Goal: Information Seeking & Learning: Learn about a topic

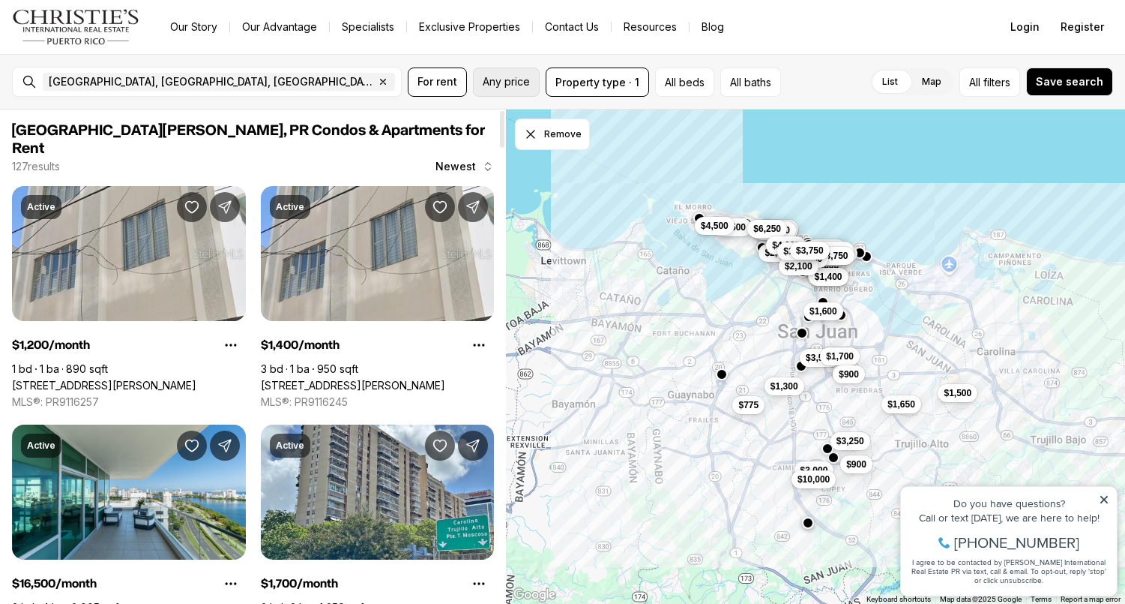
click at [519, 87] on span "Any price" at bounding box center [506, 82] width 47 height 12
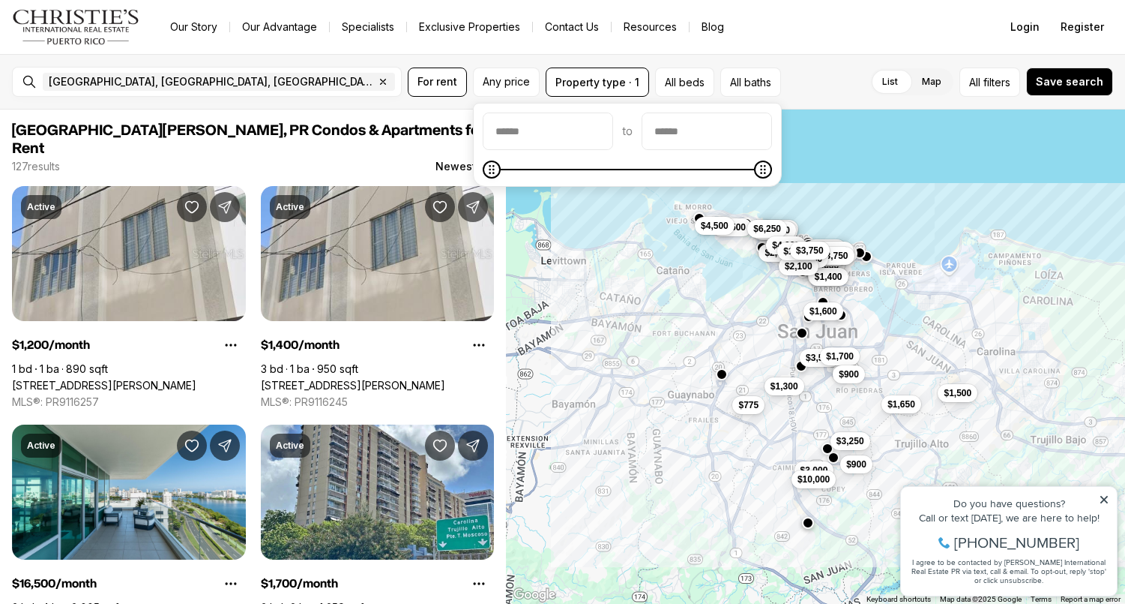
click at [532, 134] on input "priceMin" at bounding box center [548, 131] width 129 height 36
type input "******"
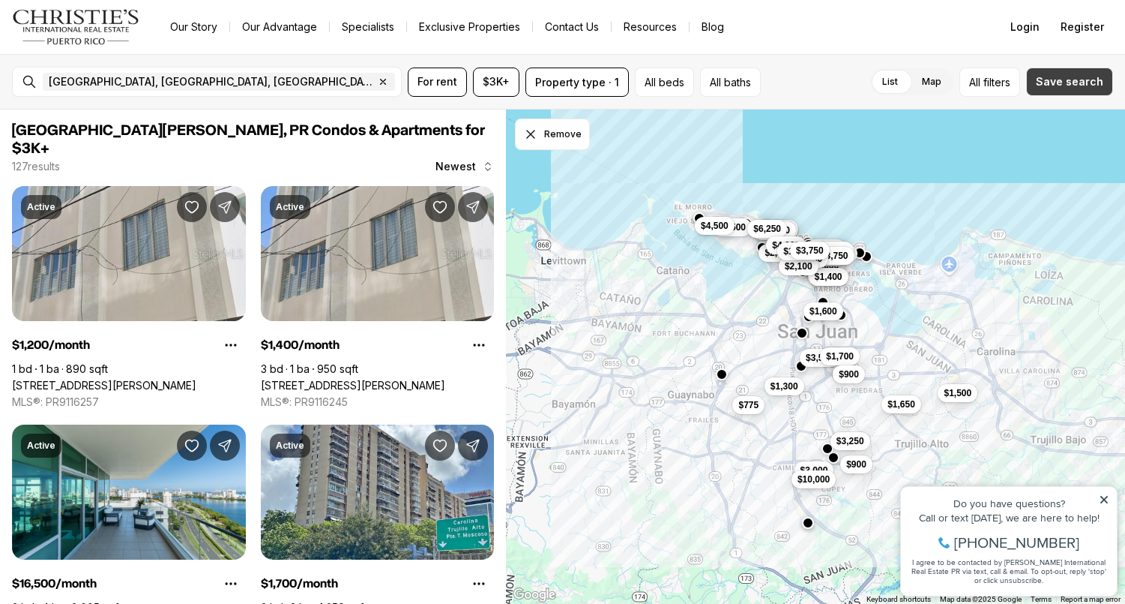
click at [1057, 87] on span "Save search" at bounding box center [1069, 82] width 67 height 12
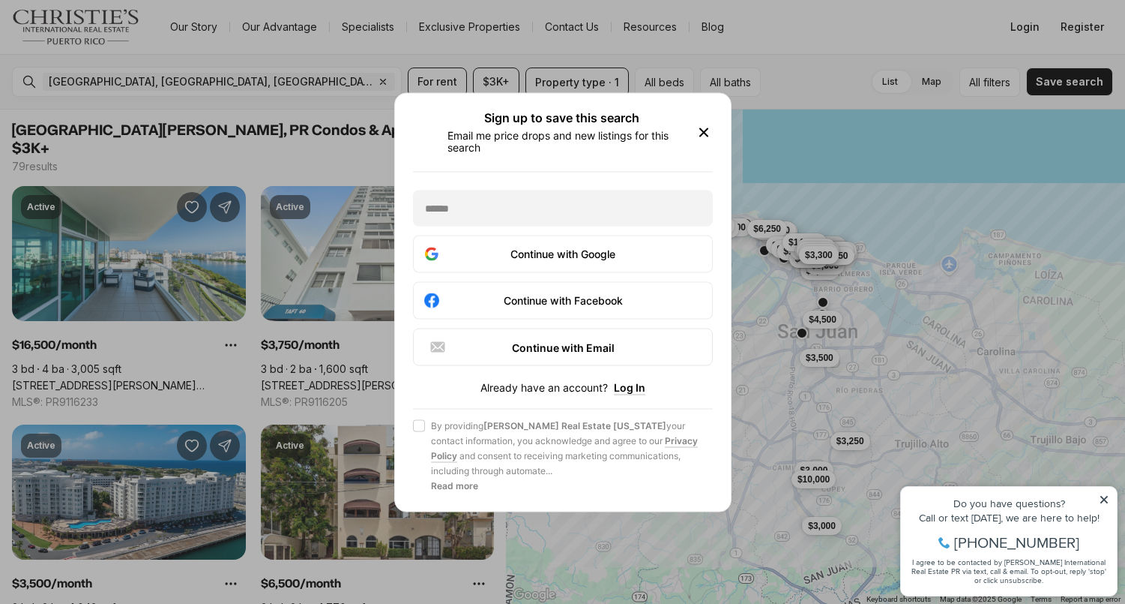
click at [703, 131] on icon "button" at bounding box center [703, 131] width 7 height 7
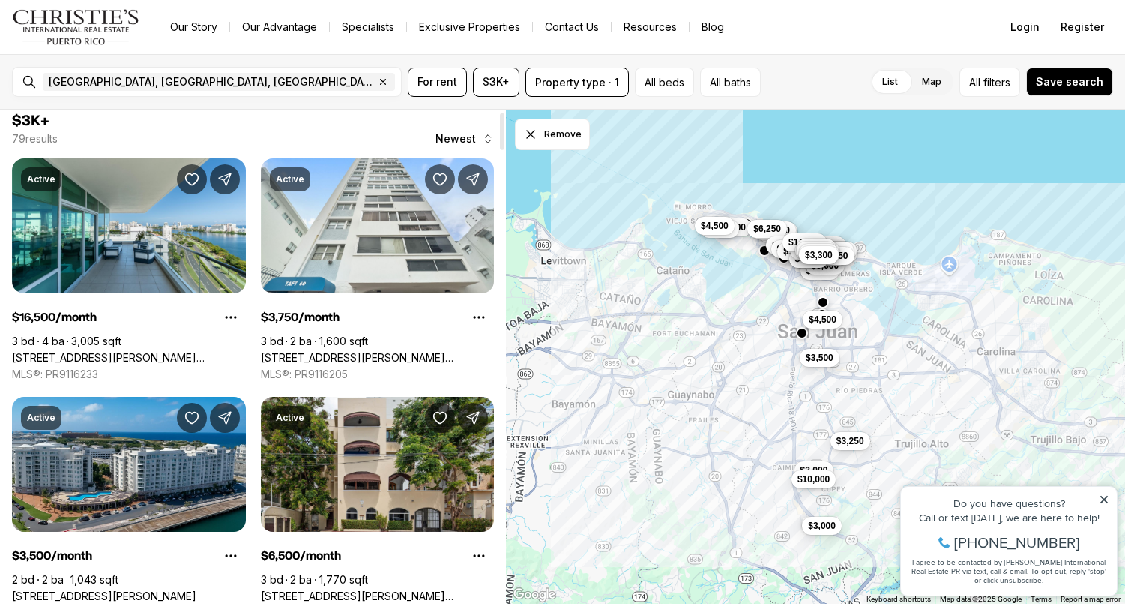
scroll to position [29, 0]
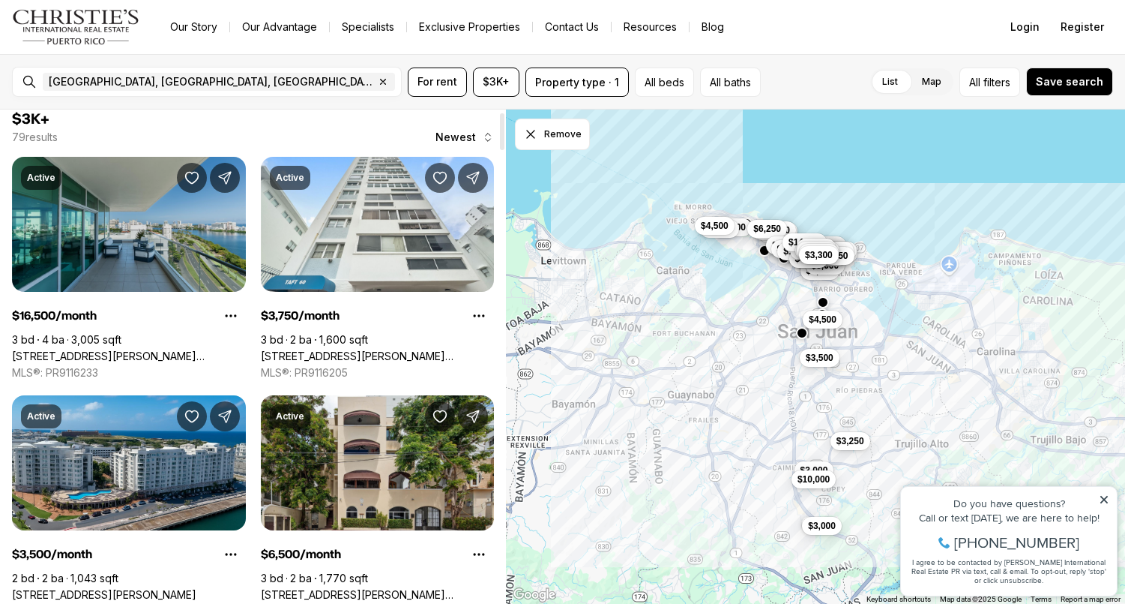
click at [193, 349] on link "555 MONSERRATE #1101, SAN JUAN PR, 00907" at bounding box center [129, 355] width 234 height 13
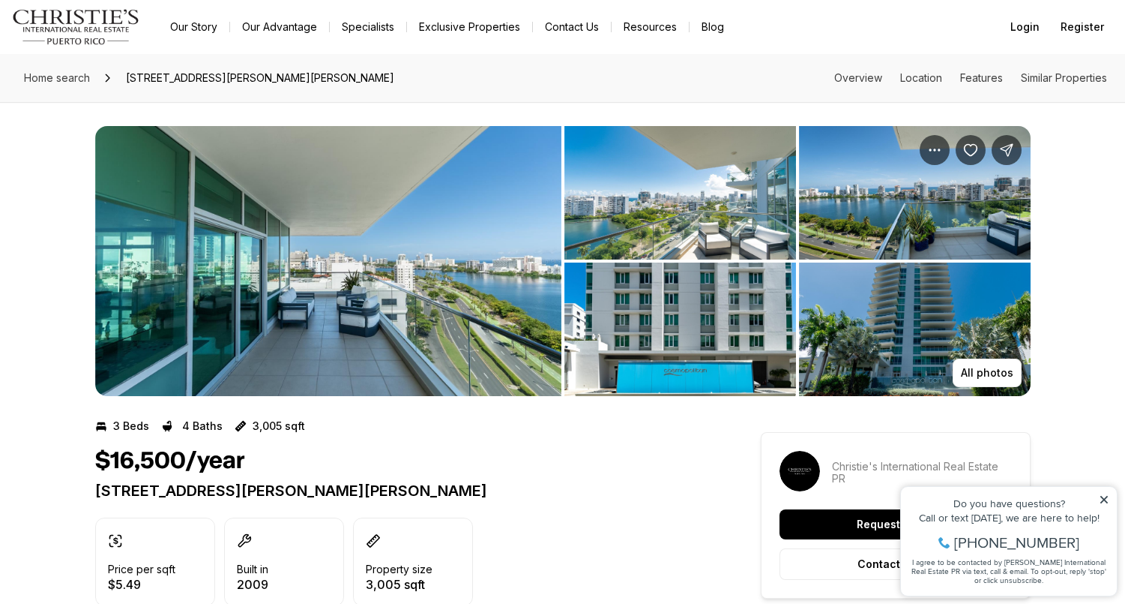
click at [422, 289] on img "View image gallery" at bounding box center [328, 261] width 466 height 270
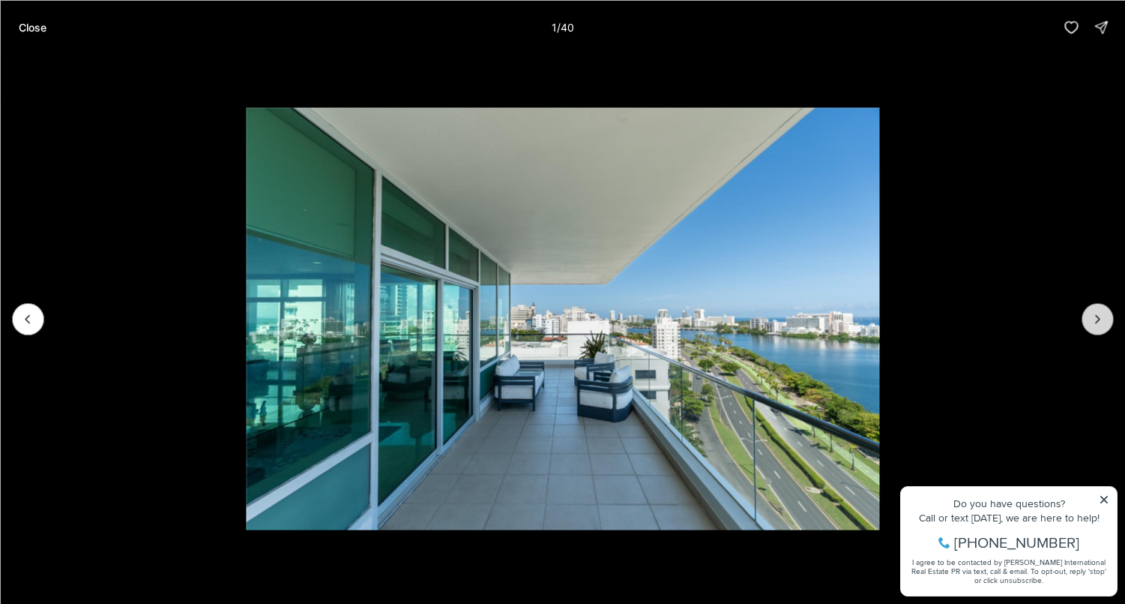
click at [1091, 319] on icon "Next slide" at bounding box center [1097, 318] width 15 height 15
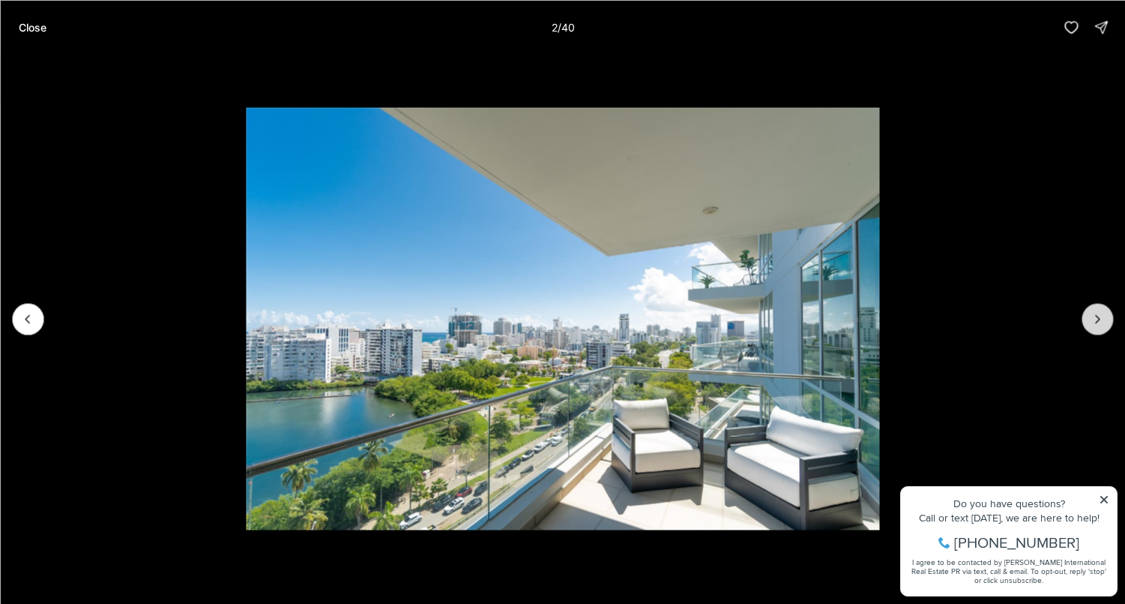
click at [1091, 319] on icon "Next slide" at bounding box center [1097, 318] width 15 height 15
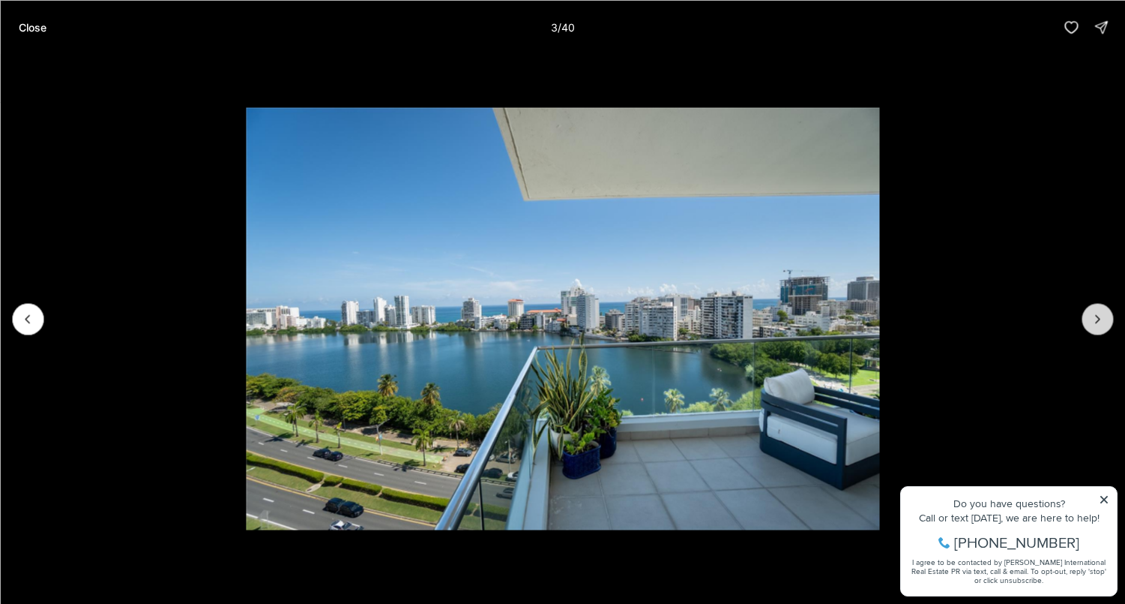
click at [1091, 319] on icon "Next slide" at bounding box center [1097, 318] width 15 height 15
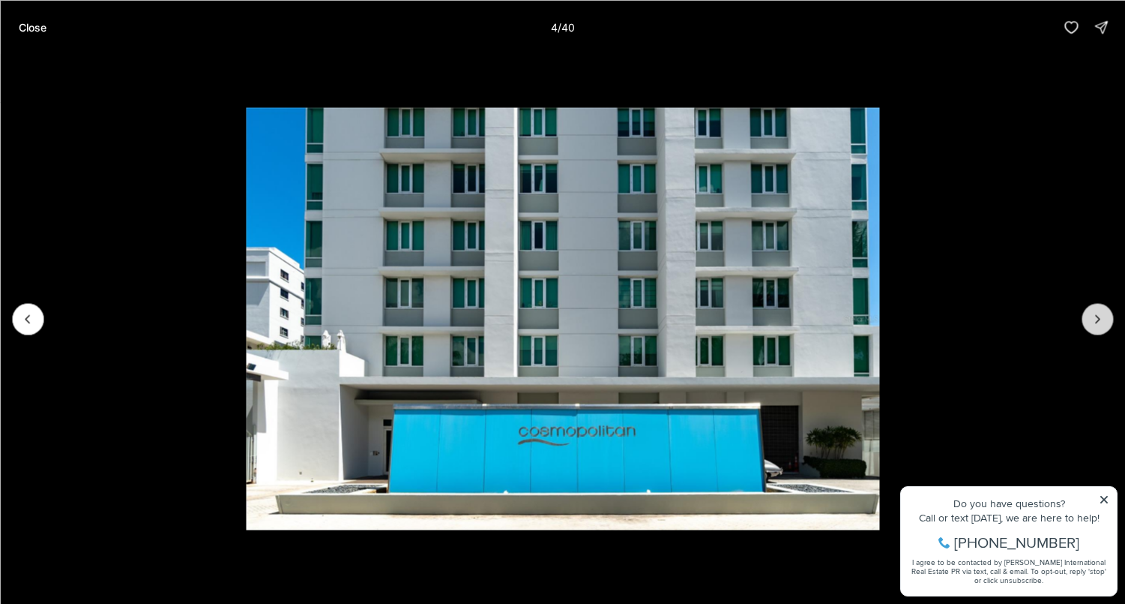
click at [1091, 319] on icon "Next slide" at bounding box center [1097, 318] width 15 height 15
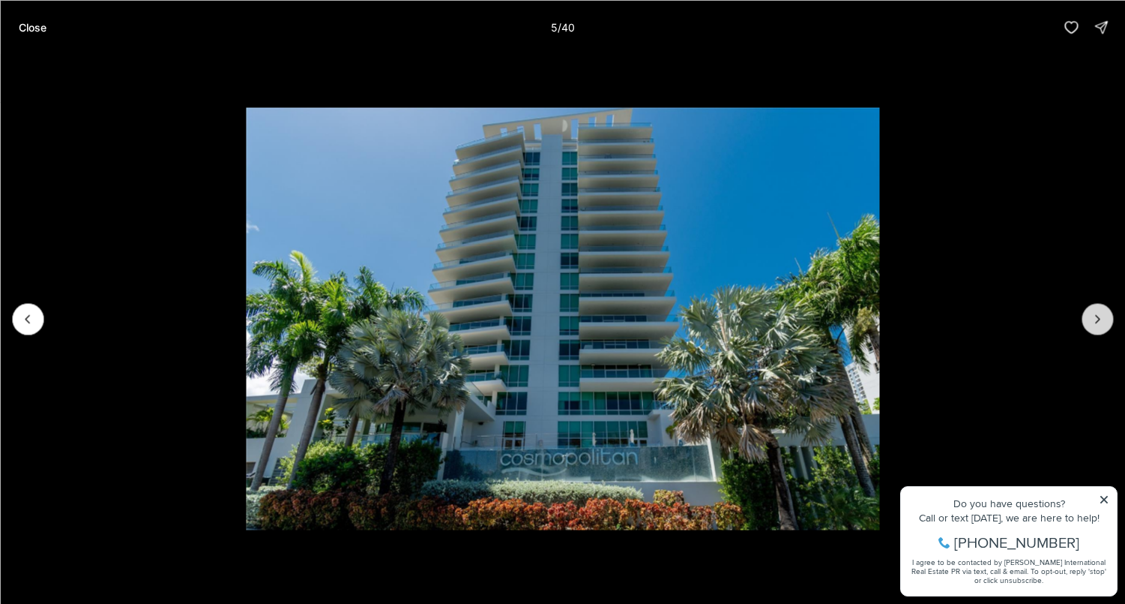
click at [1091, 319] on icon "Next slide" at bounding box center [1097, 318] width 15 height 15
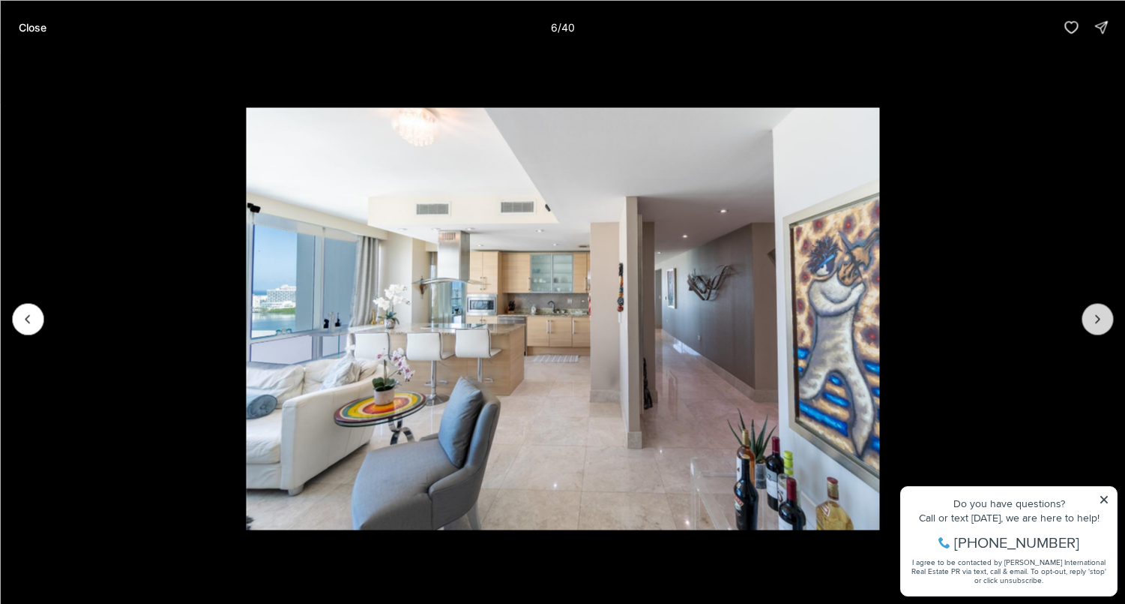
click at [1091, 319] on icon "Next slide" at bounding box center [1097, 318] width 15 height 15
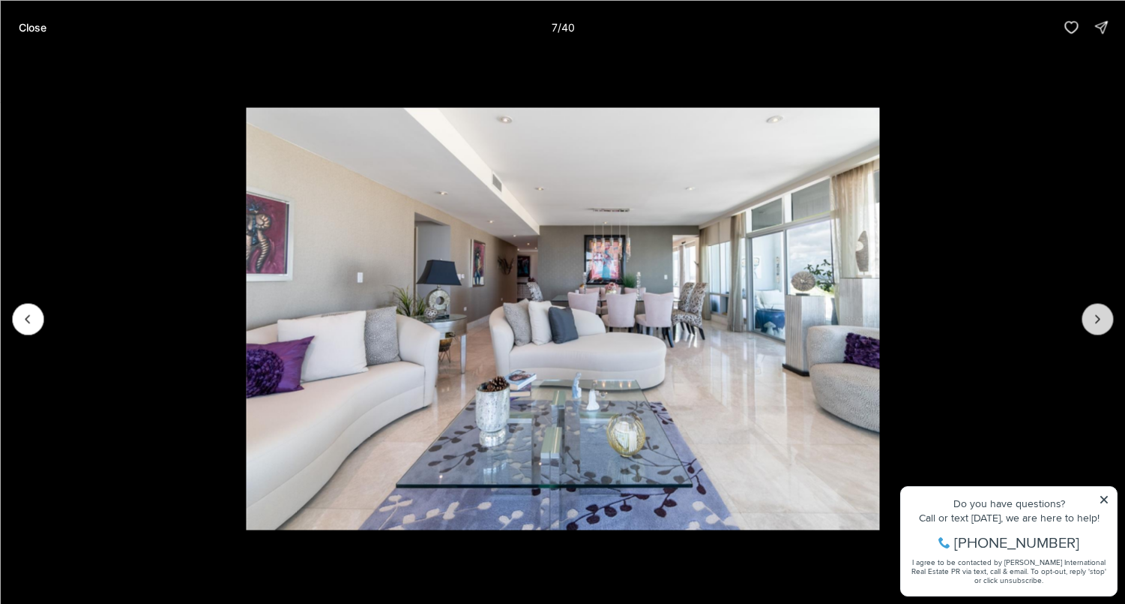
click at [1091, 319] on icon "Next slide" at bounding box center [1097, 318] width 15 height 15
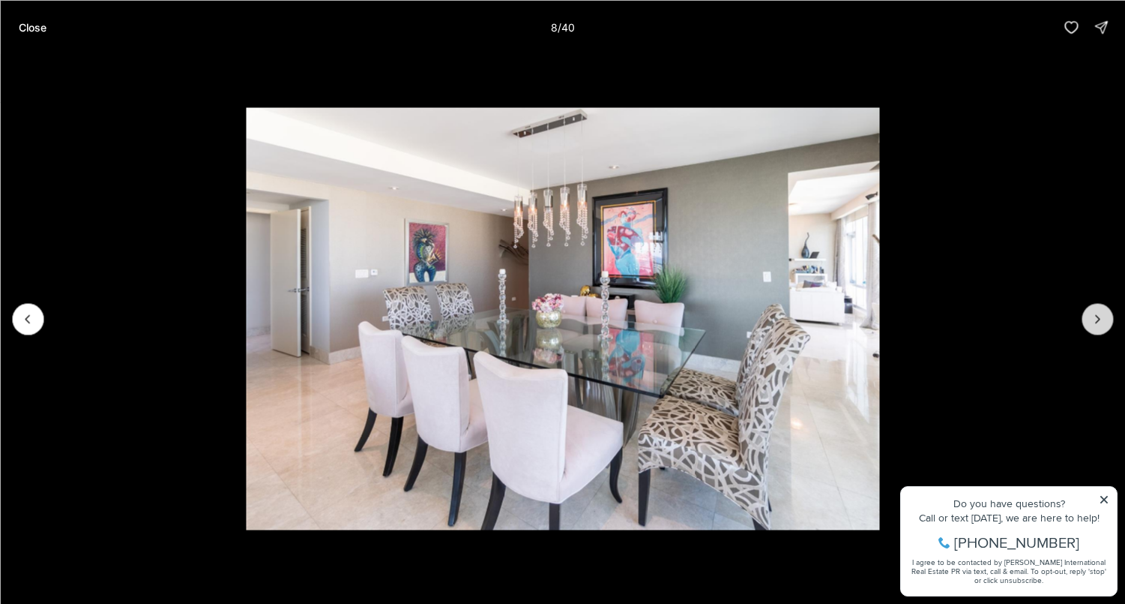
click at [1091, 319] on icon "Next slide" at bounding box center [1097, 318] width 15 height 15
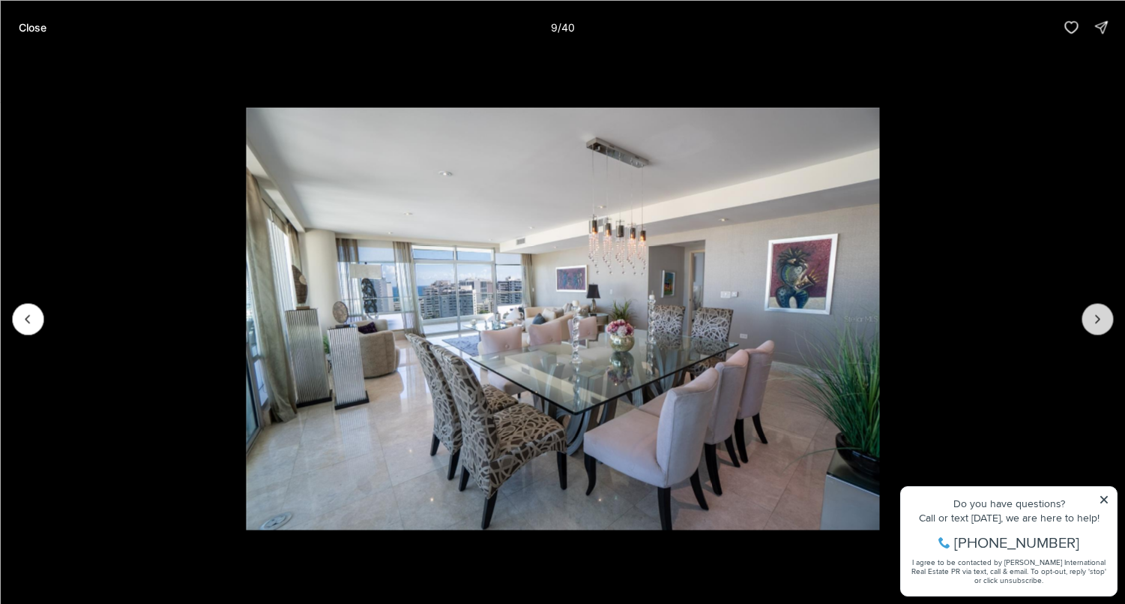
click at [1091, 319] on icon "Next slide" at bounding box center [1097, 318] width 15 height 15
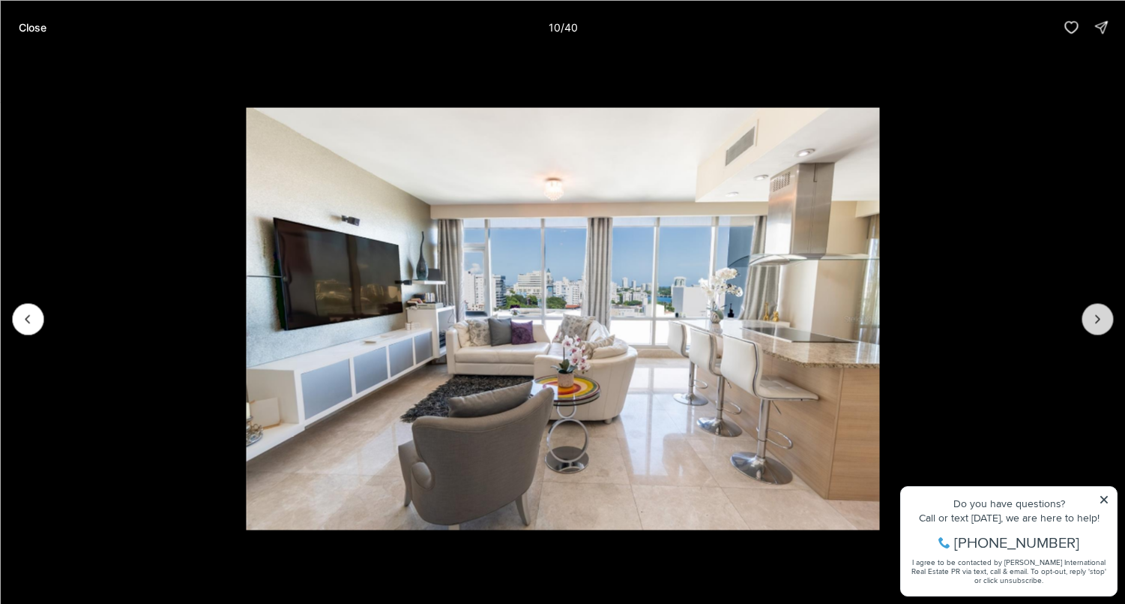
click at [1091, 319] on icon "Next slide" at bounding box center [1097, 318] width 15 height 15
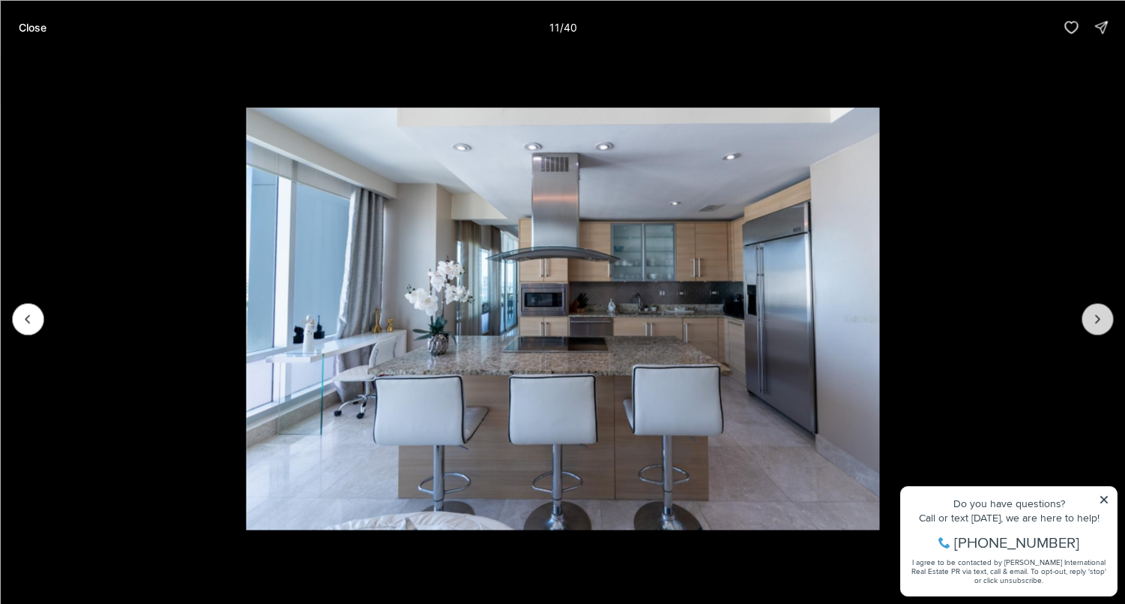
click at [1091, 319] on icon "Next slide" at bounding box center [1097, 318] width 15 height 15
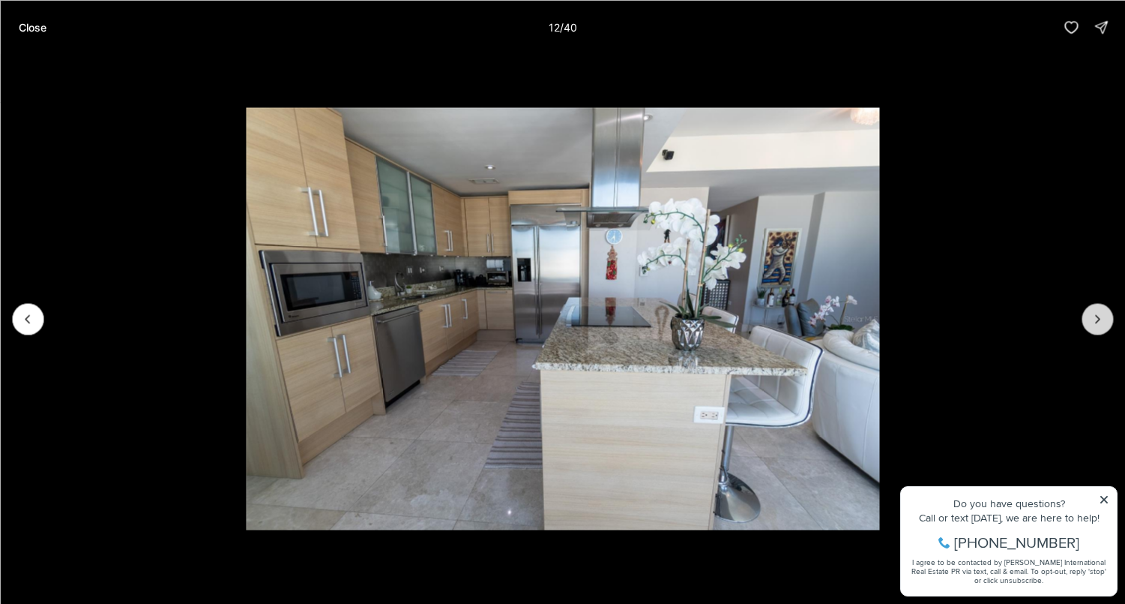
click at [1091, 319] on icon "Next slide" at bounding box center [1097, 318] width 15 height 15
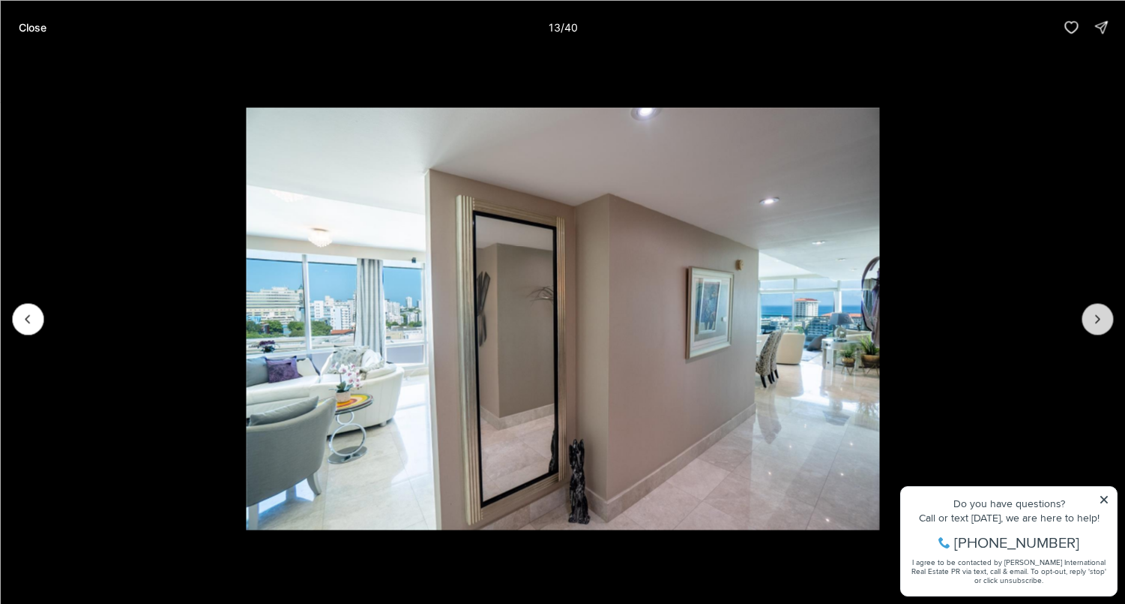
click at [1091, 319] on icon "Next slide" at bounding box center [1097, 318] width 15 height 15
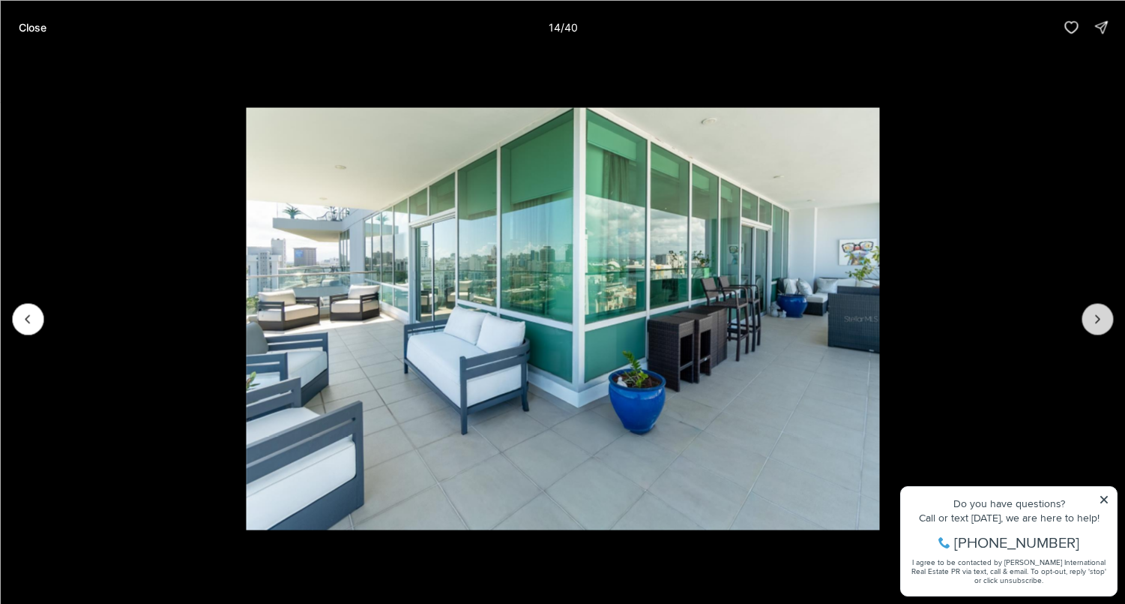
click at [1091, 319] on icon "Next slide" at bounding box center [1097, 318] width 15 height 15
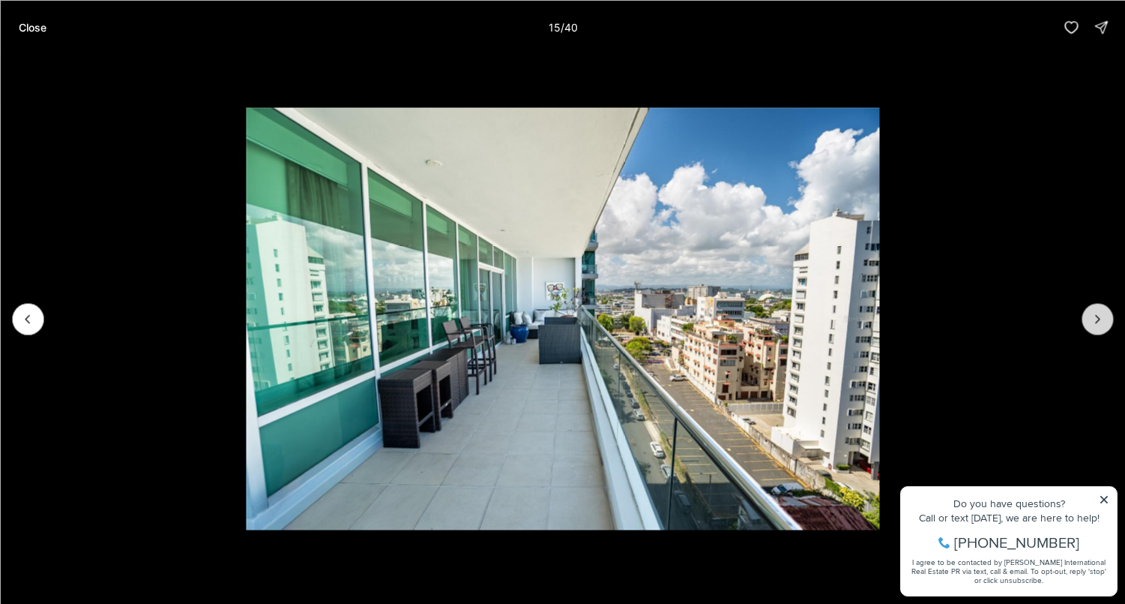
click at [1091, 319] on icon "Next slide" at bounding box center [1097, 318] width 15 height 15
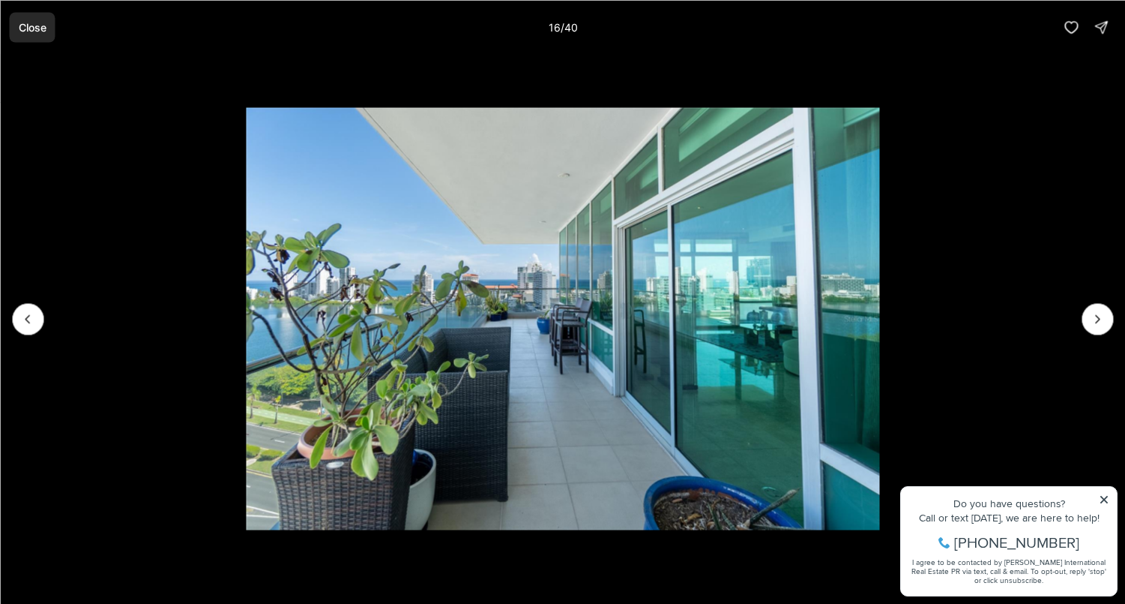
click at [26, 23] on p "Close" at bounding box center [32, 27] width 28 height 12
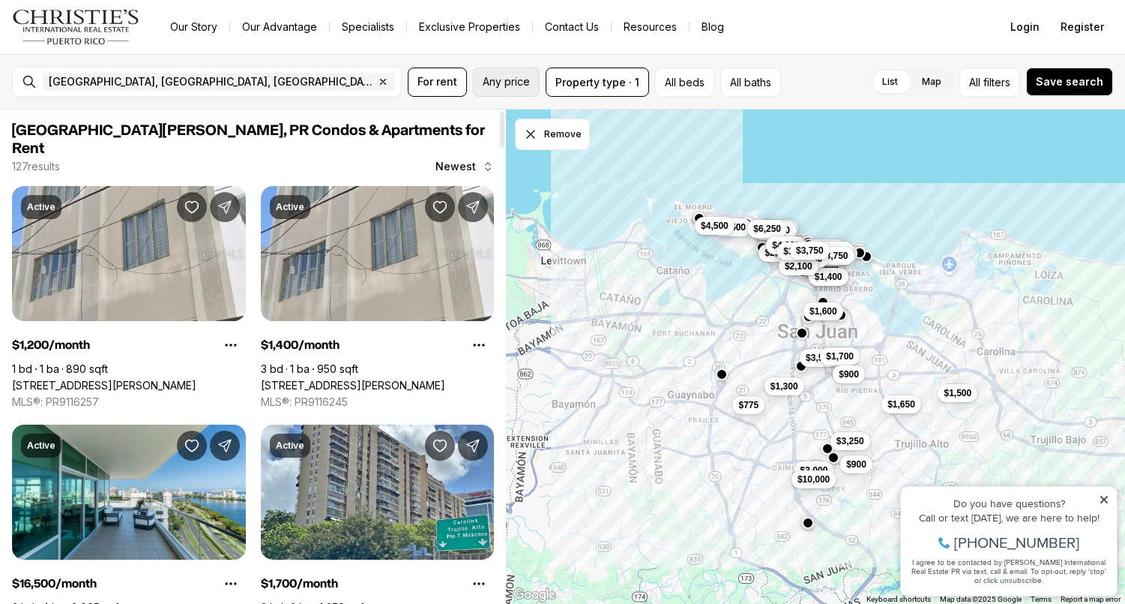
click at [512, 79] on span "Any price" at bounding box center [506, 82] width 47 height 12
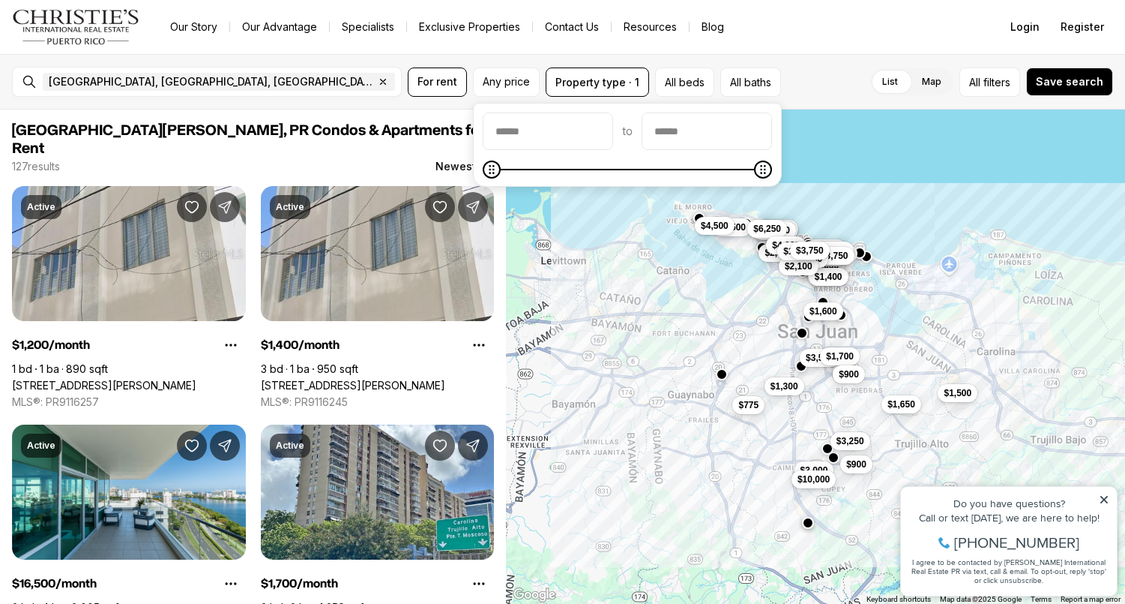
click at [541, 140] on input "priceMin" at bounding box center [548, 131] width 129 height 36
type input "******"
click at [1083, 88] on button "Save search" at bounding box center [1069, 81] width 87 height 28
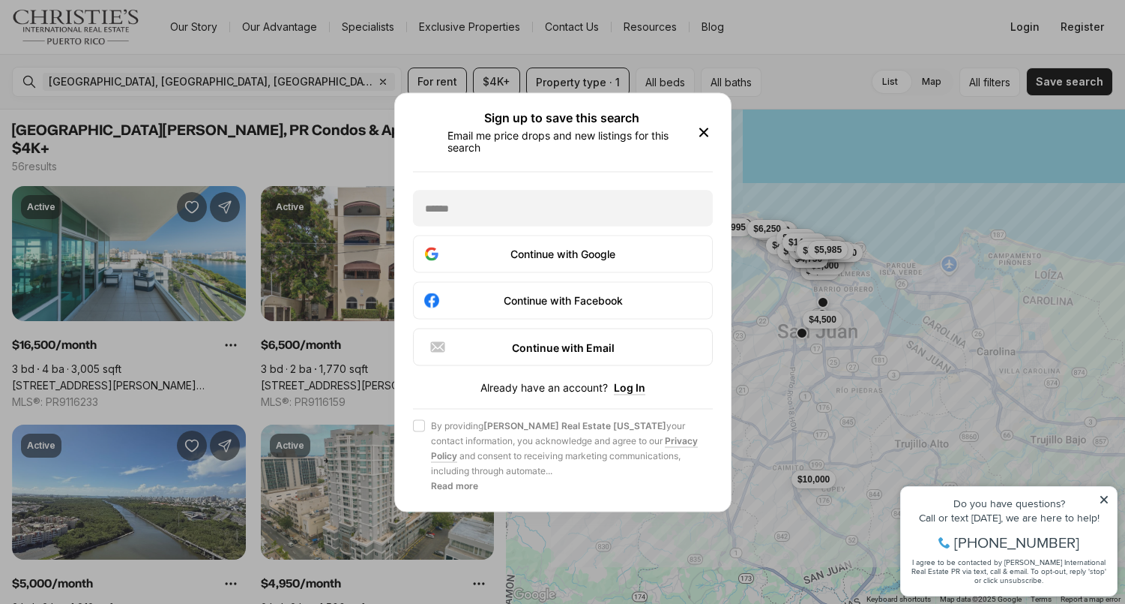
click at [704, 131] on icon "button" at bounding box center [703, 131] width 7 height 7
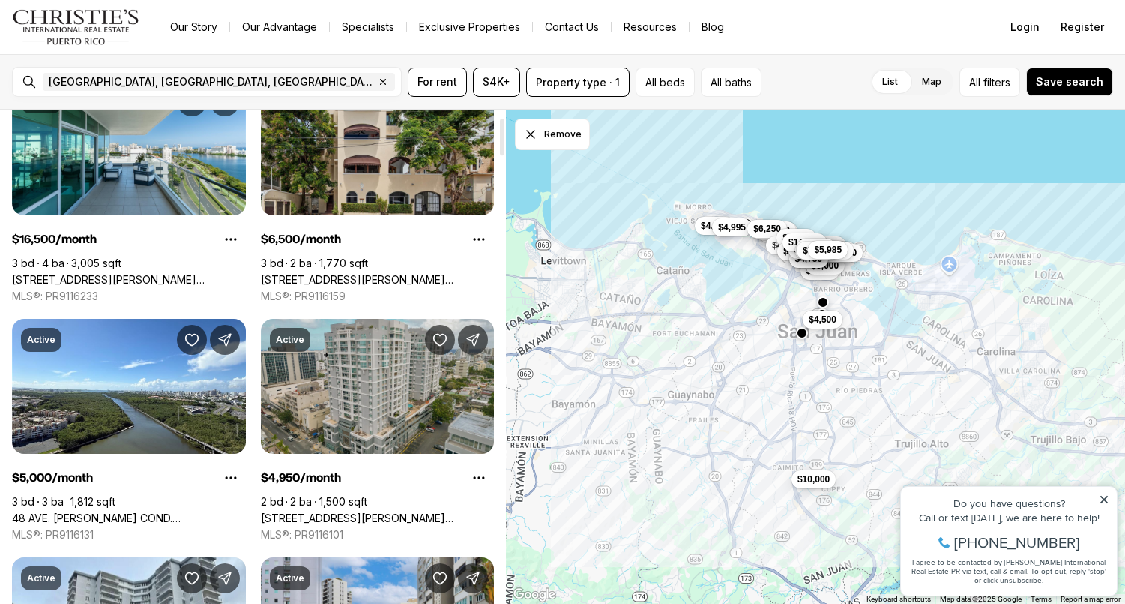
scroll to position [107, 0]
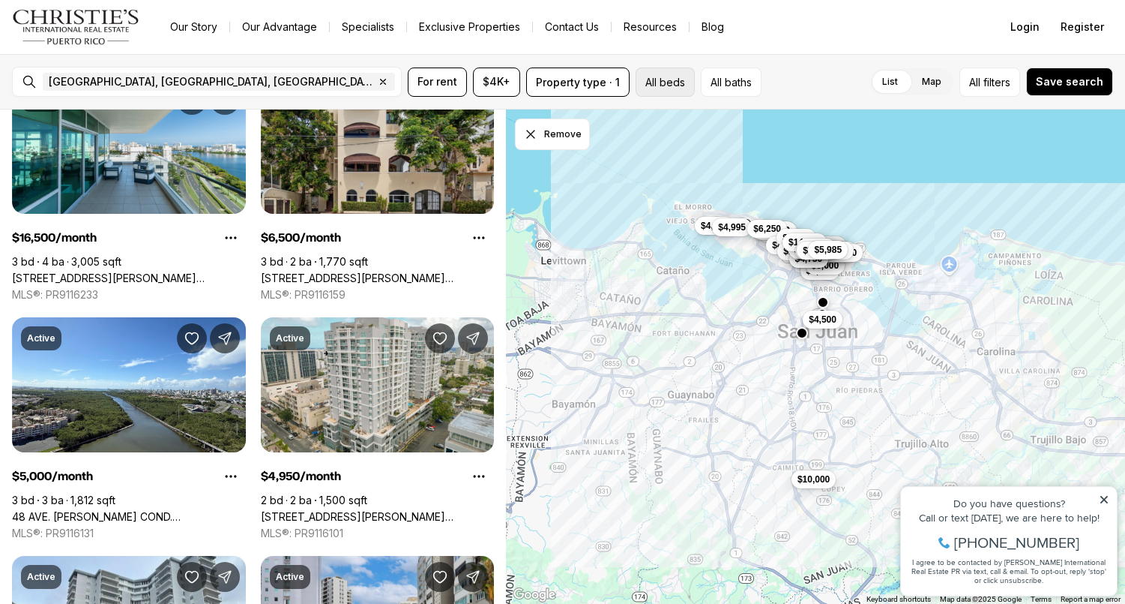
click at [676, 85] on button "All beds" at bounding box center [665, 81] width 59 height 29
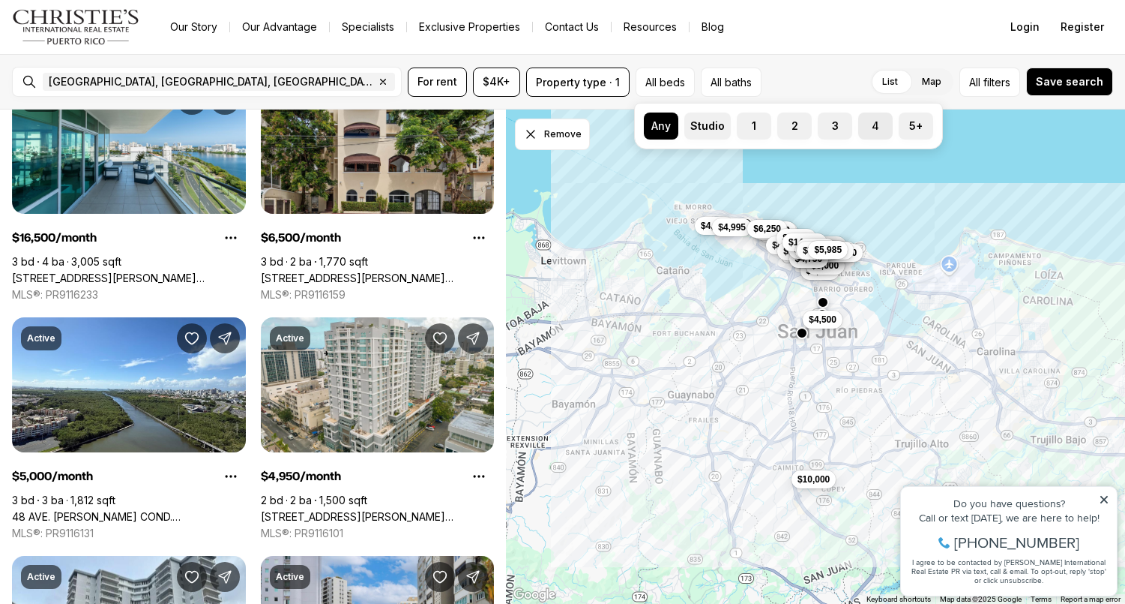
click at [875, 126] on label "4" at bounding box center [876, 125] width 34 height 27
click at [874, 126] on button "4" at bounding box center [866, 119] width 15 height 15
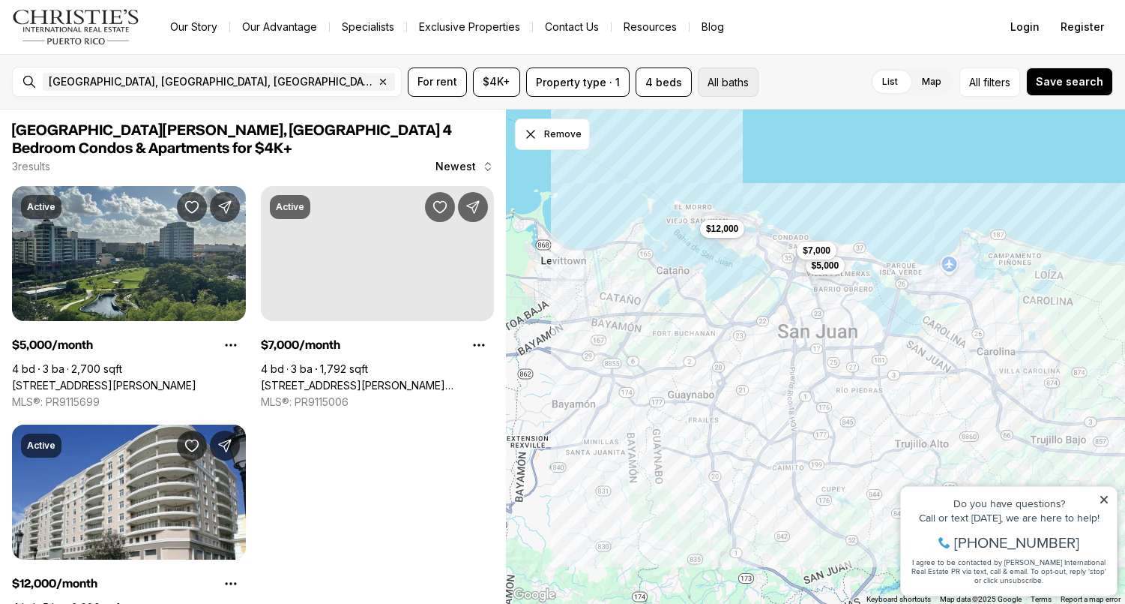
click at [736, 78] on button "All baths" at bounding box center [728, 81] width 61 height 29
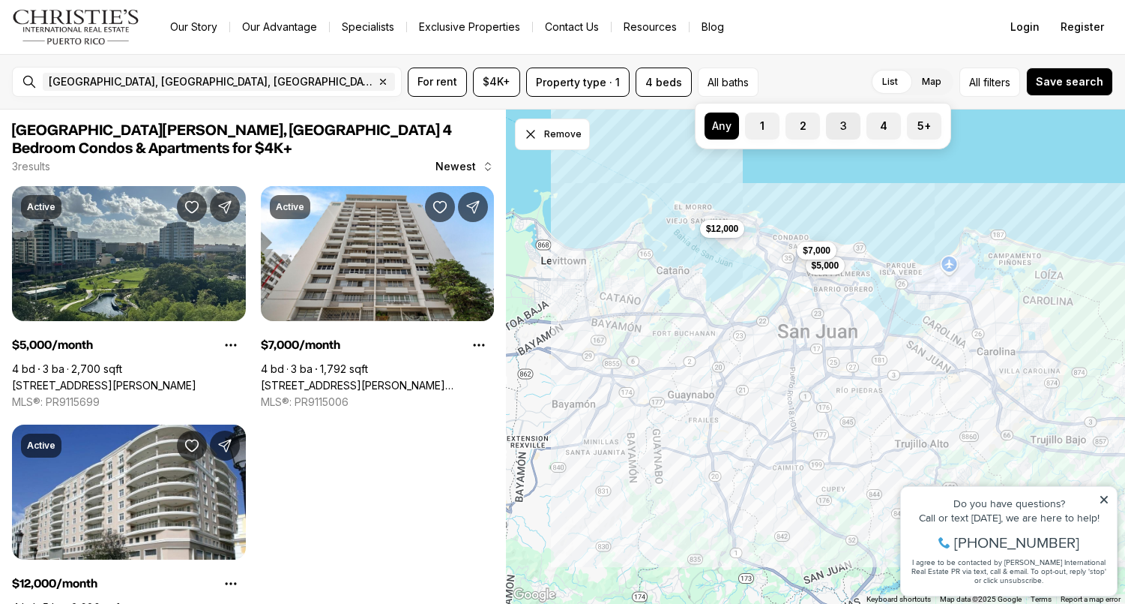
click at [849, 128] on label "3" at bounding box center [843, 125] width 34 height 27
click at [841, 127] on button "3" at bounding box center [833, 119] width 15 height 15
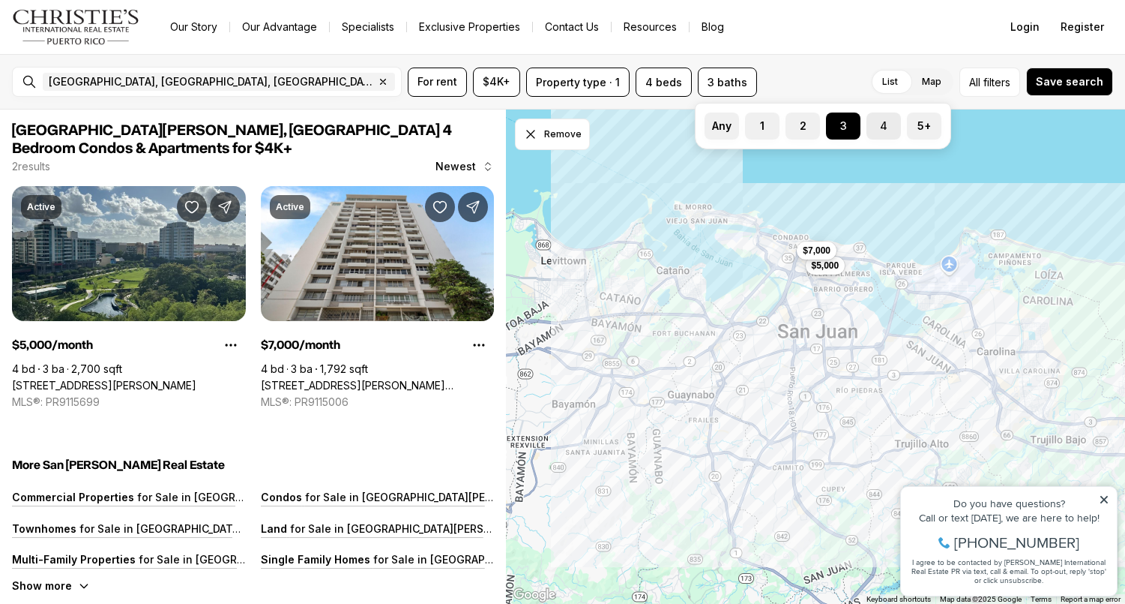
click at [882, 130] on label "4" at bounding box center [884, 125] width 34 height 27
click at [882, 127] on button "4" at bounding box center [874, 119] width 15 height 15
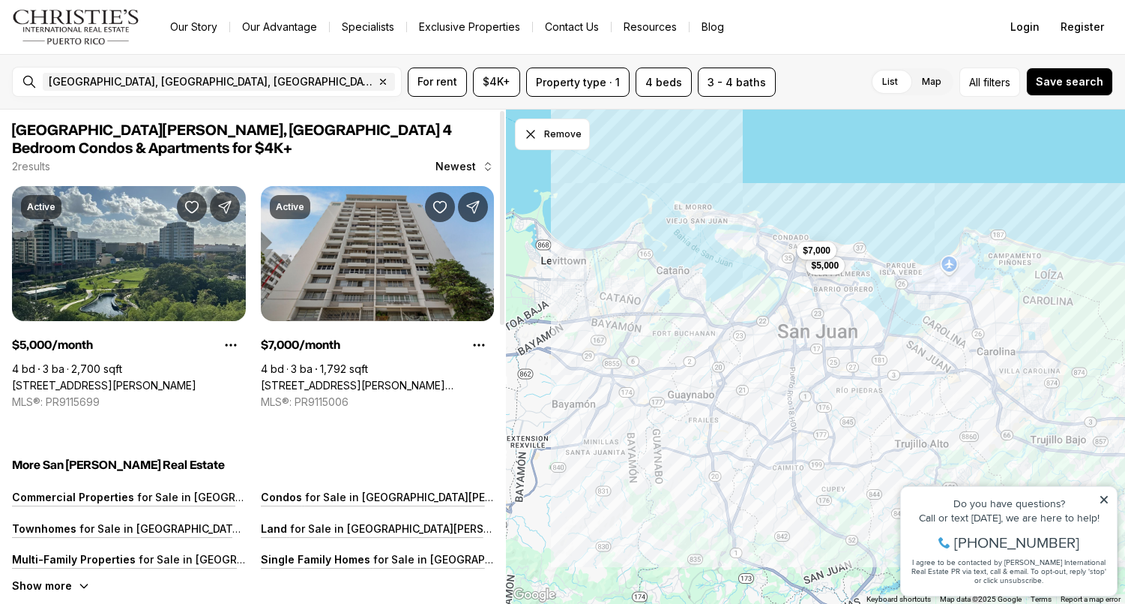
click at [388, 379] on link "1351 MAGDALENA AVE #15B, SAN JUAN PR, 00907" at bounding box center [378, 385] width 234 height 13
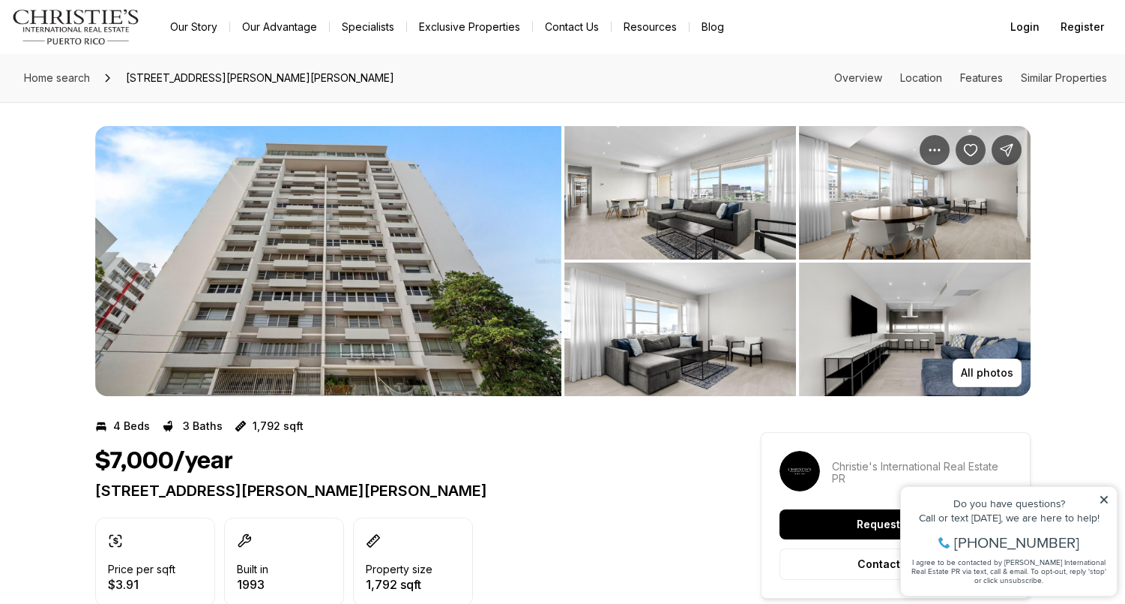
click at [734, 182] on img "View image gallery" at bounding box center [681, 192] width 232 height 133
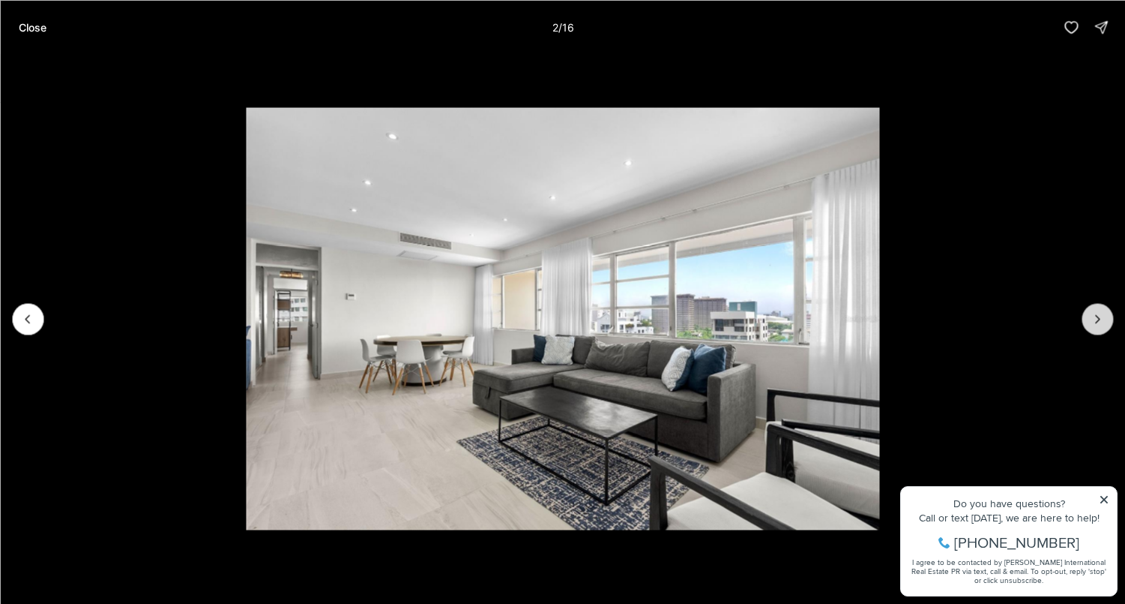
click at [1103, 317] on icon "Next slide" at bounding box center [1097, 318] width 15 height 15
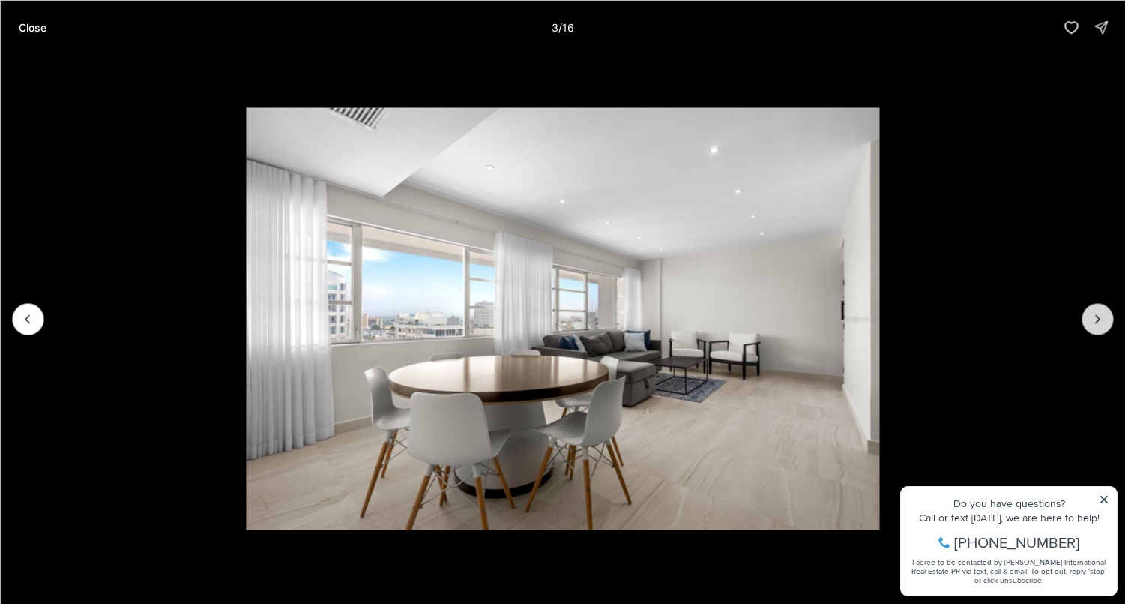
click at [1103, 317] on icon "Next slide" at bounding box center [1097, 318] width 15 height 15
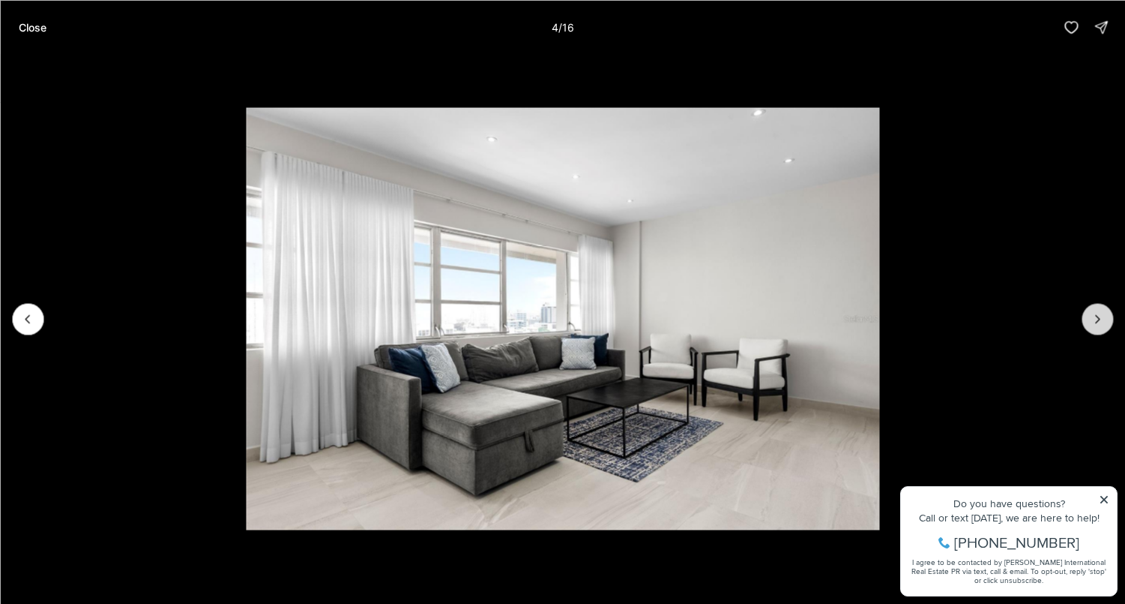
click at [1103, 317] on icon "Next slide" at bounding box center [1097, 318] width 15 height 15
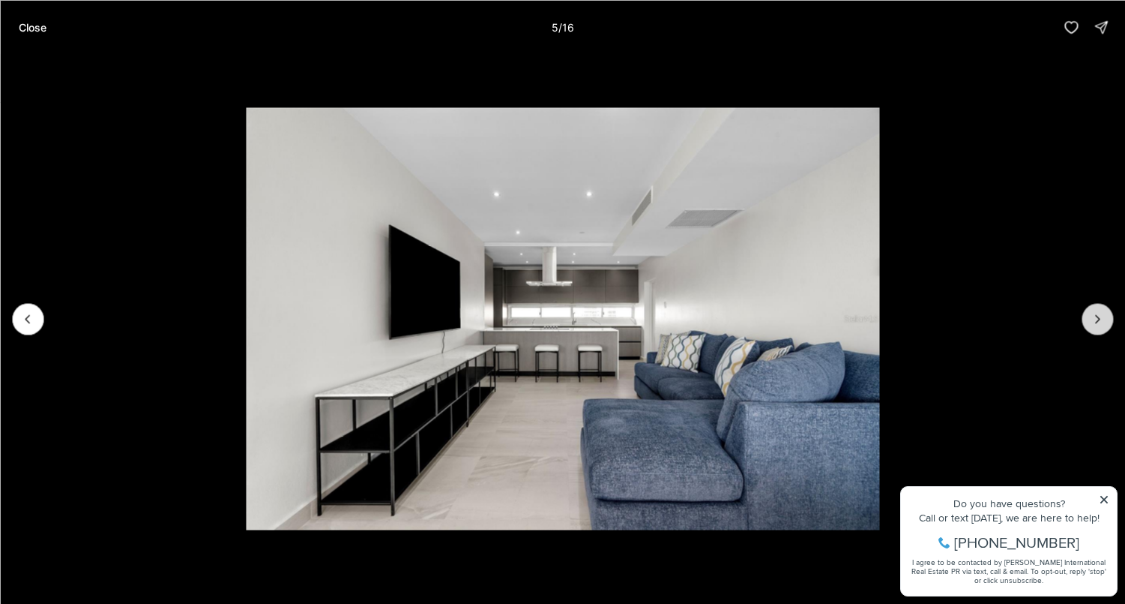
click at [1103, 317] on icon "Next slide" at bounding box center [1097, 318] width 15 height 15
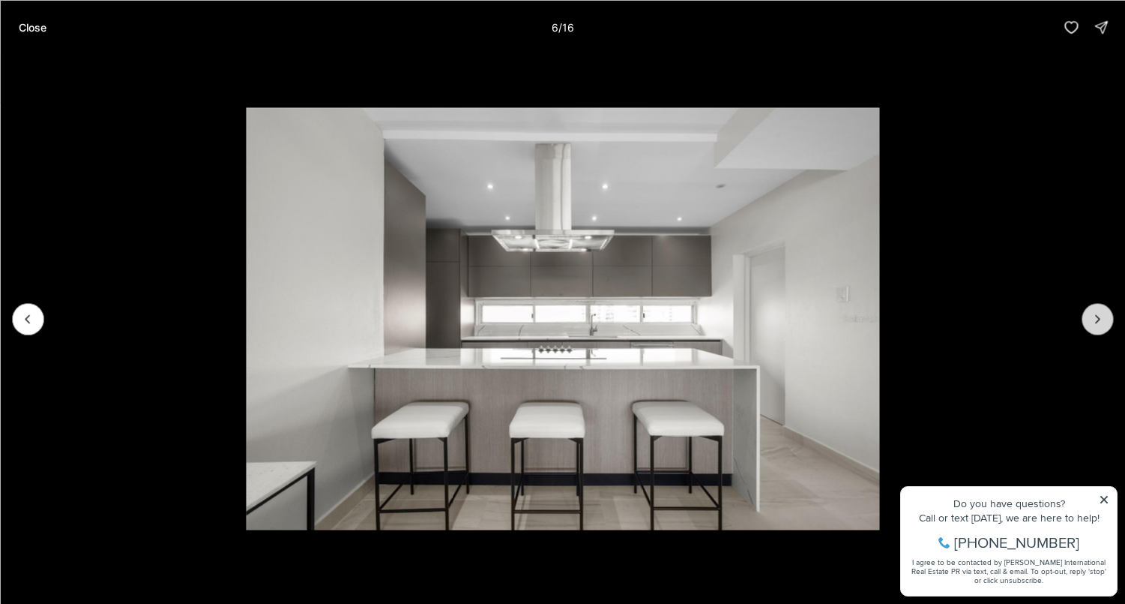
click at [1103, 317] on icon "Next slide" at bounding box center [1097, 318] width 15 height 15
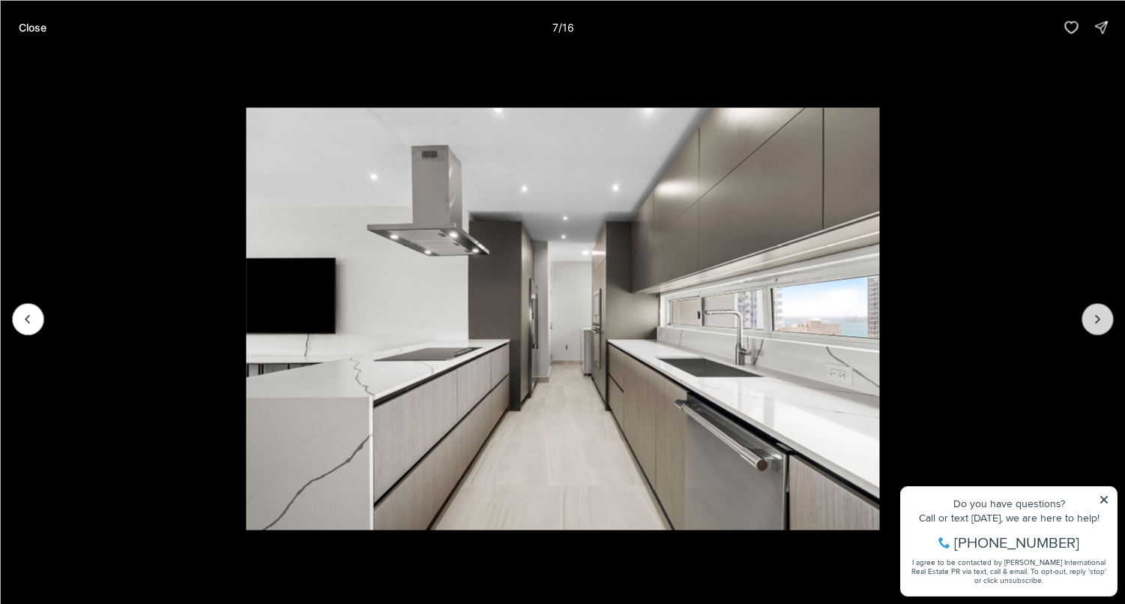
click at [1103, 317] on icon "Next slide" at bounding box center [1097, 318] width 15 height 15
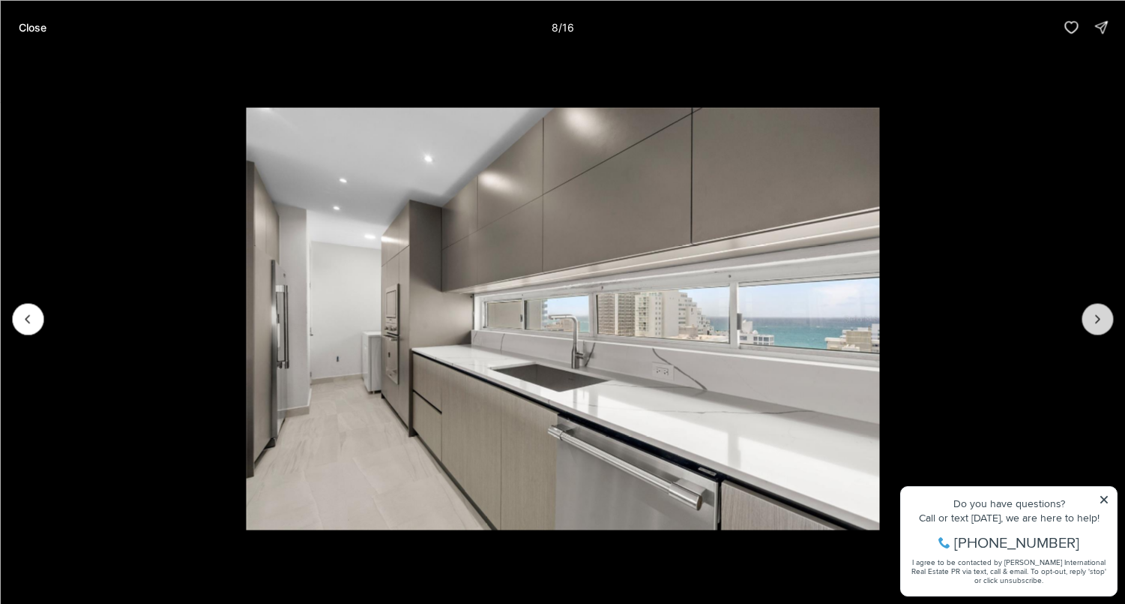
click at [1103, 317] on icon "Next slide" at bounding box center [1097, 318] width 15 height 15
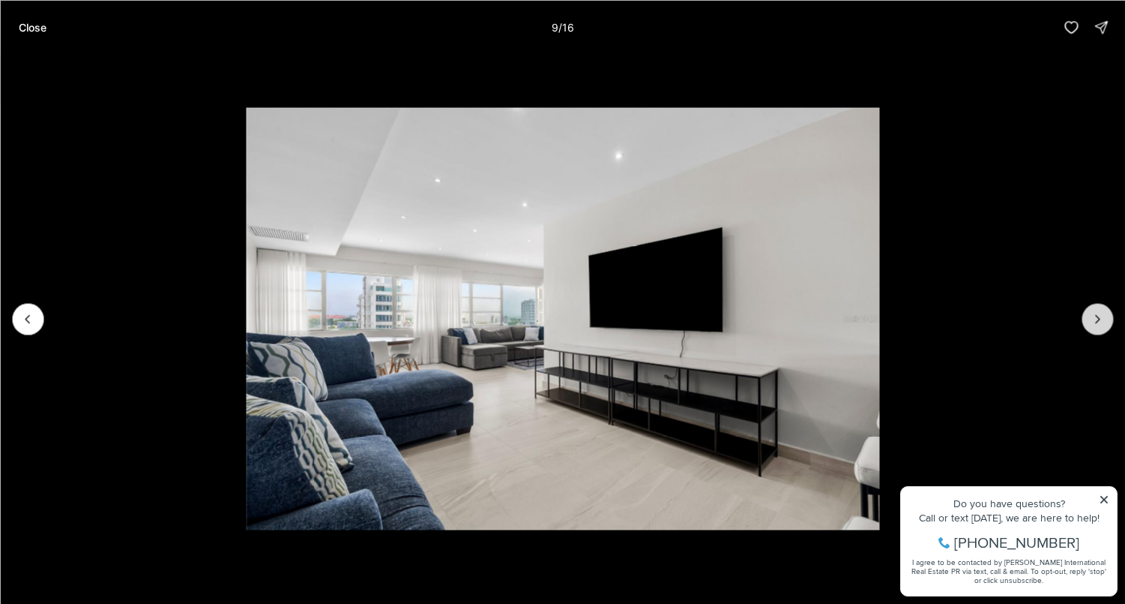
click at [1103, 317] on icon "Next slide" at bounding box center [1097, 318] width 15 height 15
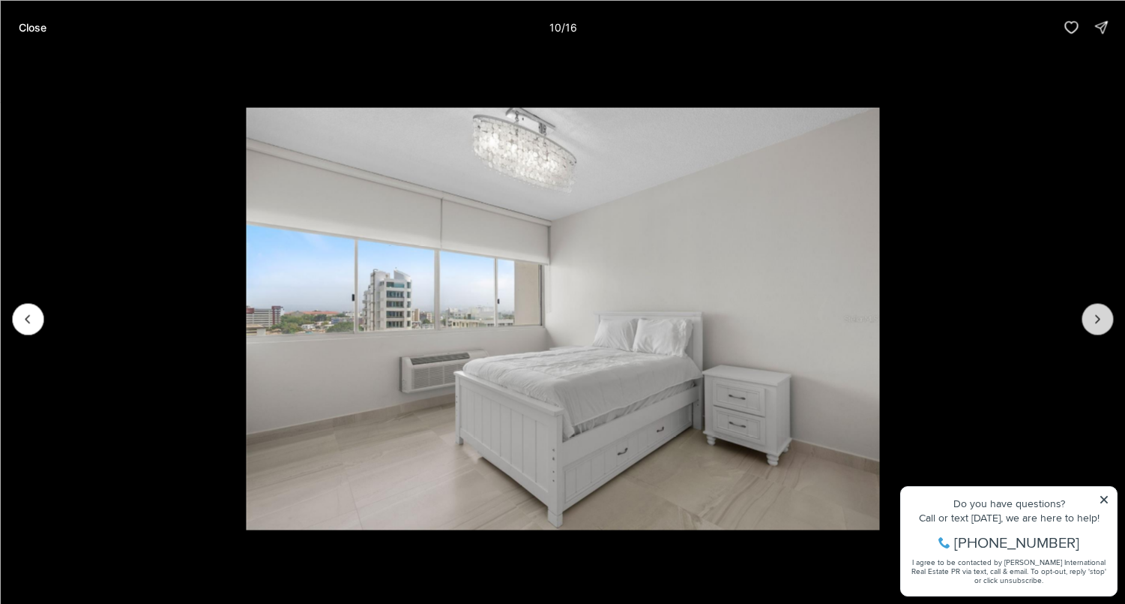
click at [1103, 317] on icon "Next slide" at bounding box center [1097, 318] width 15 height 15
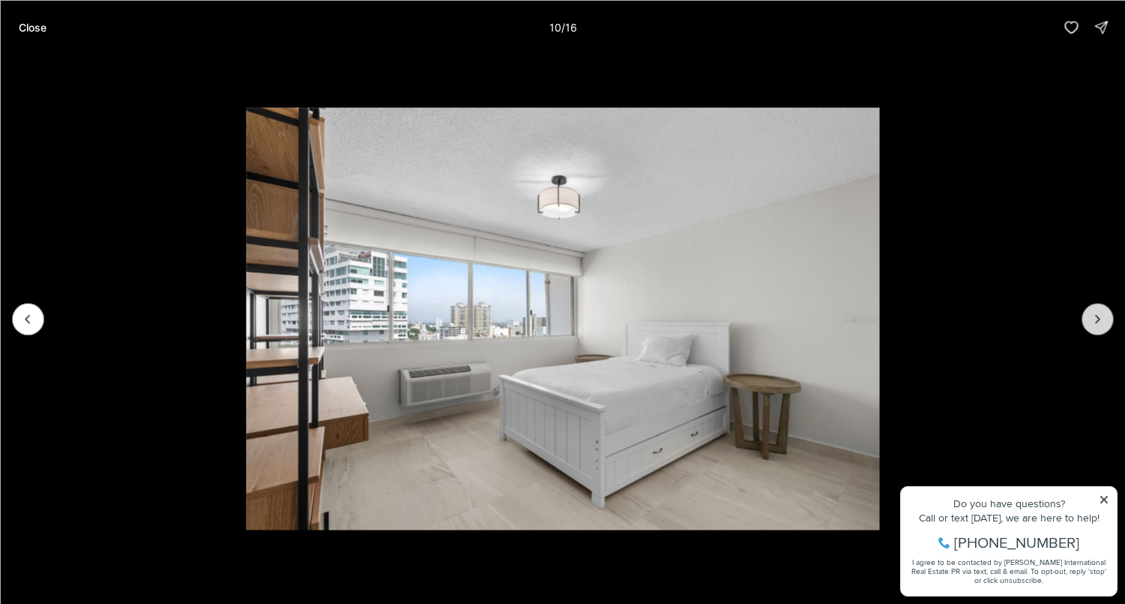
click at [1103, 317] on icon "Next slide" at bounding box center [1097, 318] width 15 height 15
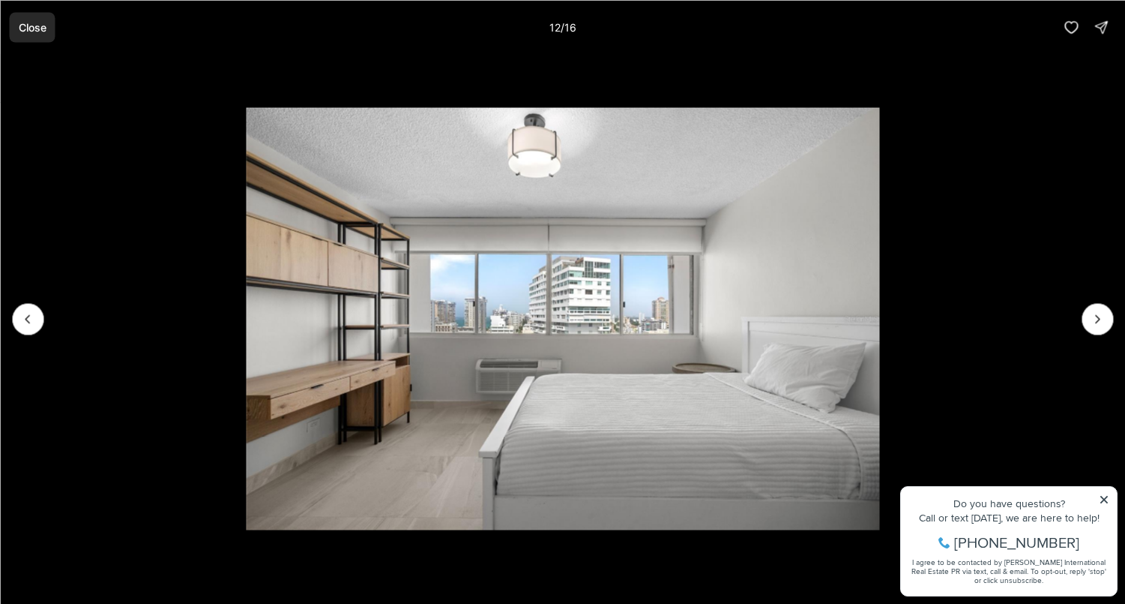
click at [28, 25] on p "Close" at bounding box center [32, 27] width 28 height 12
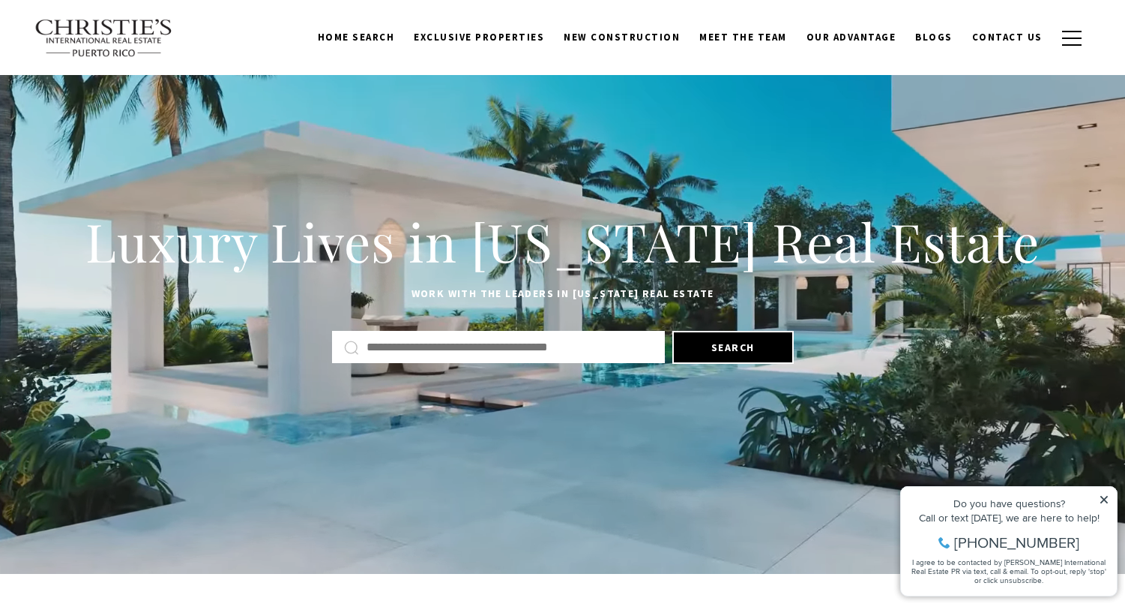
scroll to position [10, 0]
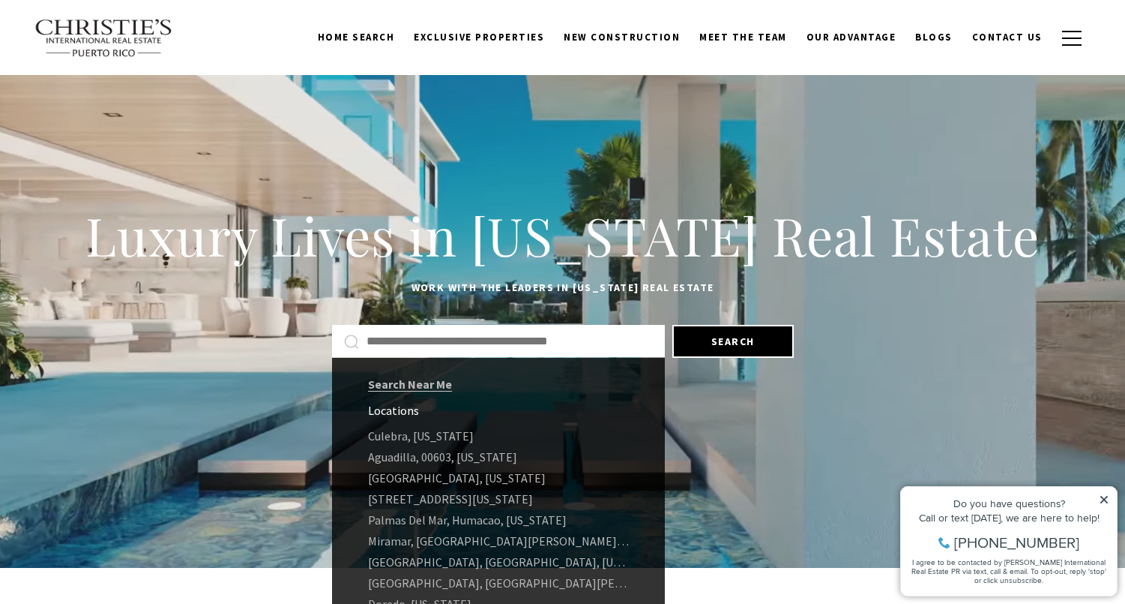
click at [430, 340] on input "Search by Address, City, or Neighborhood" at bounding box center [510, 340] width 286 height 19
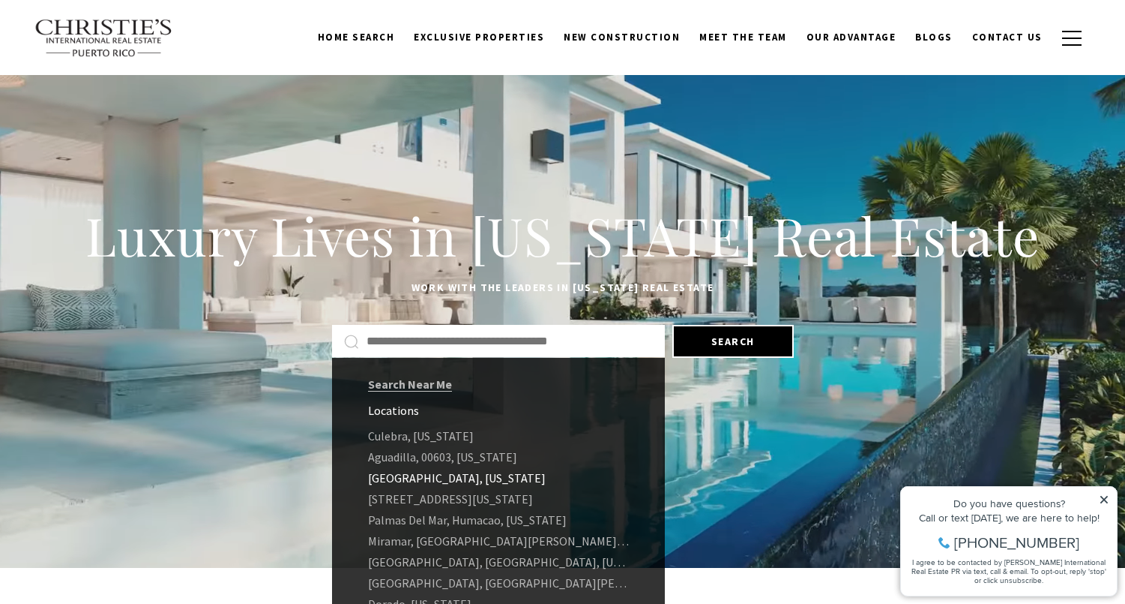
click at [436, 476] on link "[GEOGRAPHIC_DATA], [US_STATE]" at bounding box center [498, 477] width 333 height 21
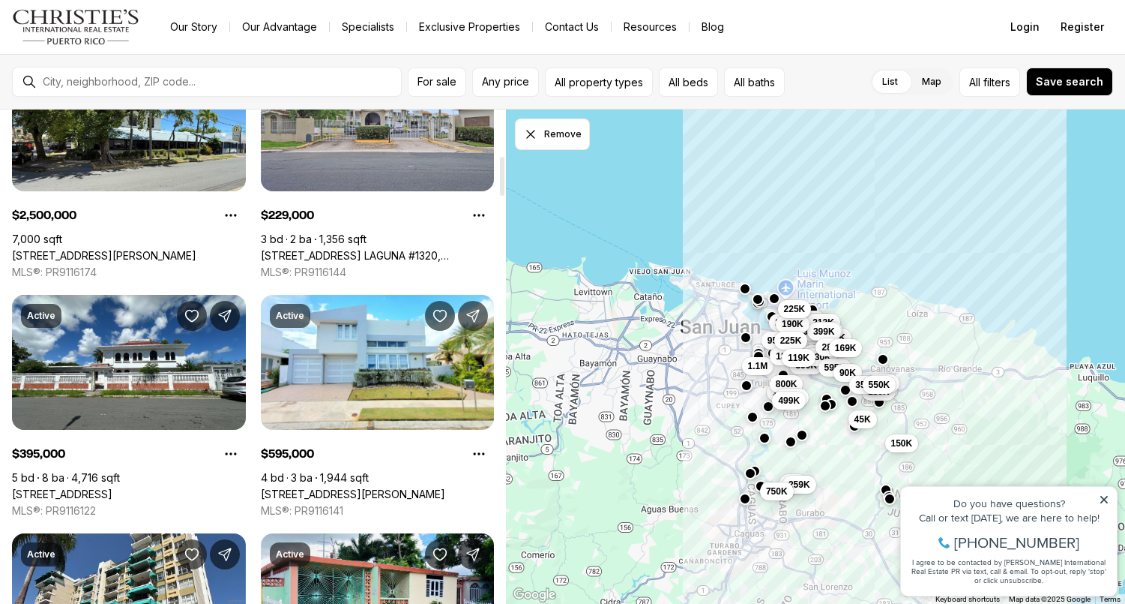
scroll to position [606, 0]
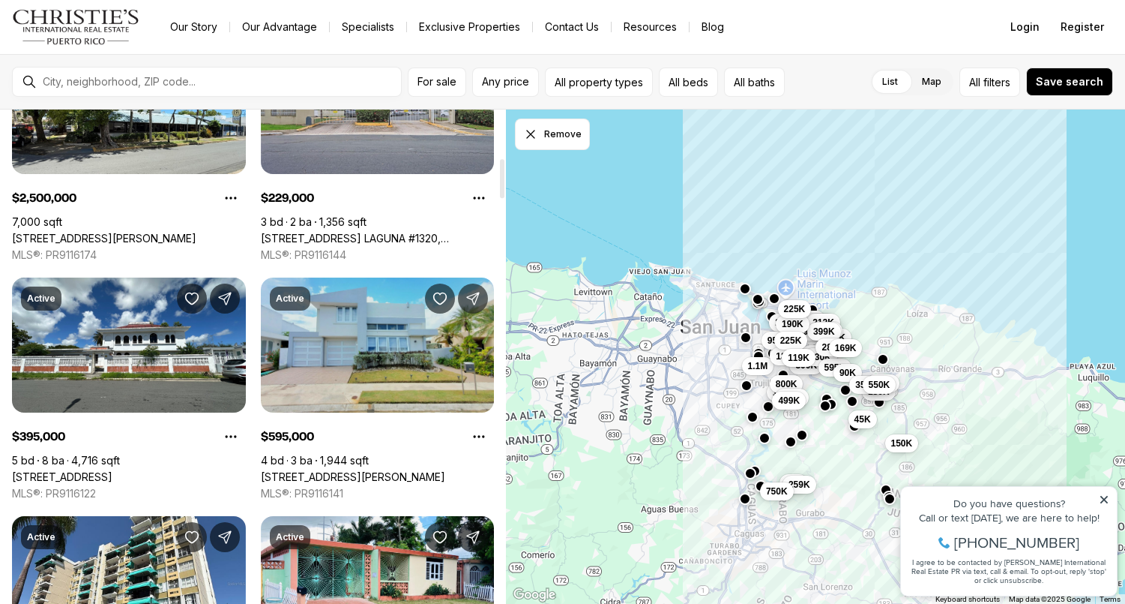
click at [358, 470] on link "[STREET_ADDRESS][PERSON_NAME]" at bounding box center [353, 476] width 184 height 13
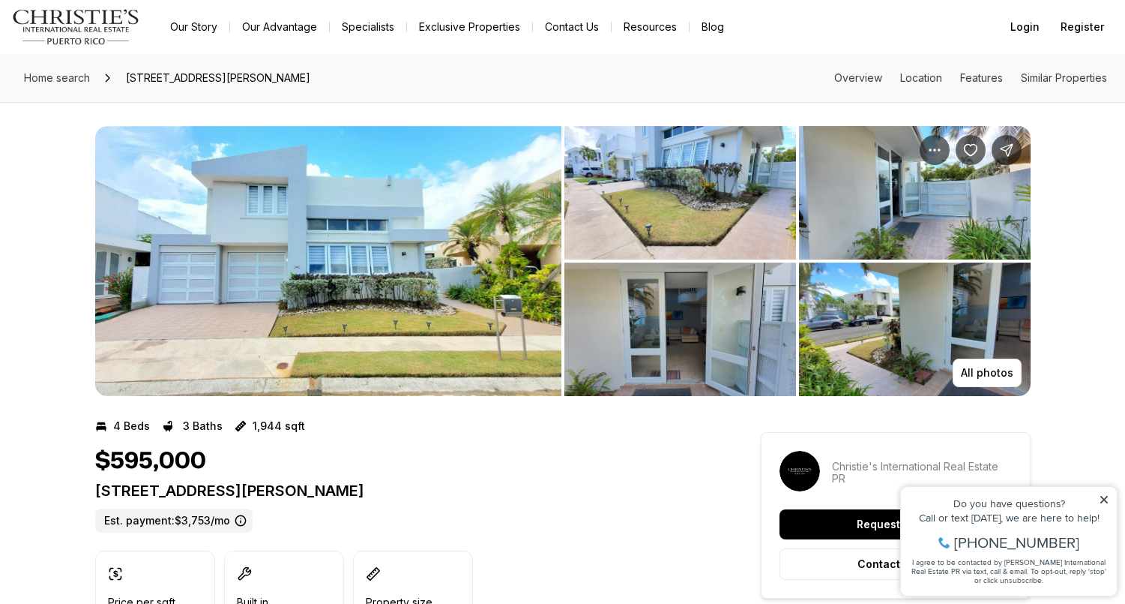
click at [633, 250] on img "View image gallery" at bounding box center [681, 192] width 232 height 133
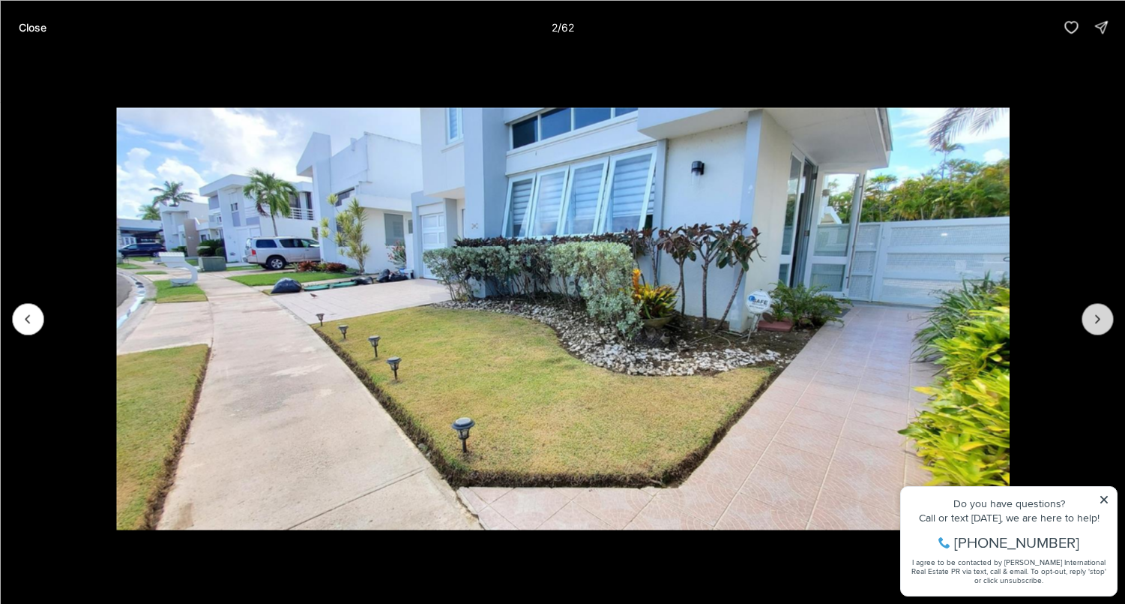
click at [1104, 322] on icon "Next slide" at bounding box center [1097, 318] width 15 height 15
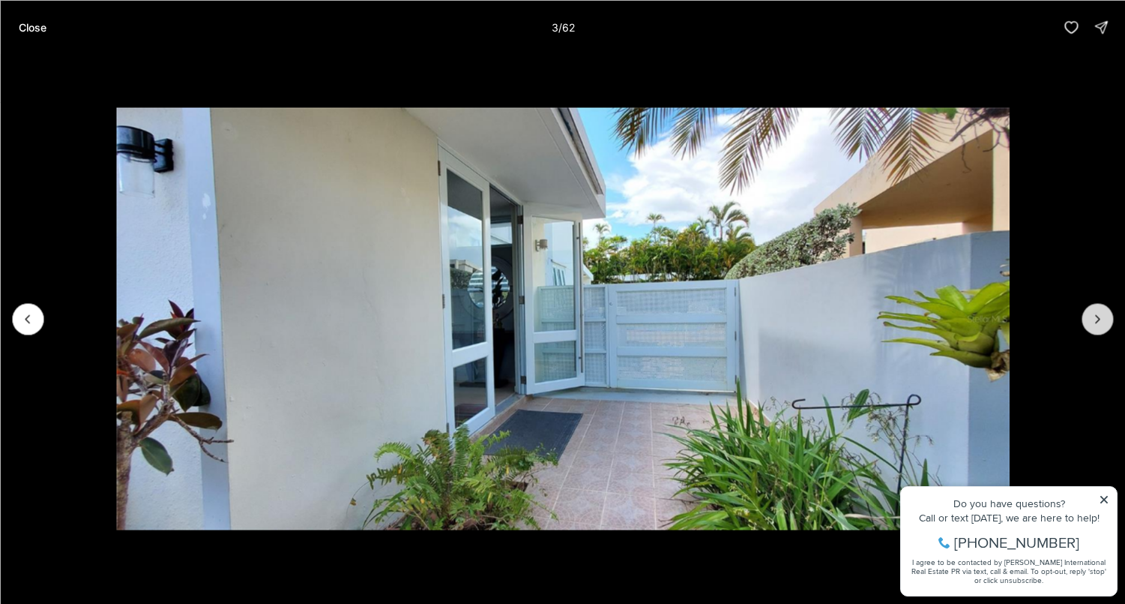
click at [1104, 322] on icon "Next slide" at bounding box center [1097, 318] width 15 height 15
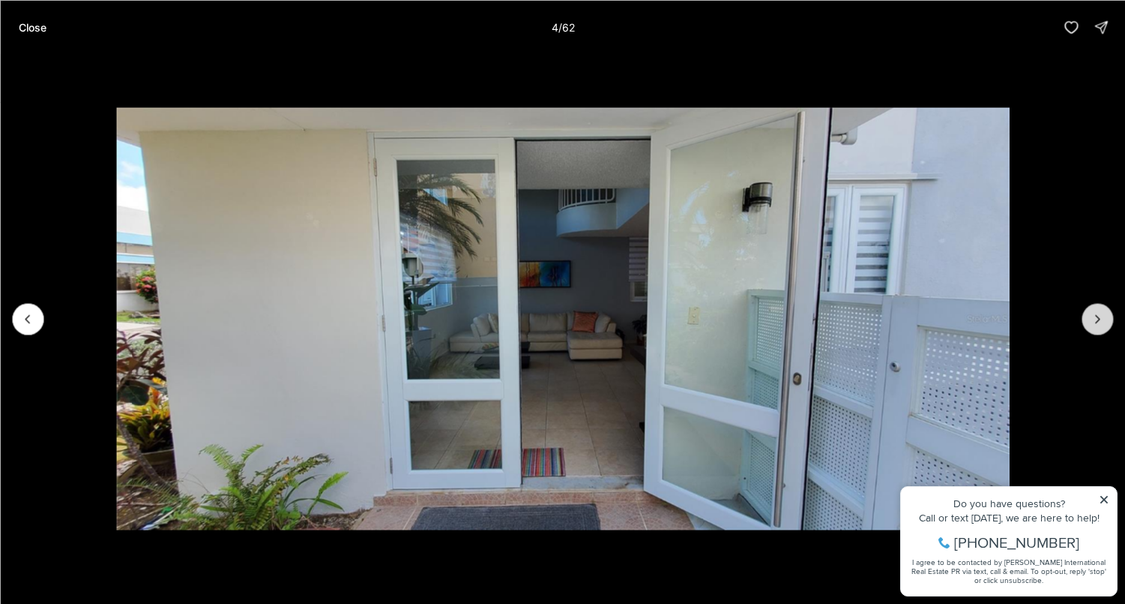
click at [1104, 322] on icon "Next slide" at bounding box center [1097, 318] width 15 height 15
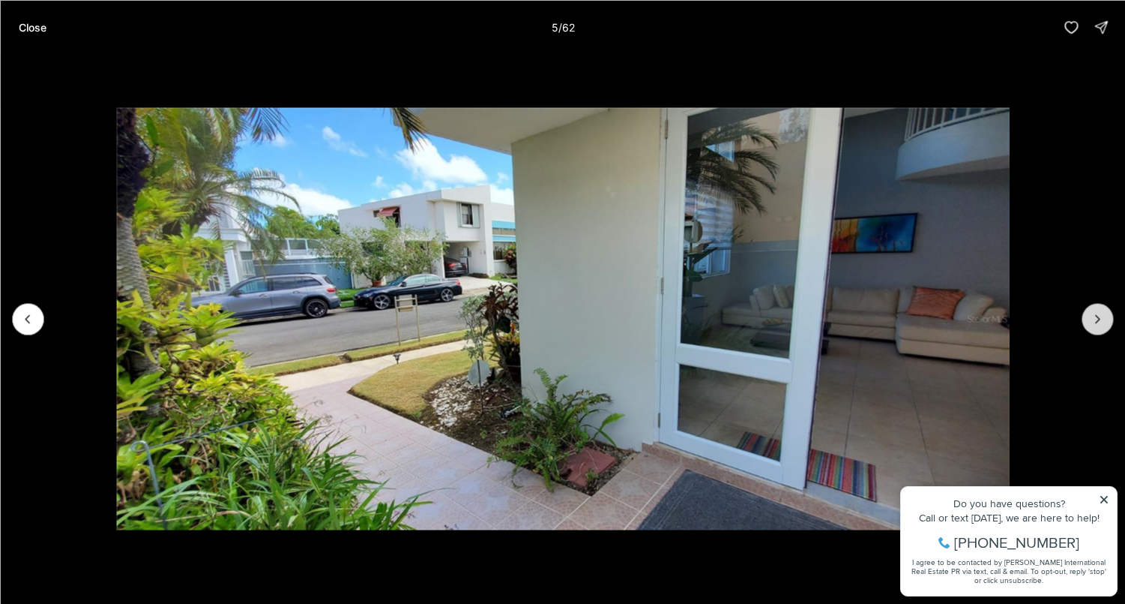
click at [1104, 322] on icon "Next slide" at bounding box center [1097, 318] width 15 height 15
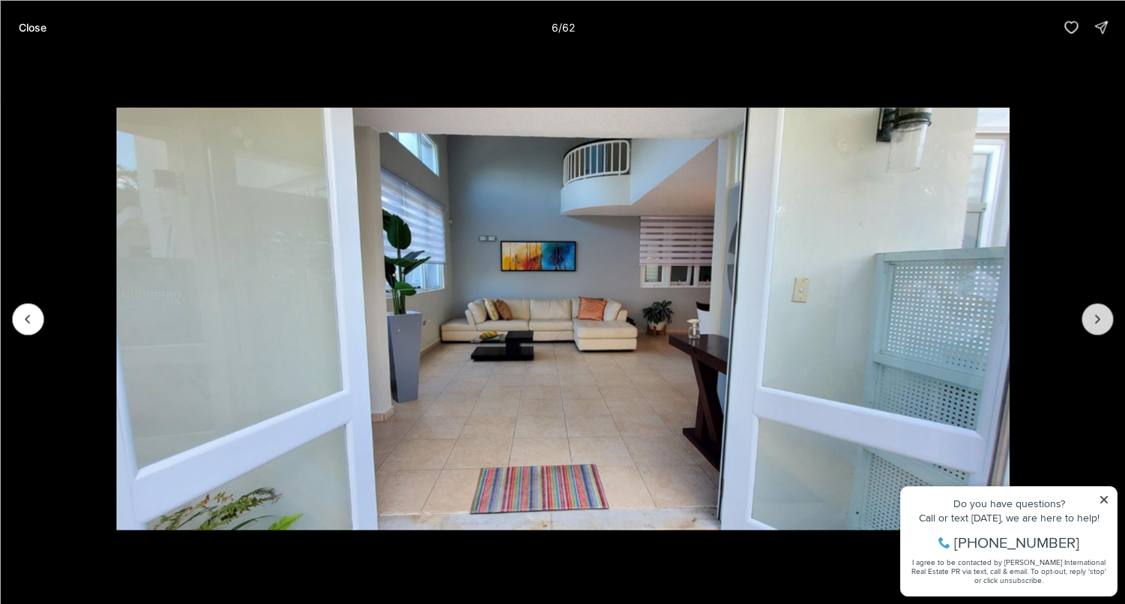
click at [1104, 322] on icon "Next slide" at bounding box center [1097, 318] width 15 height 15
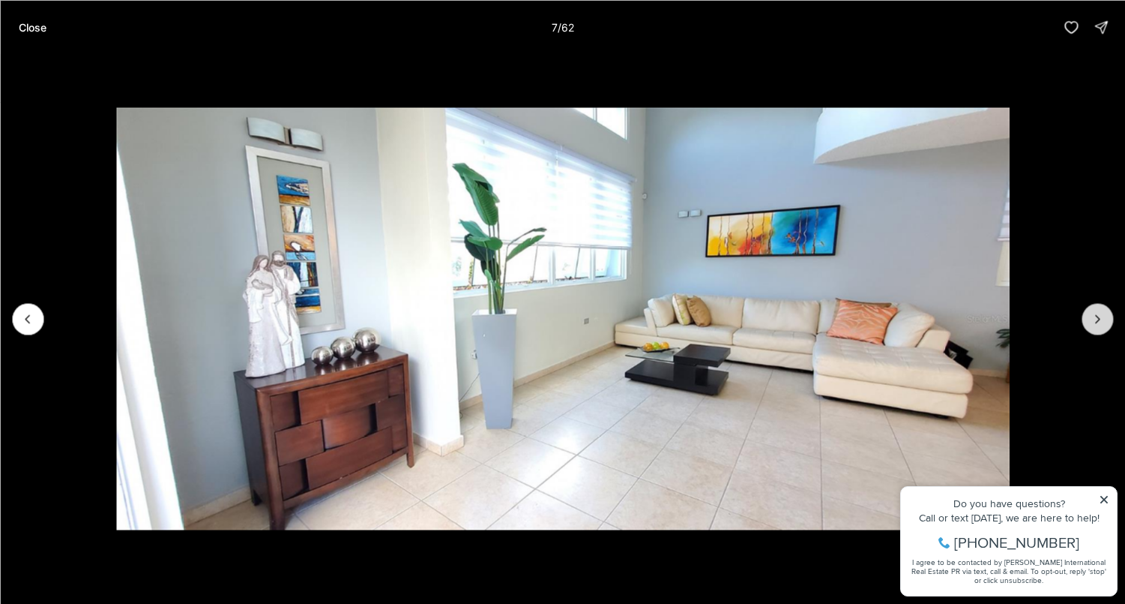
click at [1104, 322] on icon "Next slide" at bounding box center [1097, 318] width 15 height 15
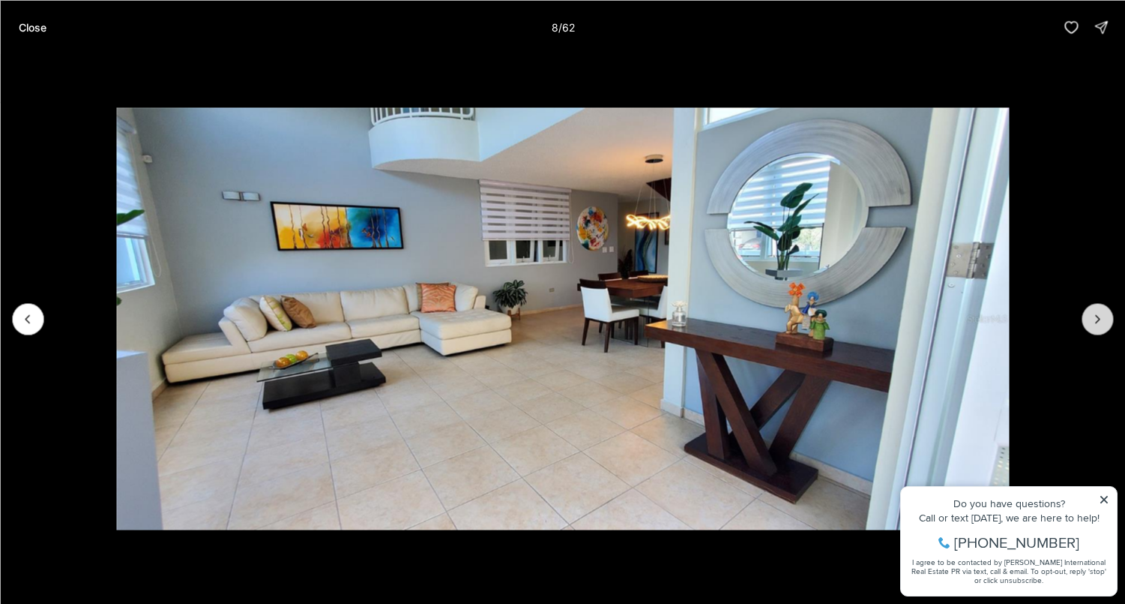
click at [1104, 322] on icon "Next slide" at bounding box center [1097, 318] width 15 height 15
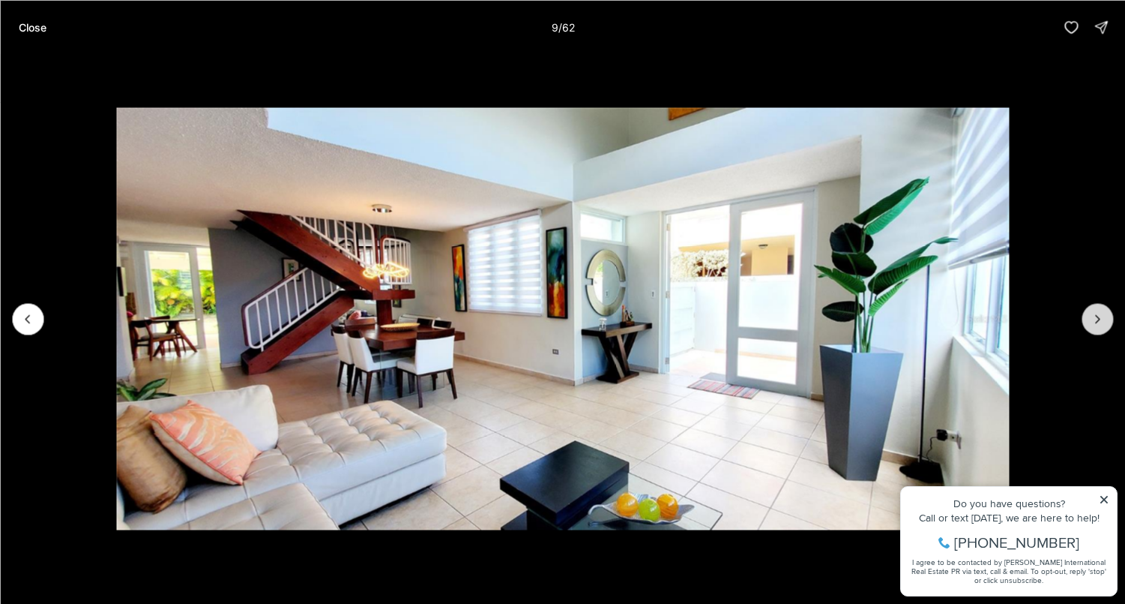
click at [1104, 322] on icon "Next slide" at bounding box center [1097, 318] width 15 height 15
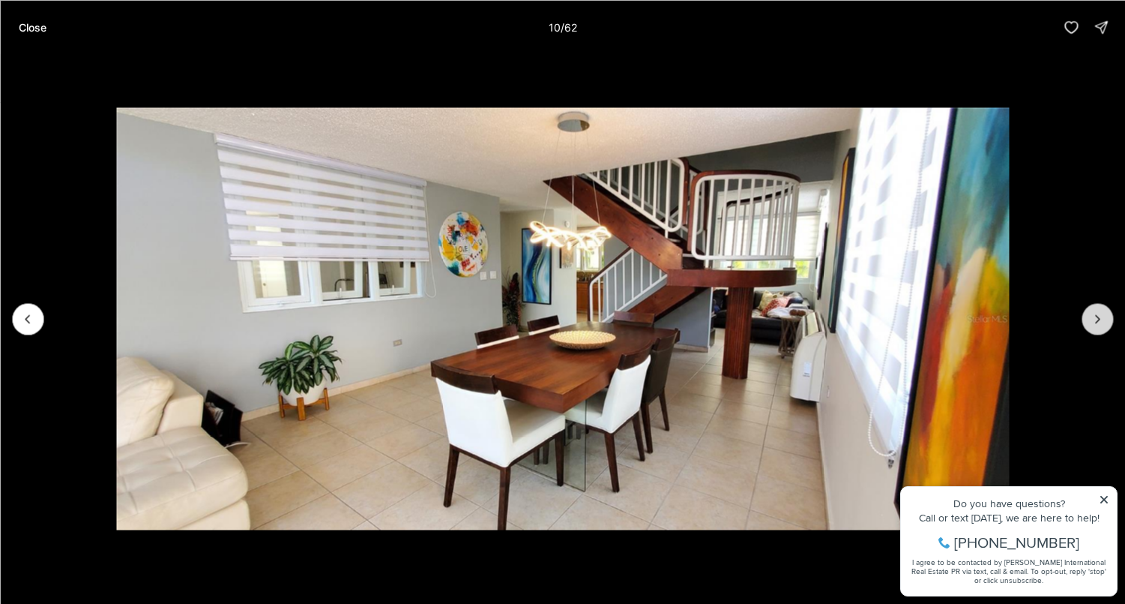
click at [1104, 322] on icon "Next slide" at bounding box center [1097, 318] width 15 height 15
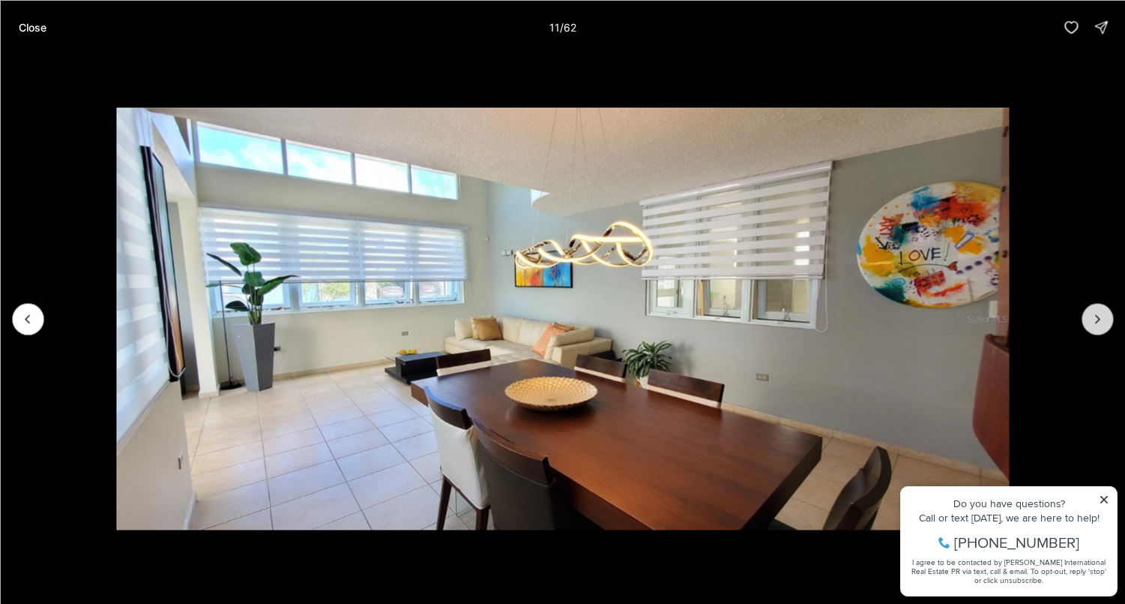
click at [1104, 322] on icon "Next slide" at bounding box center [1097, 318] width 15 height 15
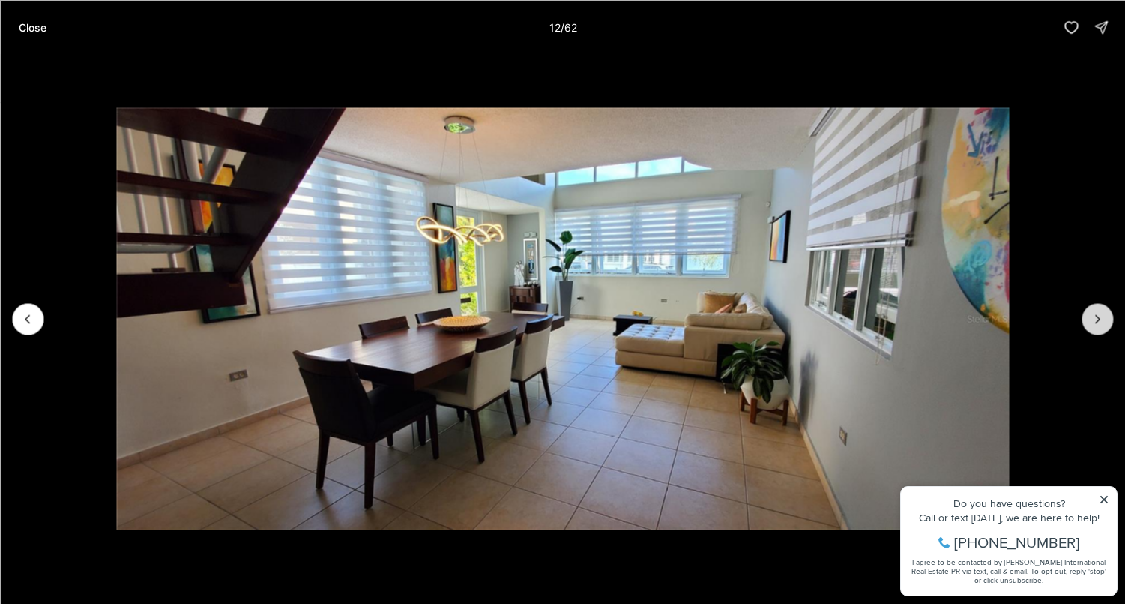
click at [1104, 322] on icon "Next slide" at bounding box center [1097, 318] width 15 height 15
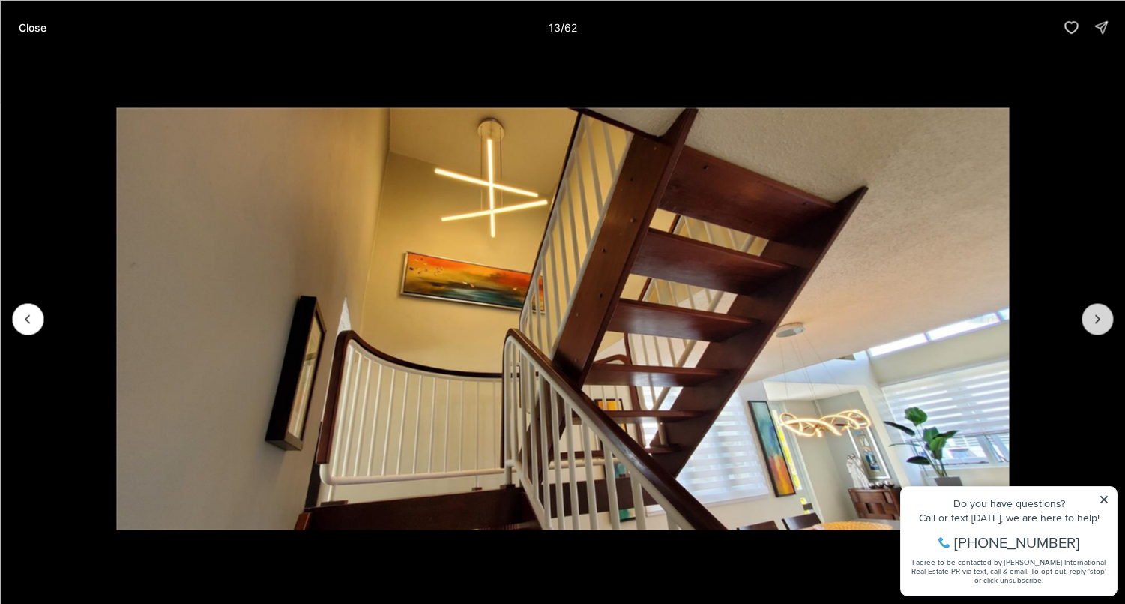
click at [1104, 322] on icon "Next slide" at bounding box center [1097, 318] width 15 height 15
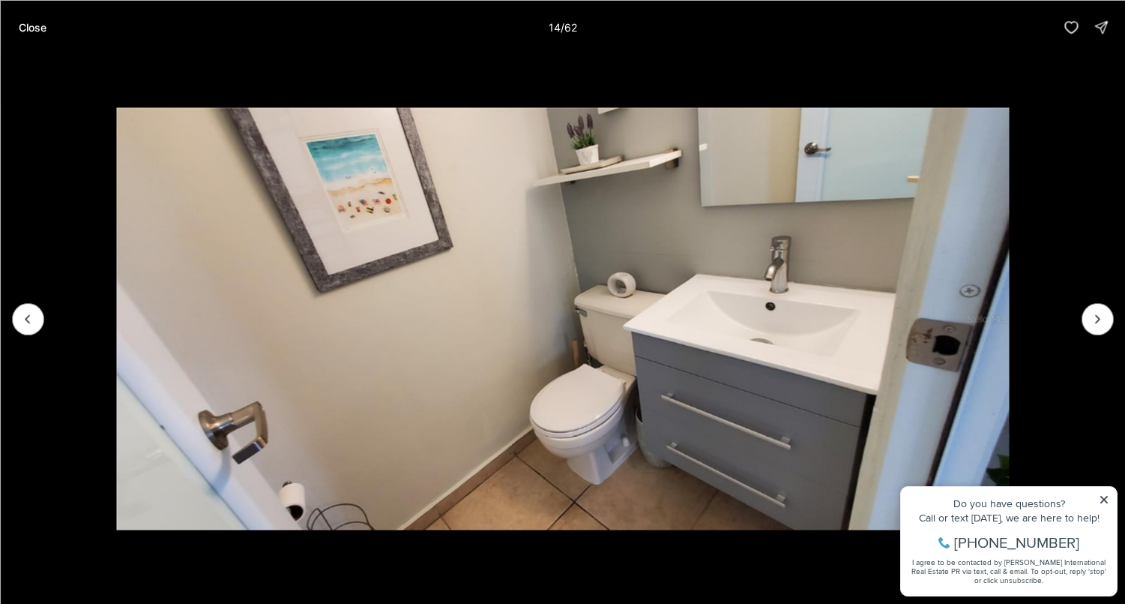
click at [1106, 501] on li "14 of 62" at bounding box center [562, 318] width 1125 height 529
click at [1109, 503] on li "14 of 62" at bounding box center [562, 318] width 1125 height 529
click at [1108, 500] on li "14 of 62" at bounding box center [562, 318] width 1125 height 529
click at [1092, 322] on icon "Next slide" at bounding box center [1097, 318] width 15 height 15
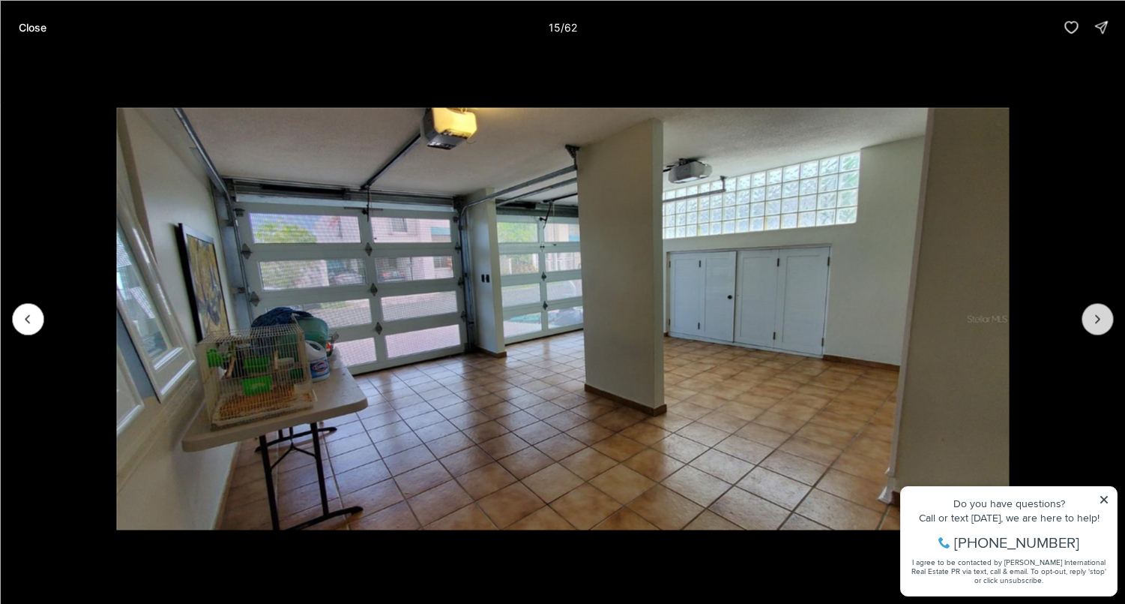
click at [1092, 322] on icon "Next slide" at bounding box center [1097, 318] width 15 height 15
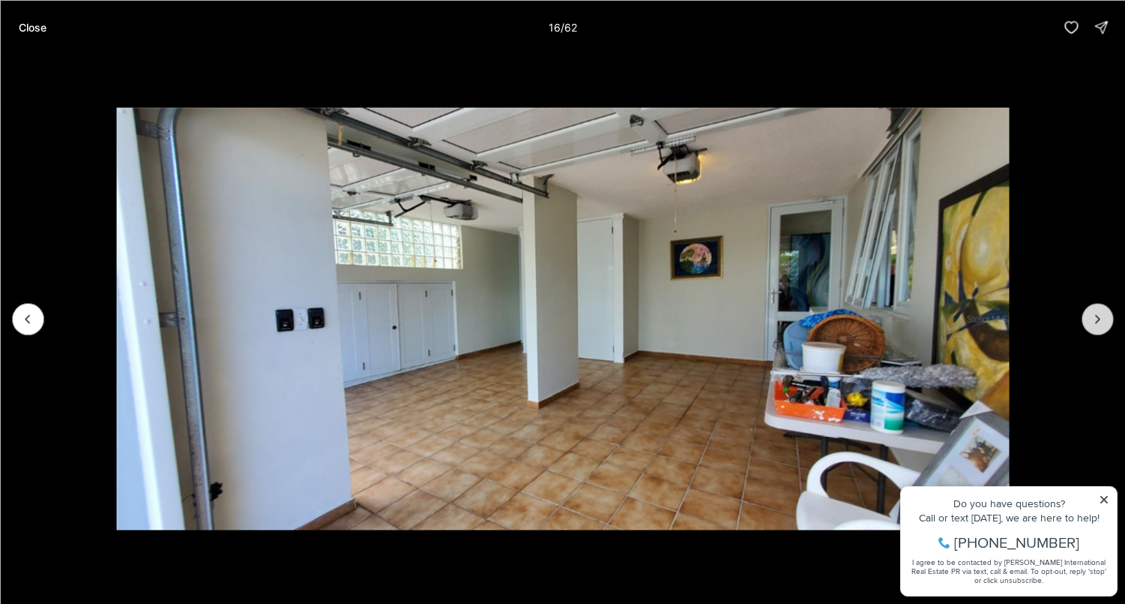
click at [1092, 322] on icon "Next slide" at bounding box center [1097, 318] width 15 height 15
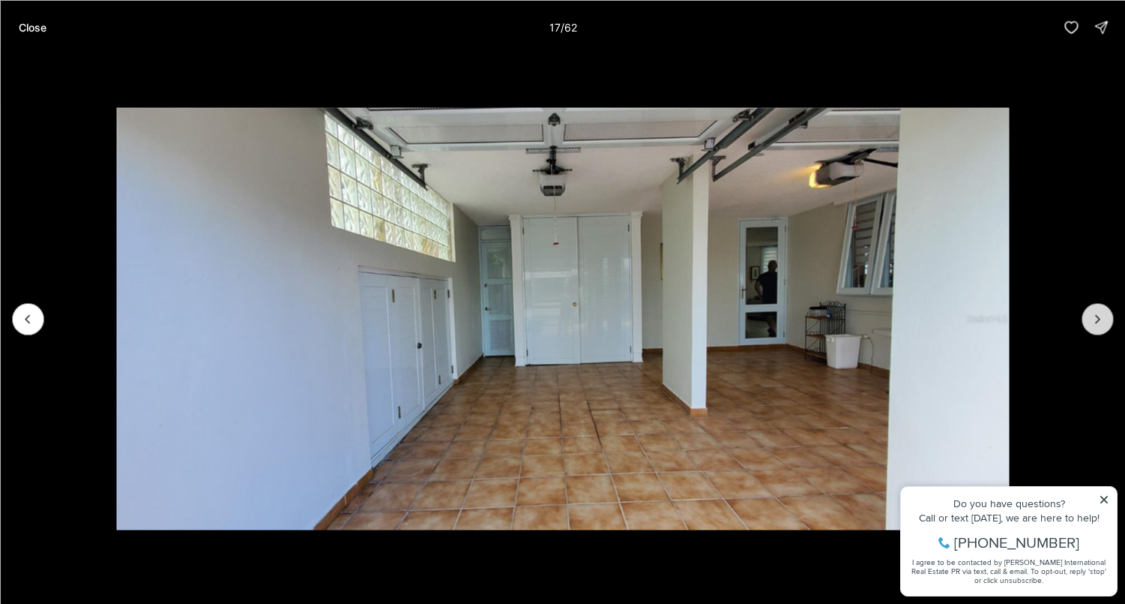
click at [1092, 322] on icon "Next slide" at bounding box center [1097, 318] width 15 height 15
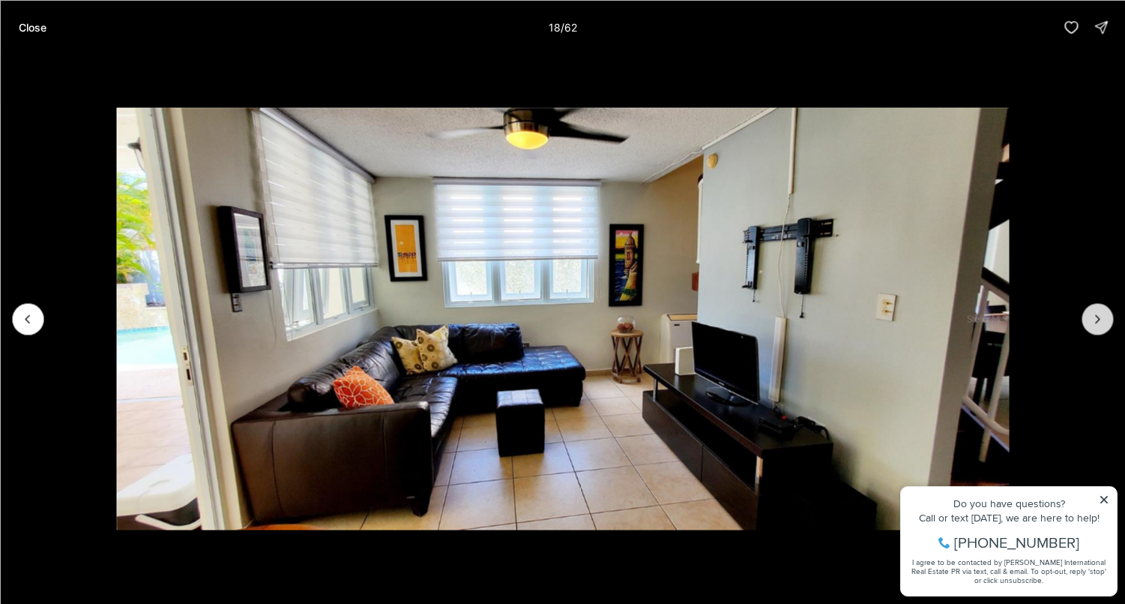
click at [1092, 322] on icon "Next slide" at bounding box center [1097, 318] width 15 height 15
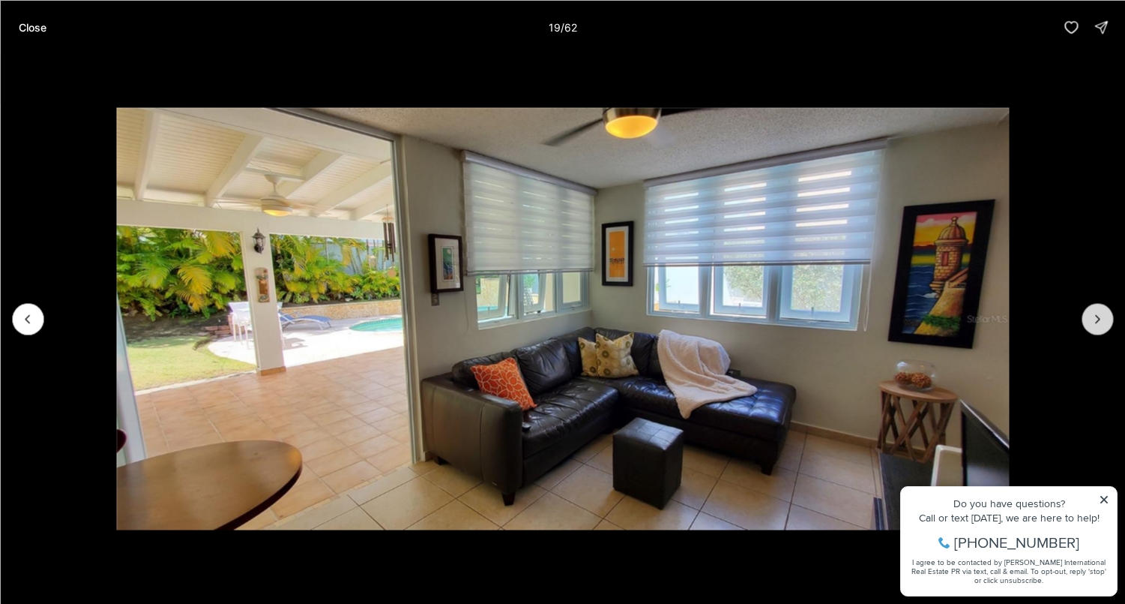
click at [1092, 322] on icon "Next slide" at bounding box center [1097, 318] width 15 height 15
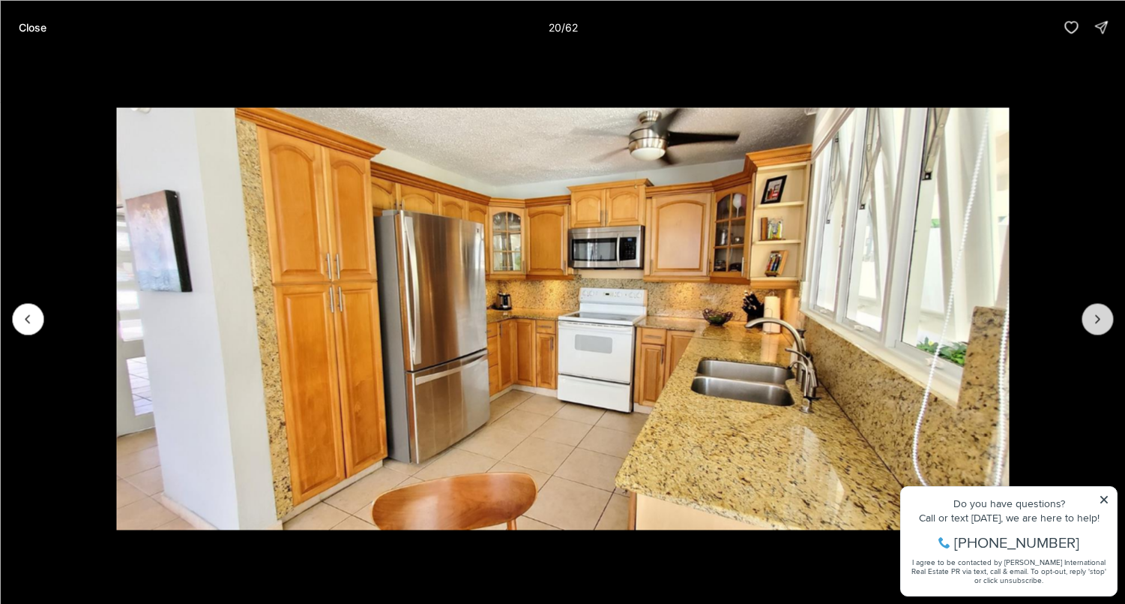
click at [1092, 322] on icon "Next slide" at bounding box center [1097, 318] width 15 height 15
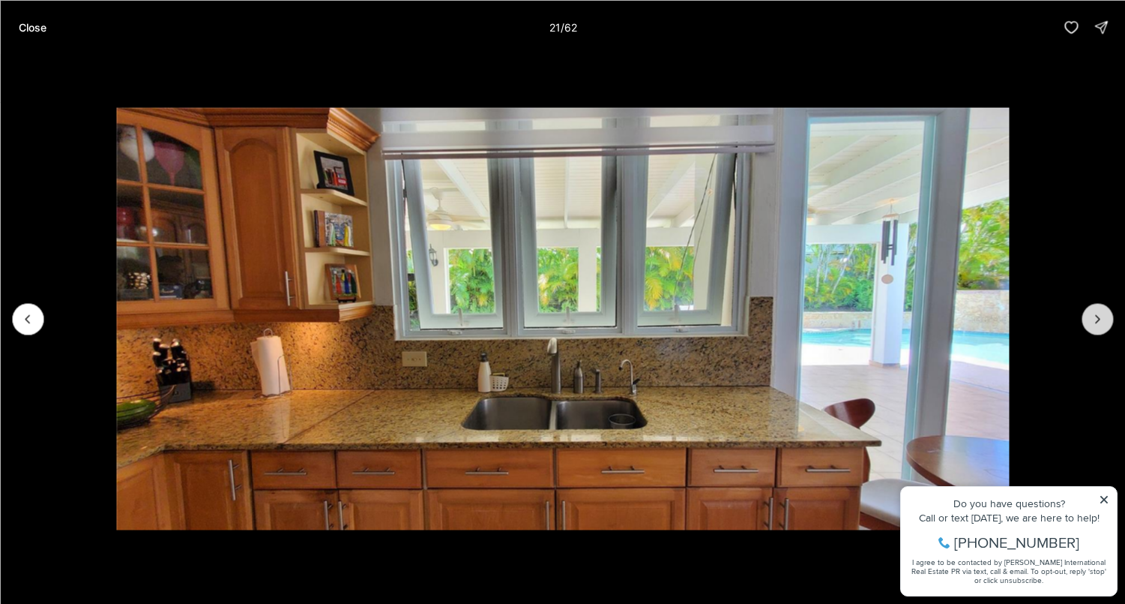
click at [1092, 322] on icon "Next slide" at bounding box center [1097, 318] width 15 height 15
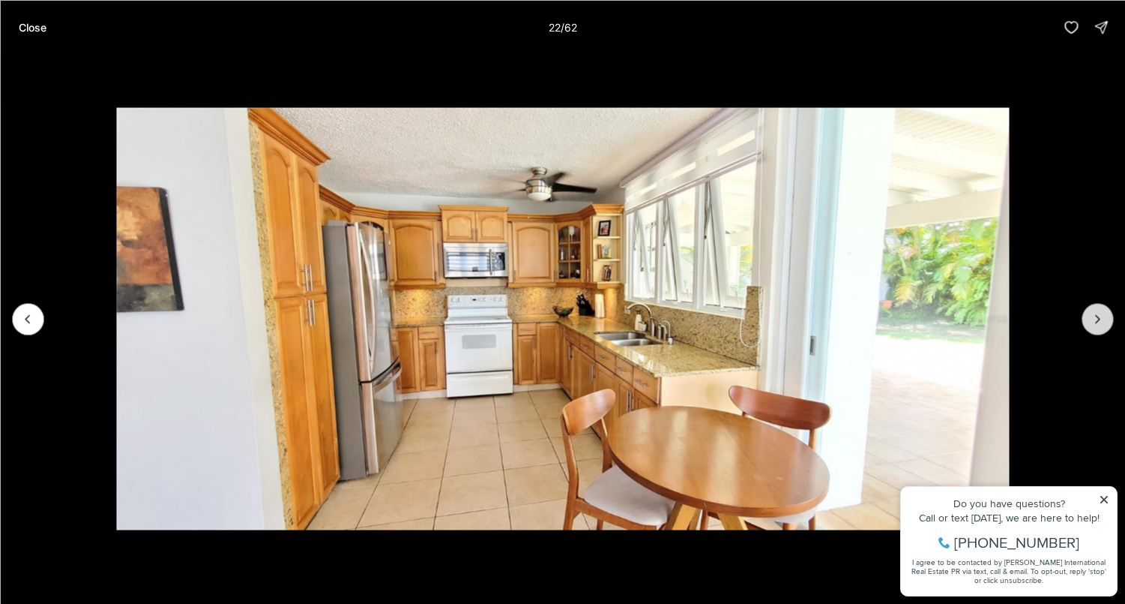
click at [1092, 322] on icon "Next slide" at bounding box center [1097, 318] width 15 height 15
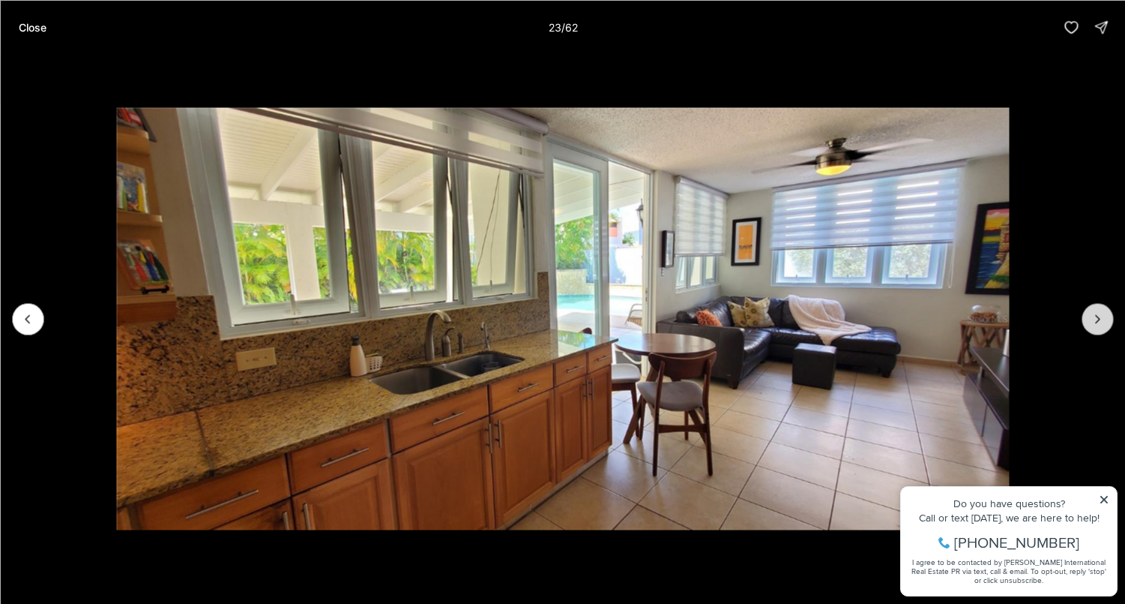
click at [1092, 322] on icon "Next slide" at bounding box center [1097, 318] width 15 height 15
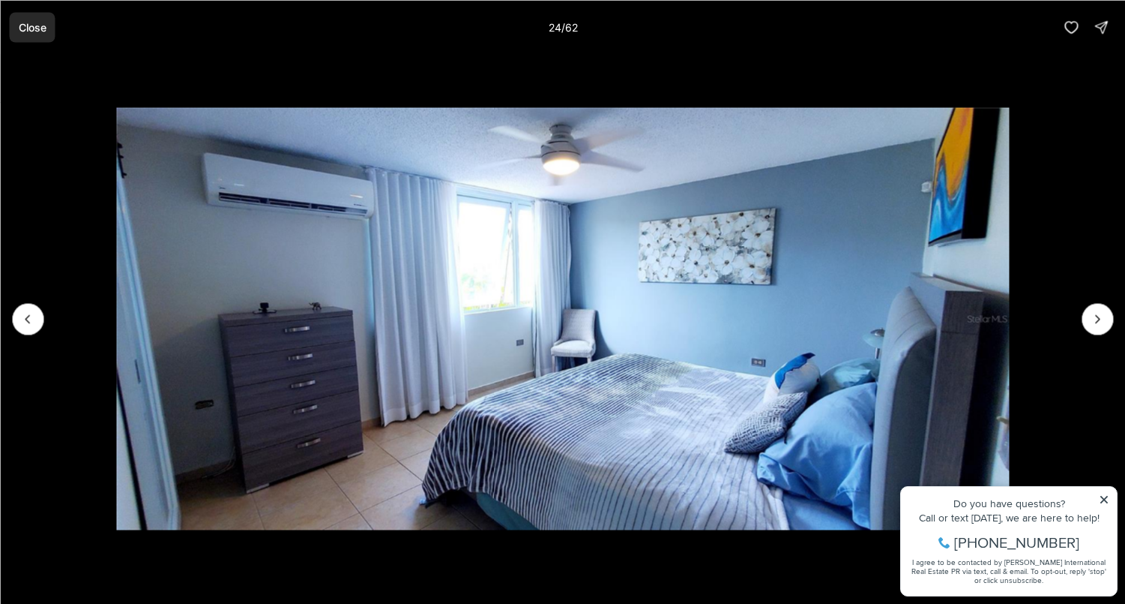
click at [28, 23] on p "Close" at bounding box center [32, 27] width 28 height 12
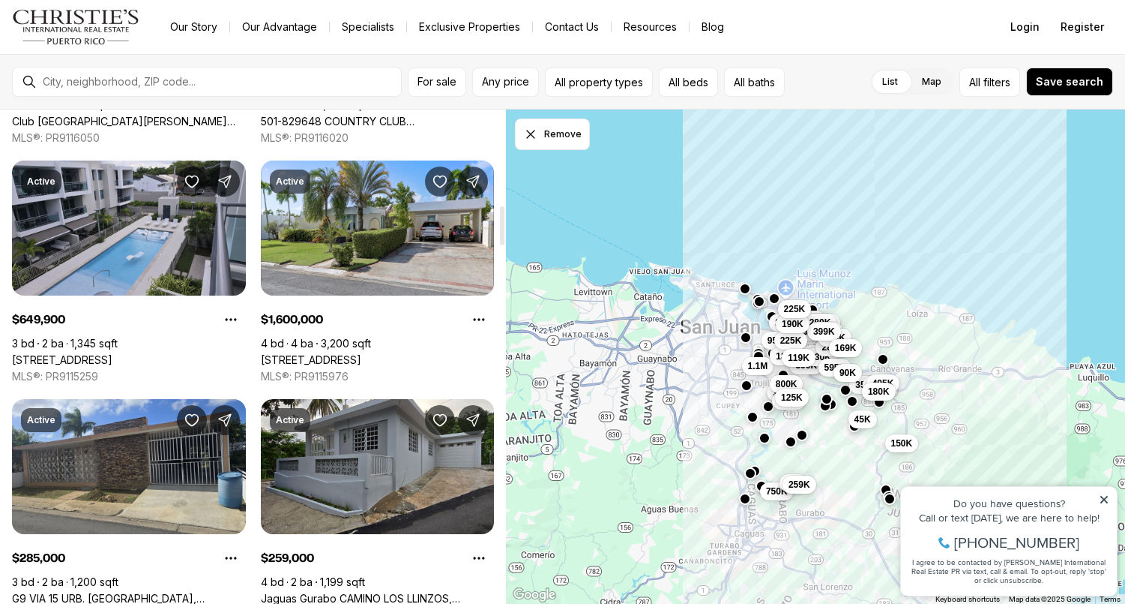
scroll to position [1201, 0]
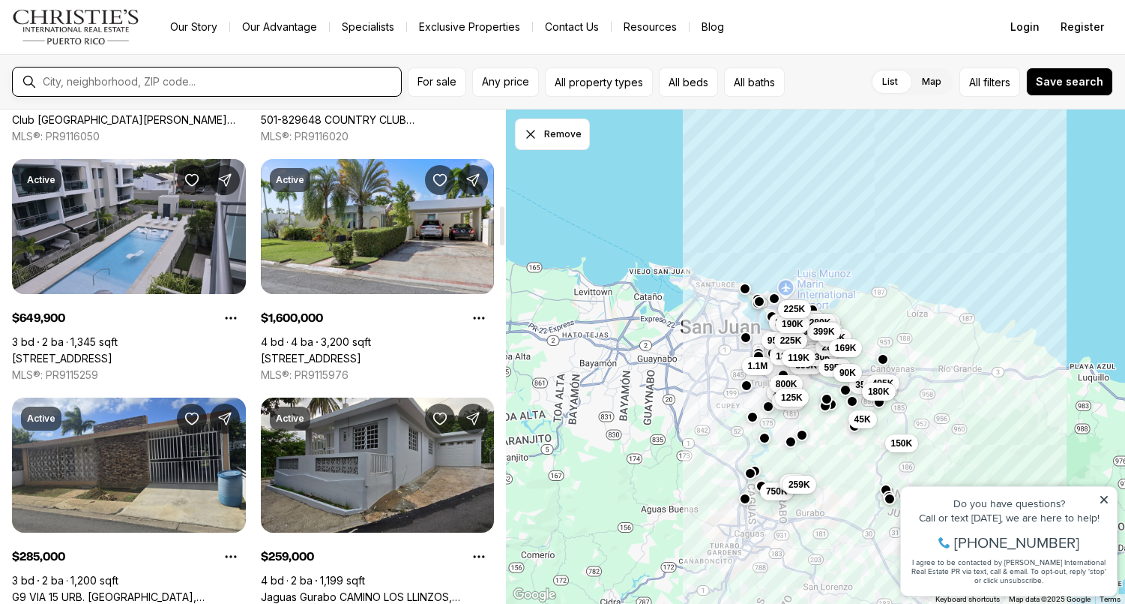
click at [172, 75] on div at bounding box center [219, 82] width 364 height 24
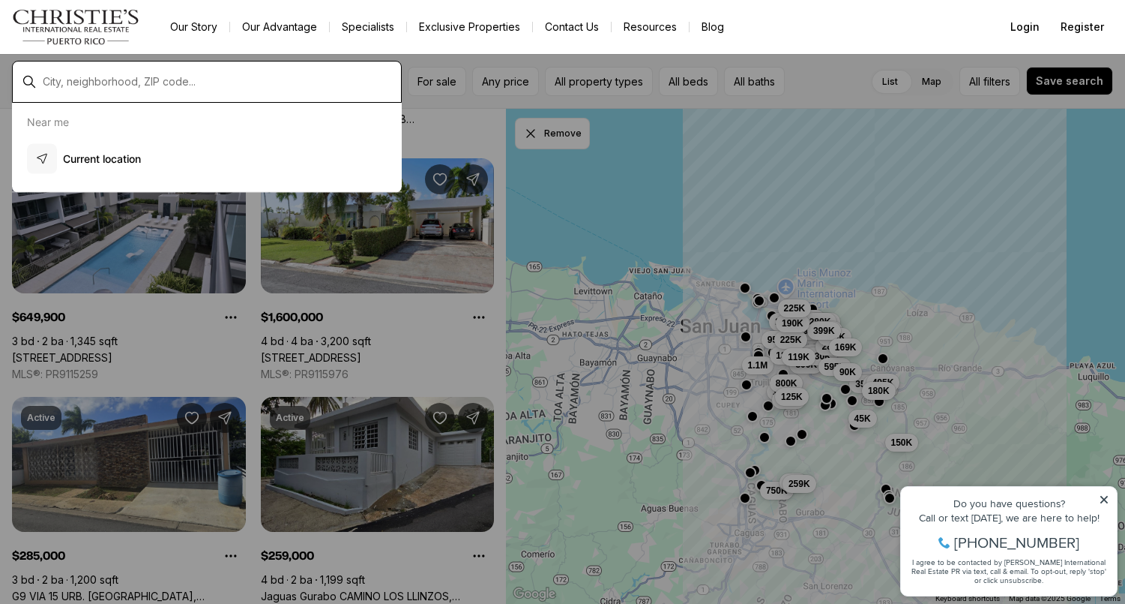
click at [165, 84] on input "text" at bounding box center [219, 82] width 352 height 12
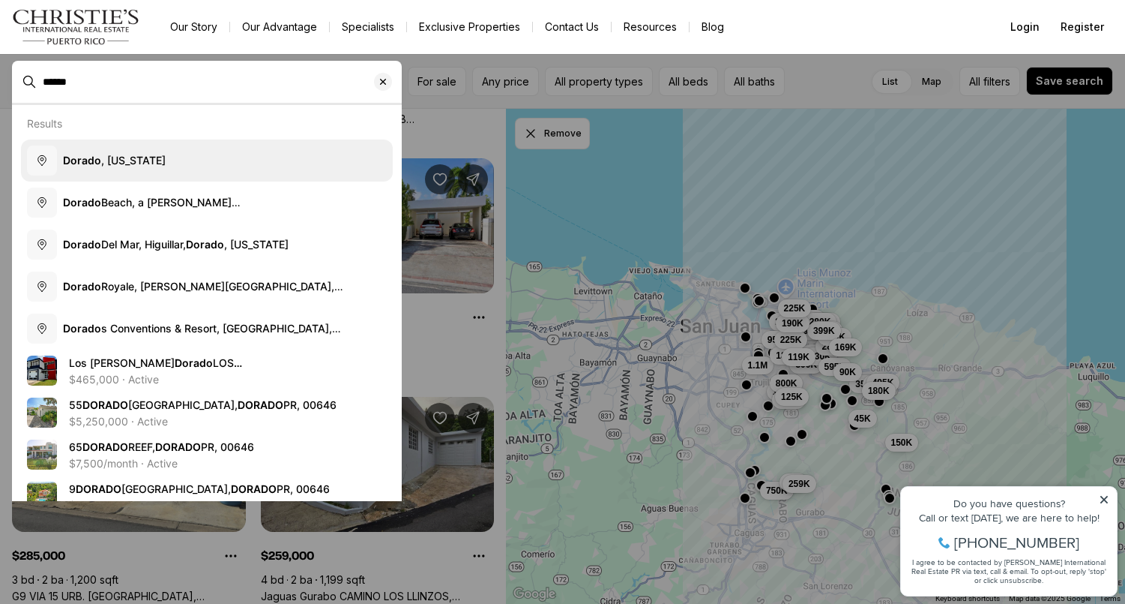
type input "******"
click at [121, 157] on span "Dorado , Puerto Rico" at bounding box center [114, 159] width 103 height 13
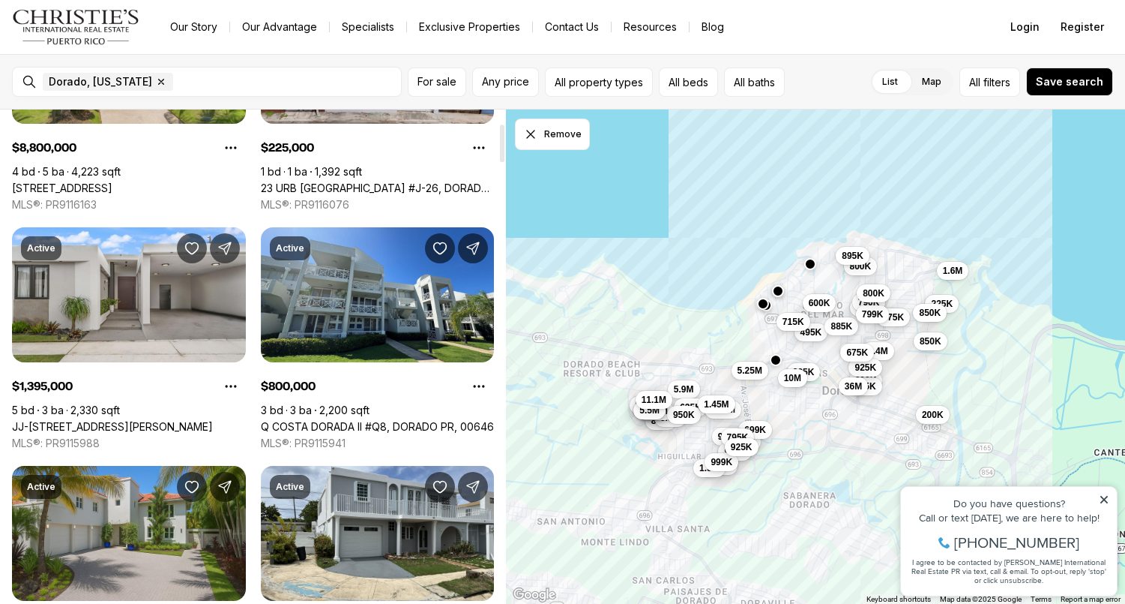
scroll to position [186, 0]
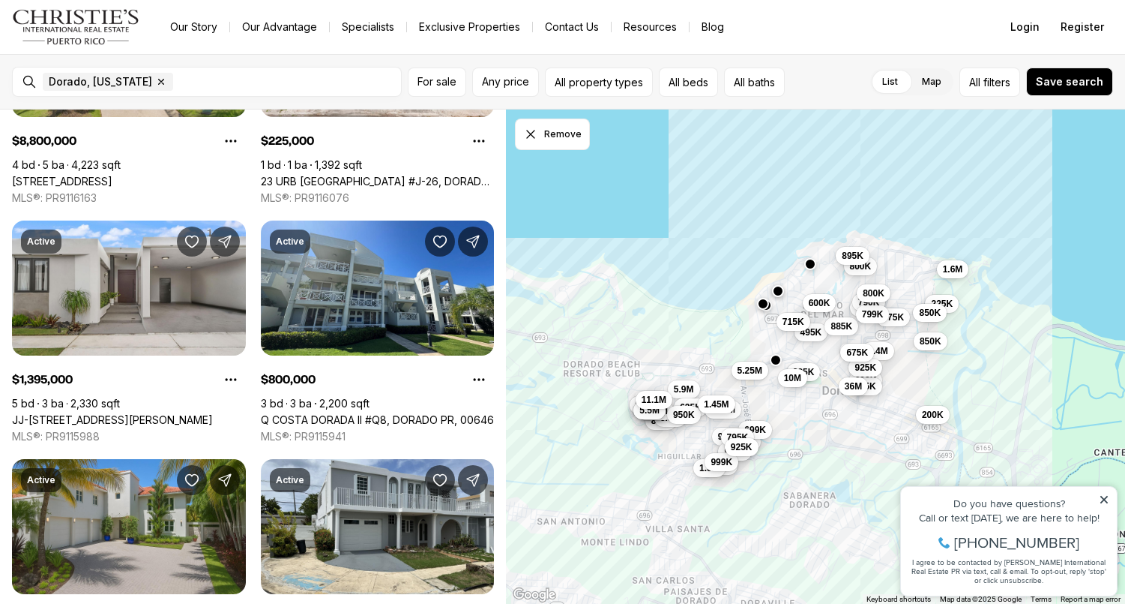
click at [962, 278] on div "1.6M" at bounding box center [953, 271] width 32 height 18
click at [959, 272] on span "1.6M" at bounding box center [953, 269] width 20 height 12
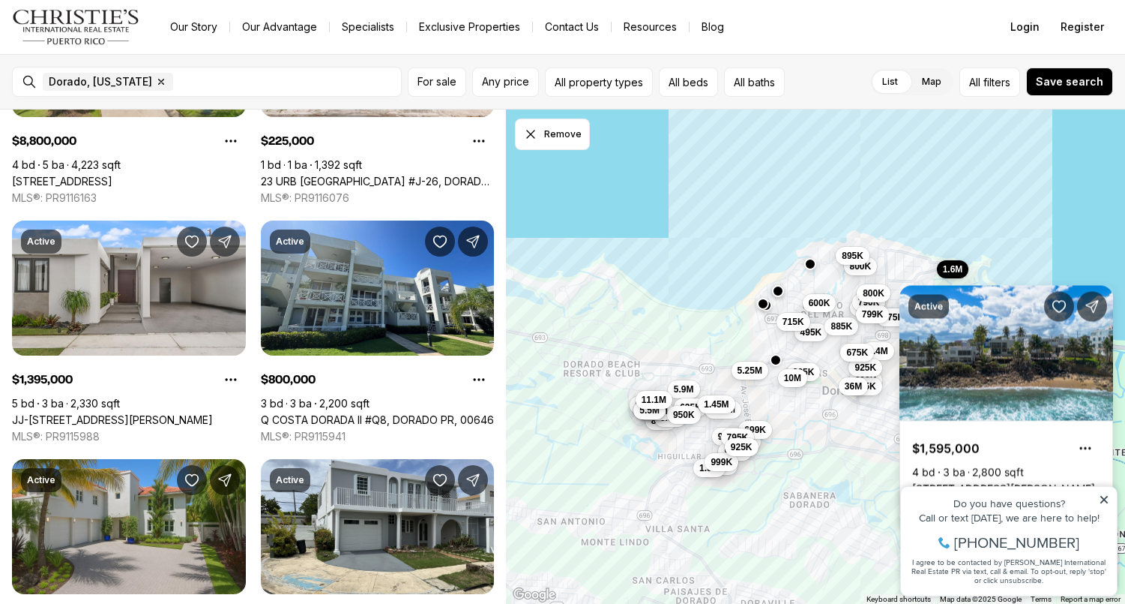
click at [1016, 482] on link "[STREET_ADDRESS][PERSON_NAME]" at bounding box center [1003, 488] width 183 height 13
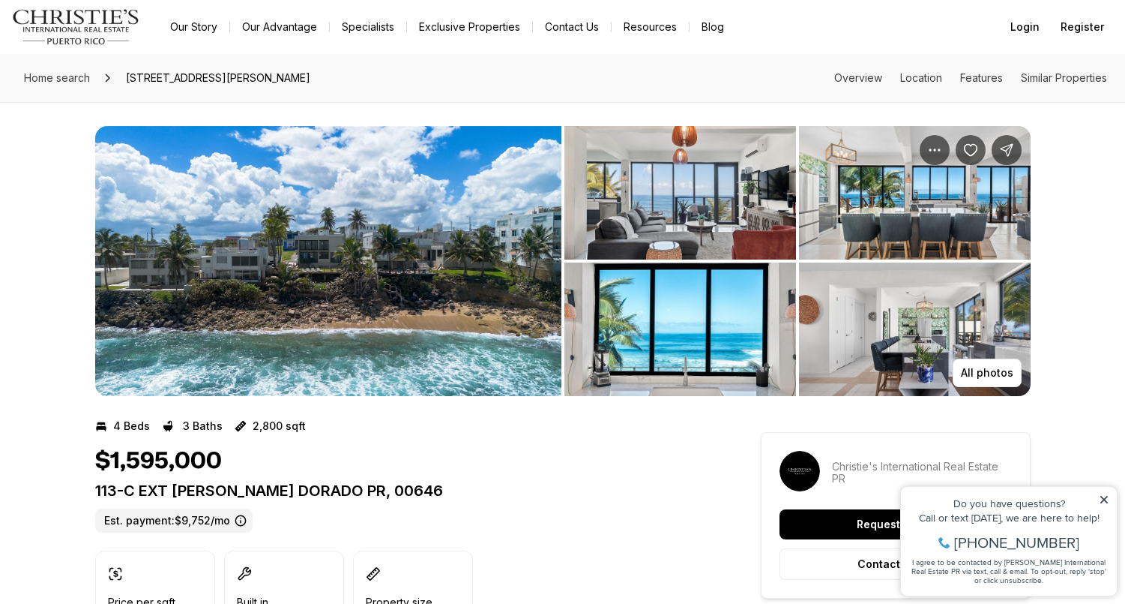
click at [689, 216] on img "View image gallery" at bounding box center [681, 192] width 232 height 133
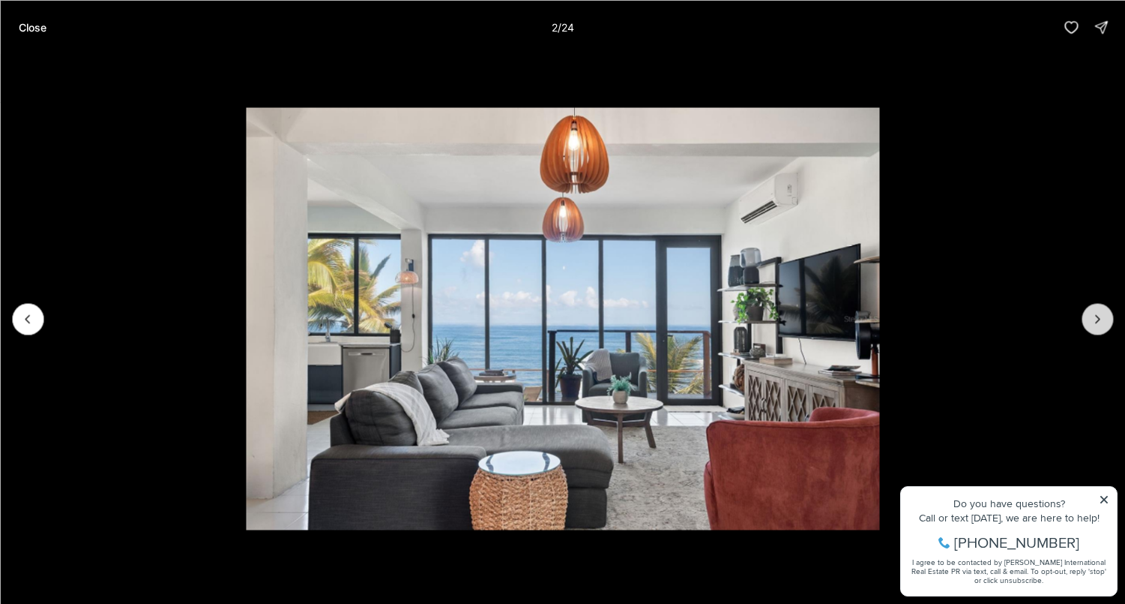
click at [1092, 318] on icon "Next slide" at bounding box center [1097, 318] width 15 height 15
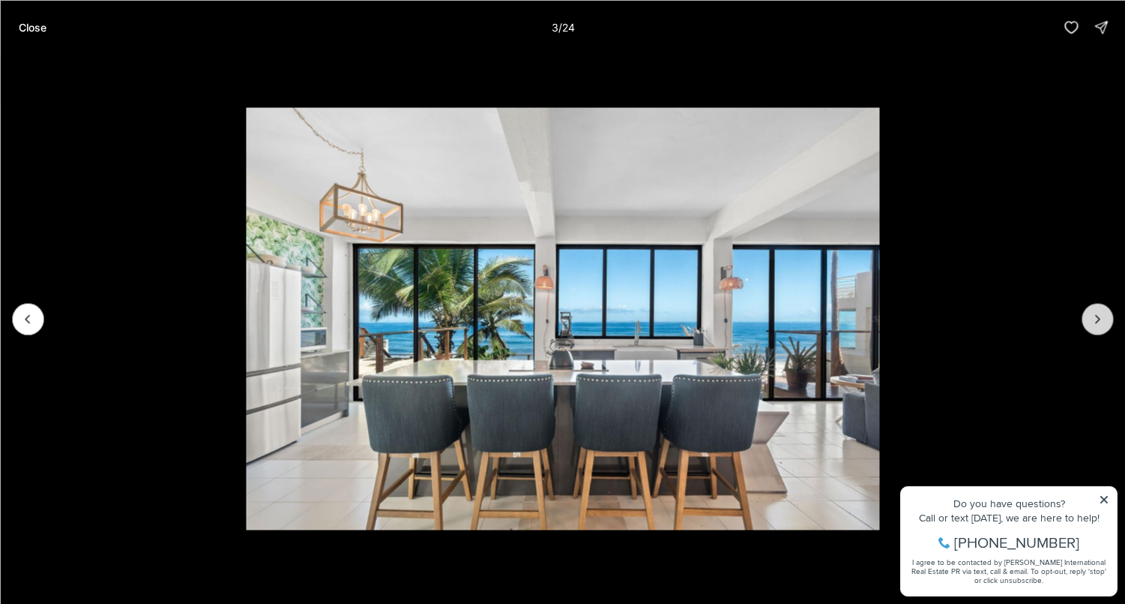
click at [1092, 318] on icon "Next slide" at bounding box center [1097, 318] width 15 height 15
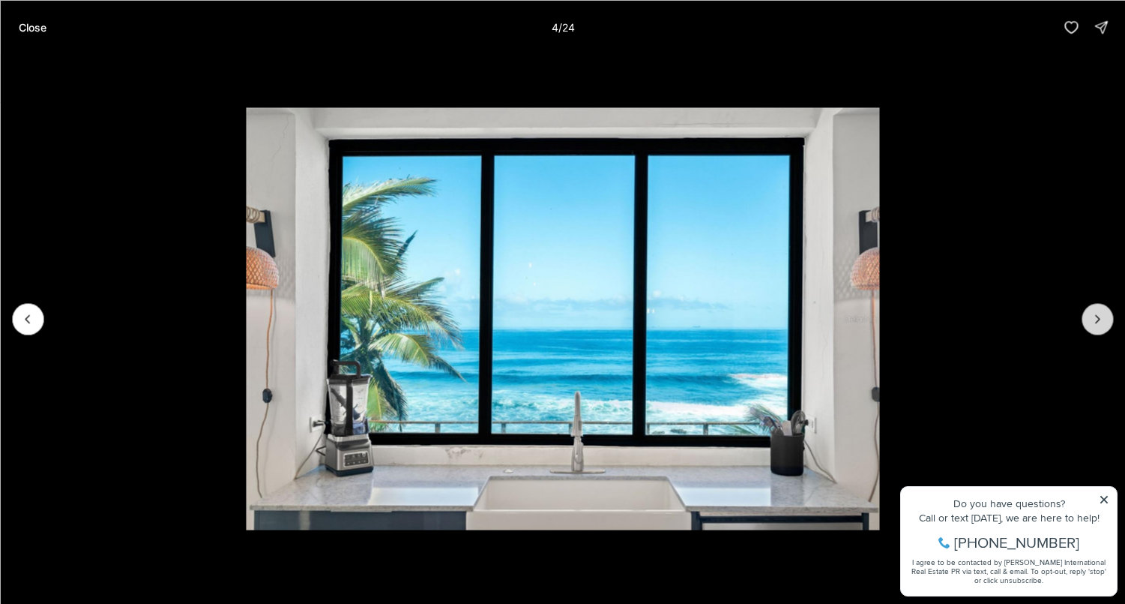
click at [1092, 318] on icon "Next slide" at bounding box center [1097, 318] width 15 height 15
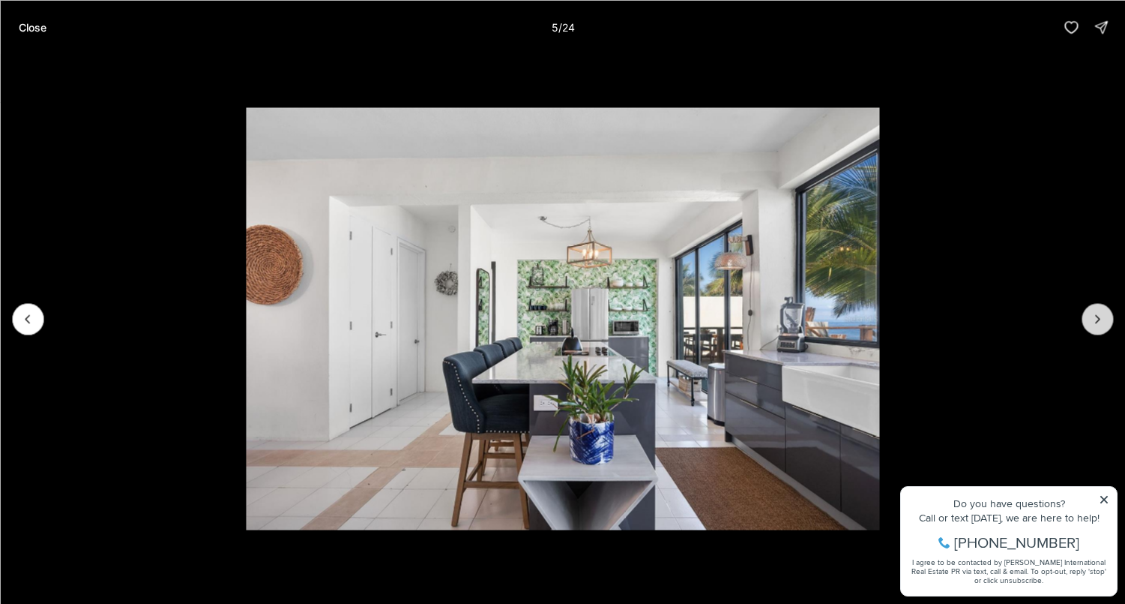
click at [1092, 318] on icon "Next slide" at bounding box center [1097, 318] width 15 height 15
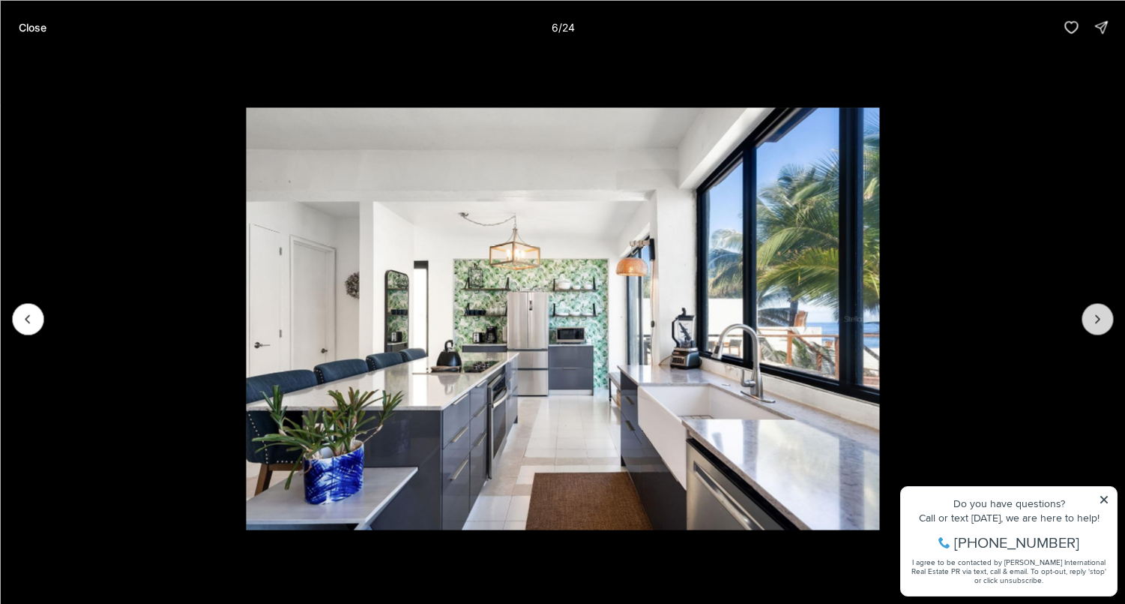
click at [1092, 318] on icon "Next slide" at bounding box center [1097, 318] width 15 height 15
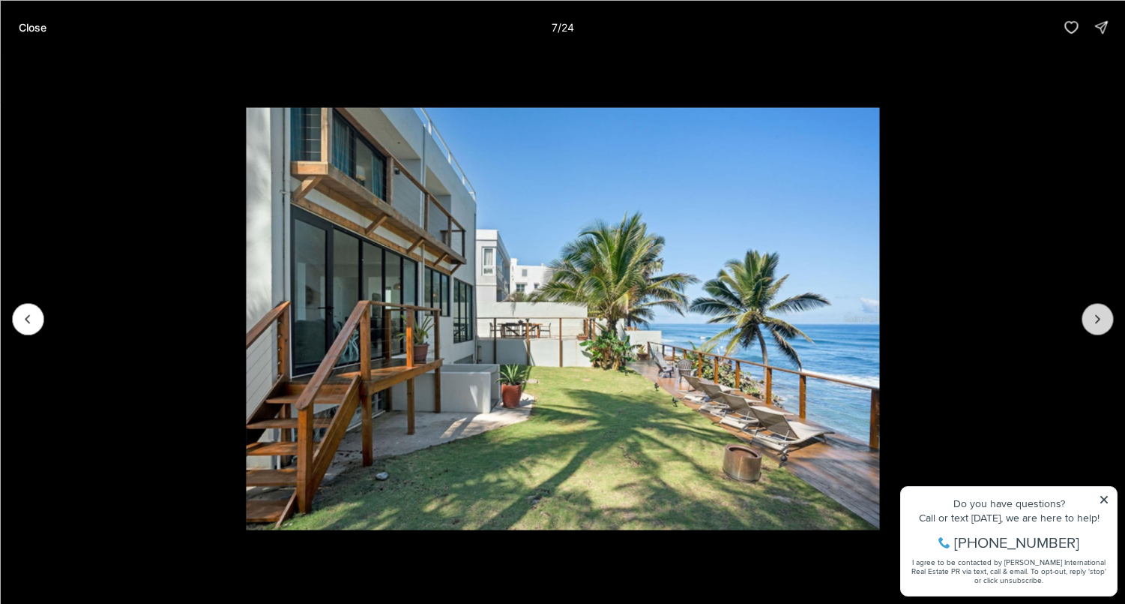
click at [1092, 318] on icon "Next slide" at bounding box center [1097, 318] width 15 height 15
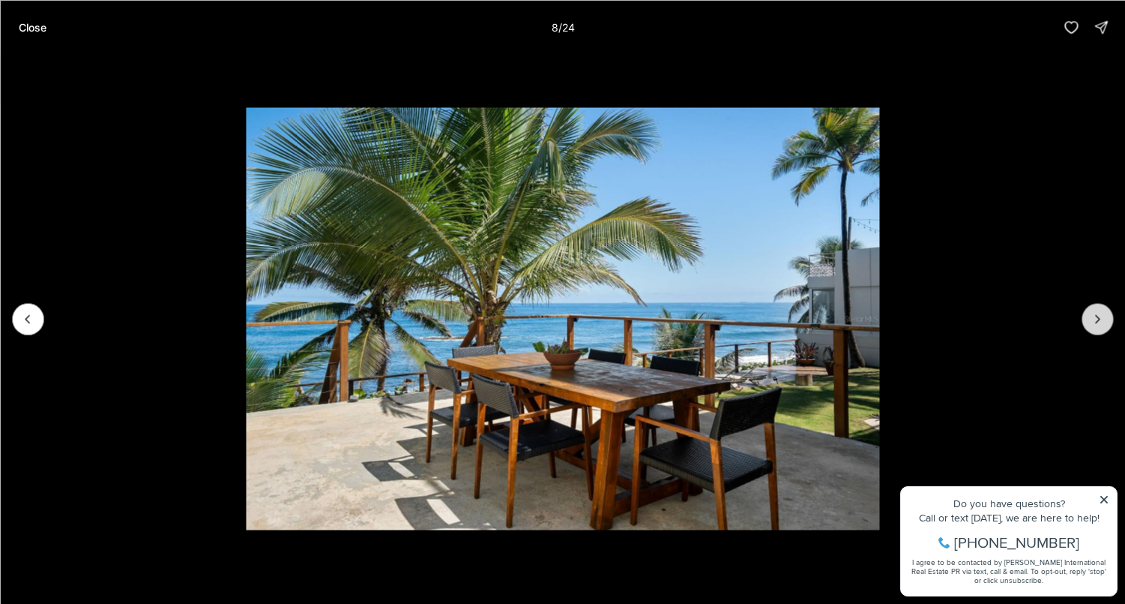
click at [1092, 318] on icon "Next slide" at bounding box center [1097, 318] width 15 height 15
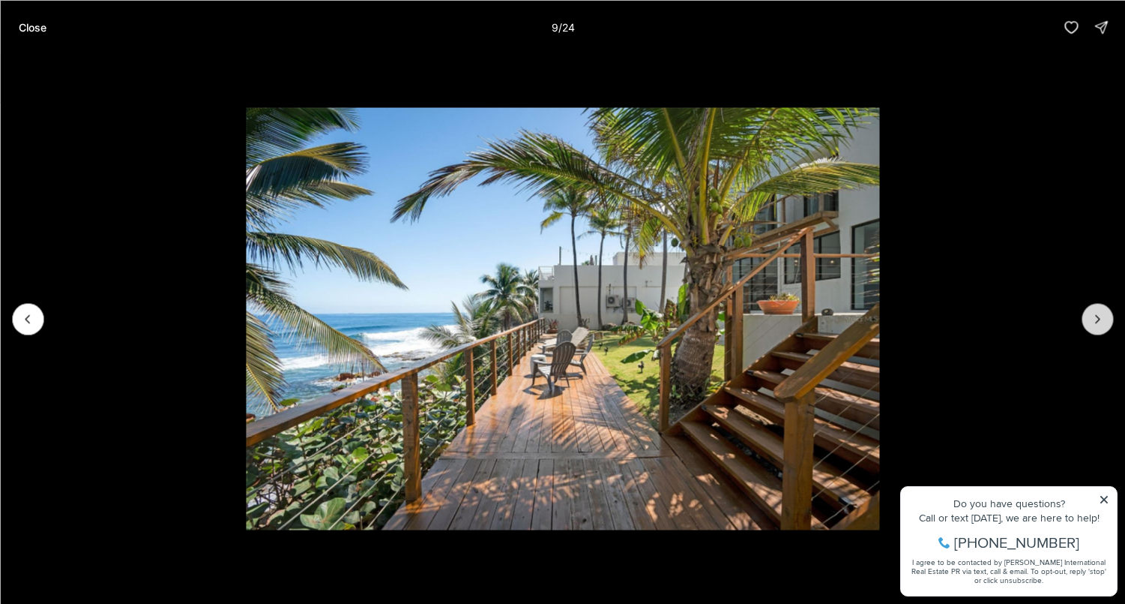
click at [1092, 318] on icon "Next slide" at bounding box center [1097, 318] width 15 height 15
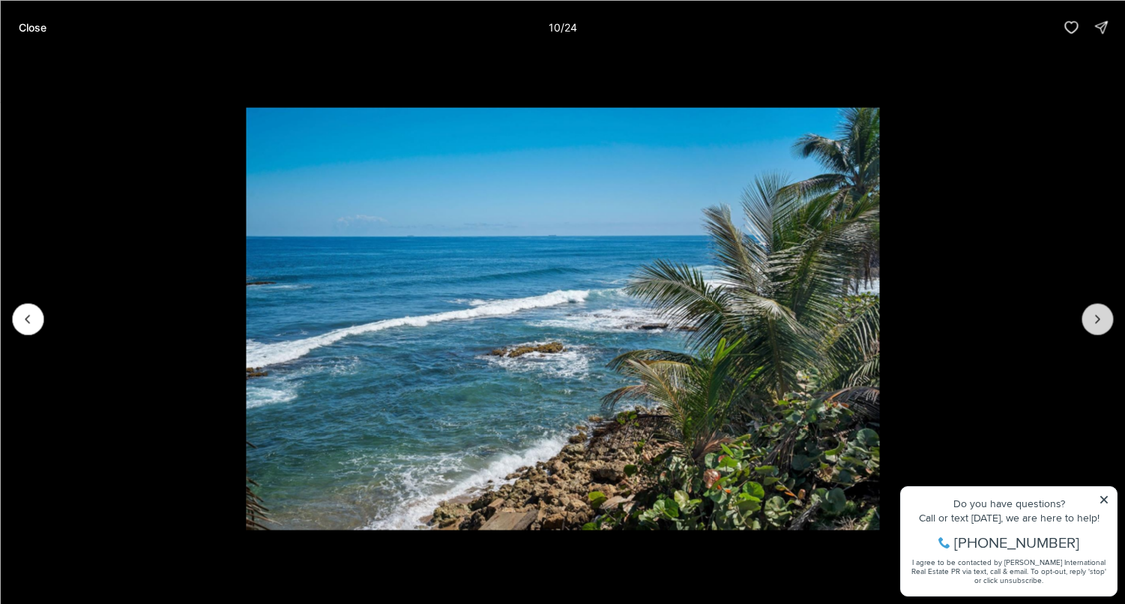
click at [1092, 318] on icon "Next slide" at bounding box center [1097, 318] width 15 height 15
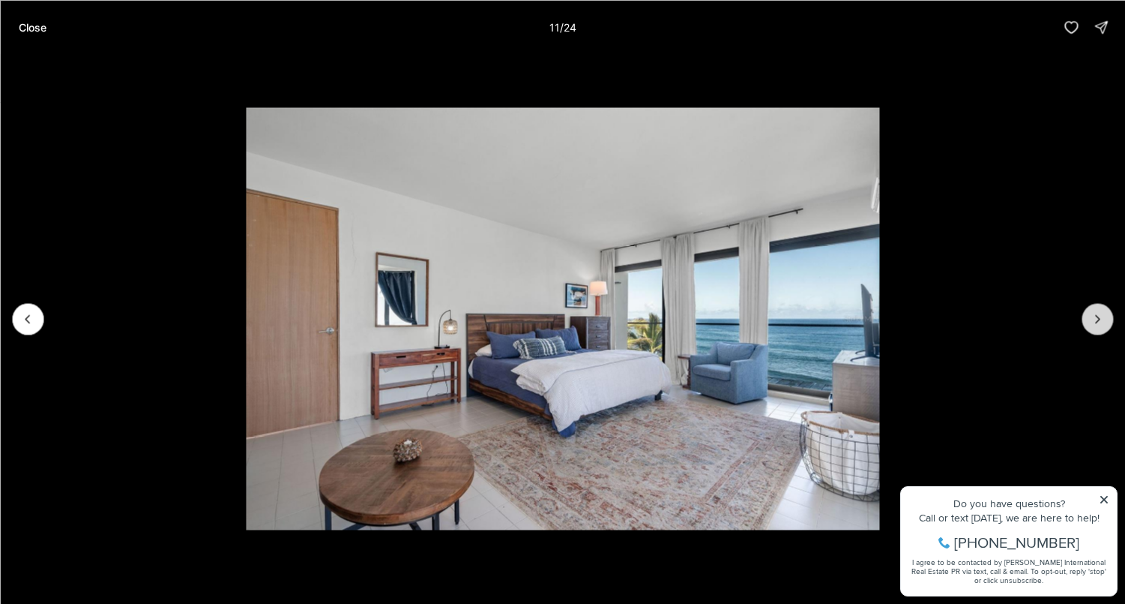
click at [1092, 318] on icon "Next slide" at bounding box center [1097, 318] width 15 height 15
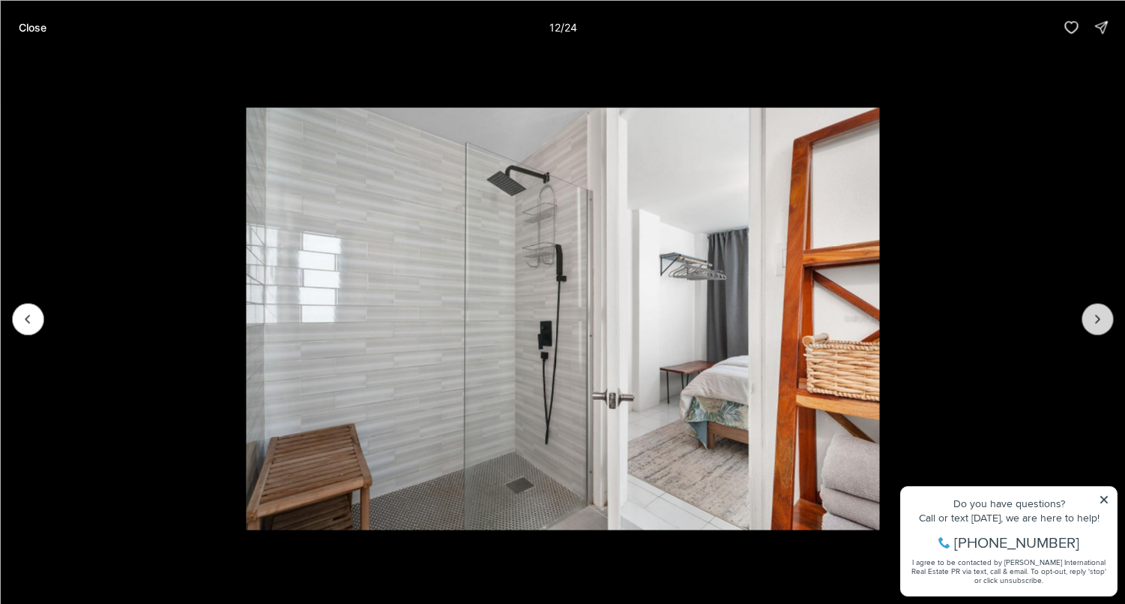
click at [1092, 318] on icon "Next slide" at bounding box center [1097, 318] width 15 height 15
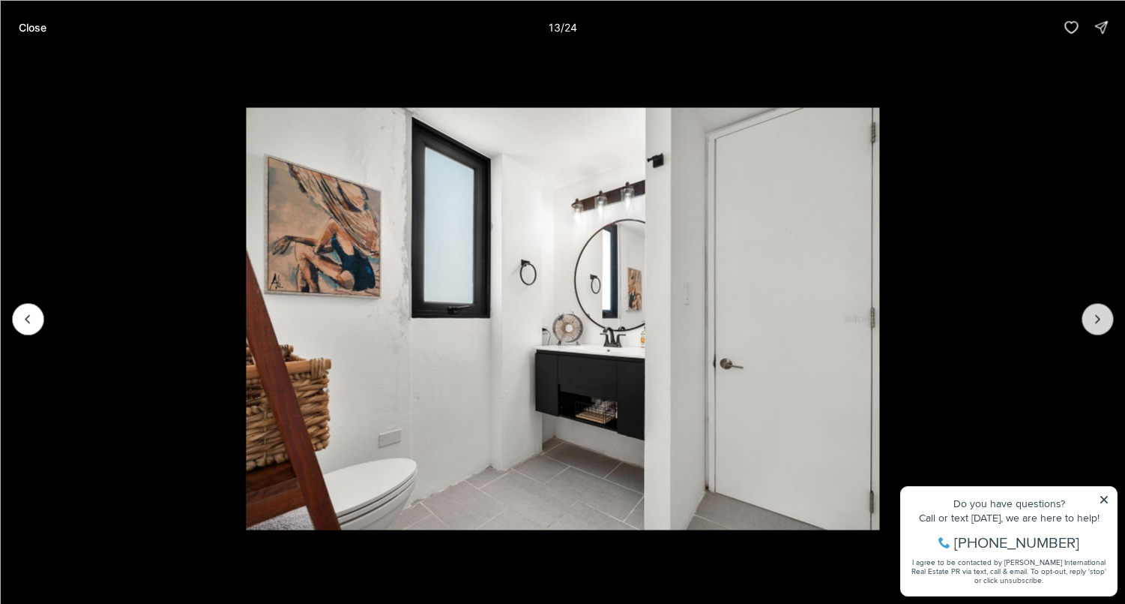
click at [1092, 318] on icon "Next slide" at bounding box center [1097, 318] width 15 height 15
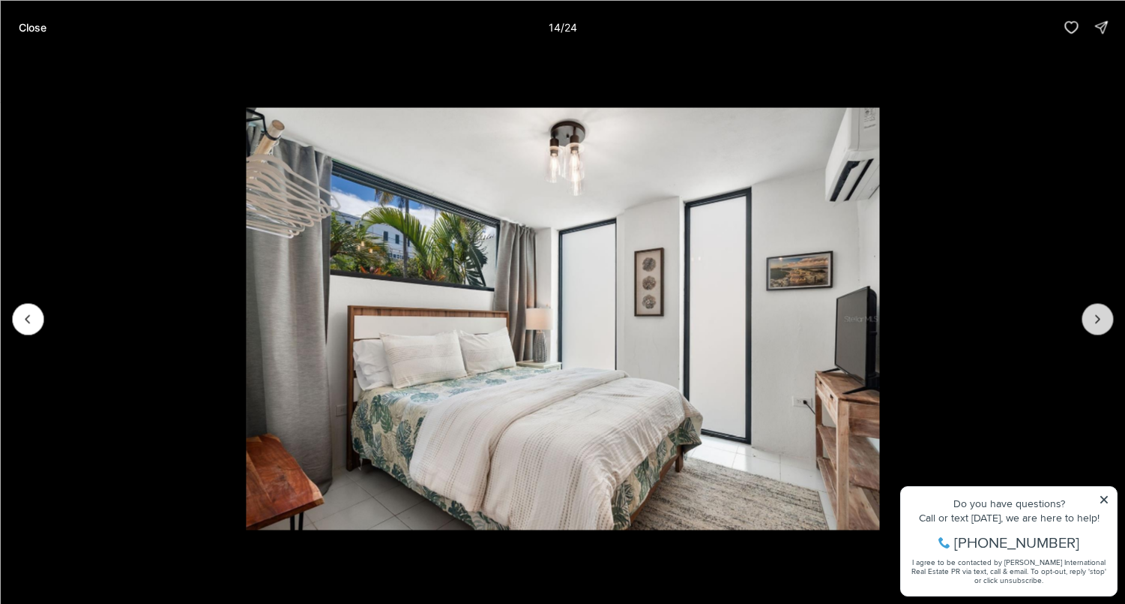
click at [1092, 318] on icon "Next slide" at bounding box center [1097, 318] width 15 height 15
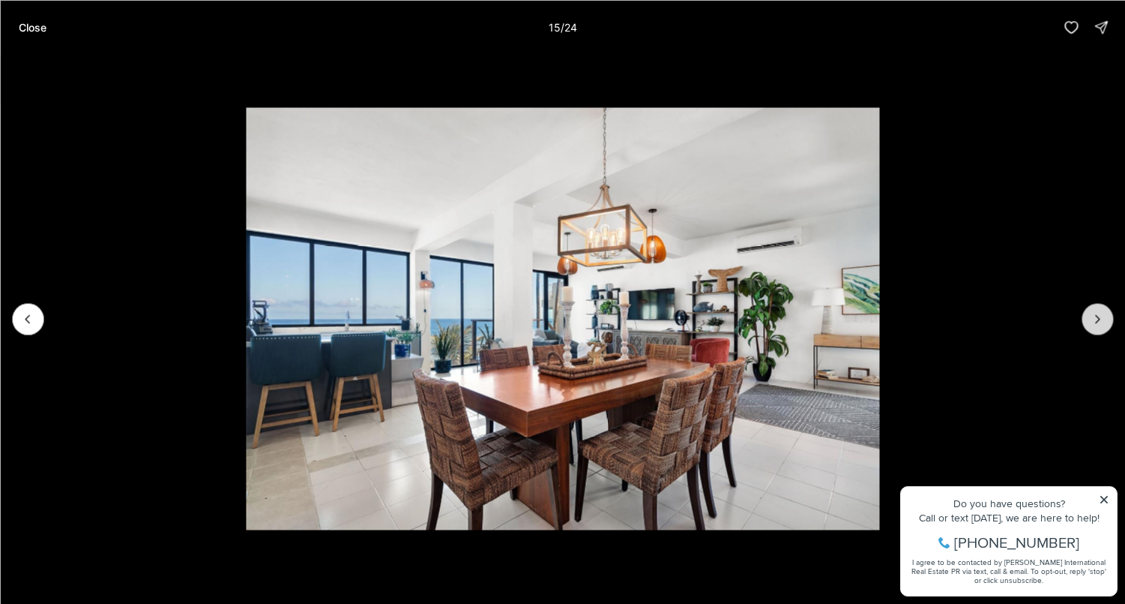
click at [1092, 318] on icon "Next slide" at bounding box center [1097, 318] width 15 height 15
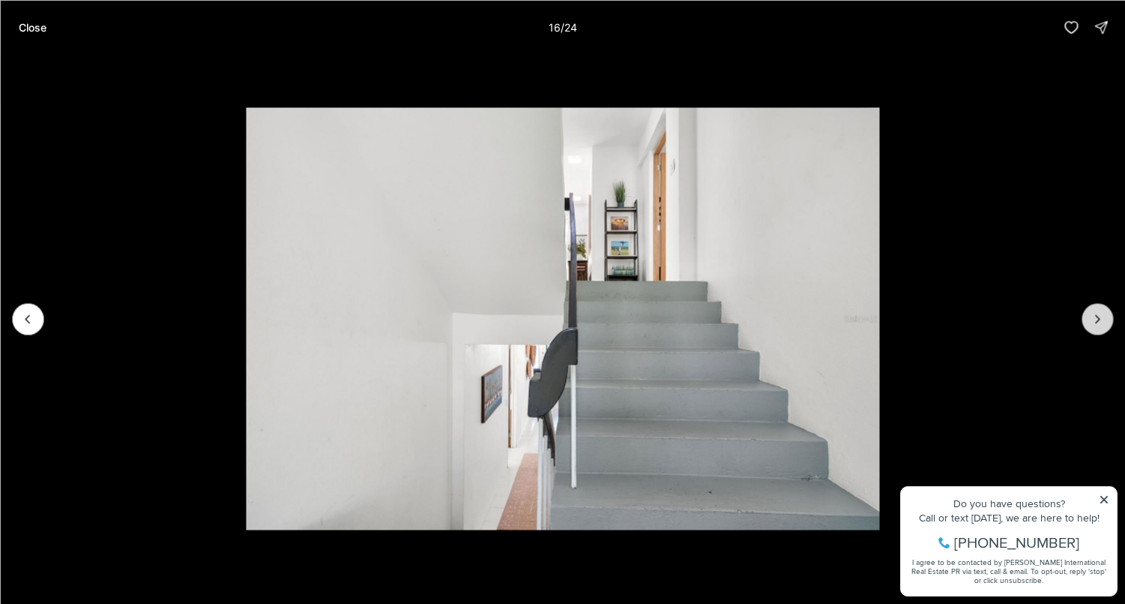
click at [1092, 318] on icon "Next slide" at bounding box center [1097, 318] width 15 height 15
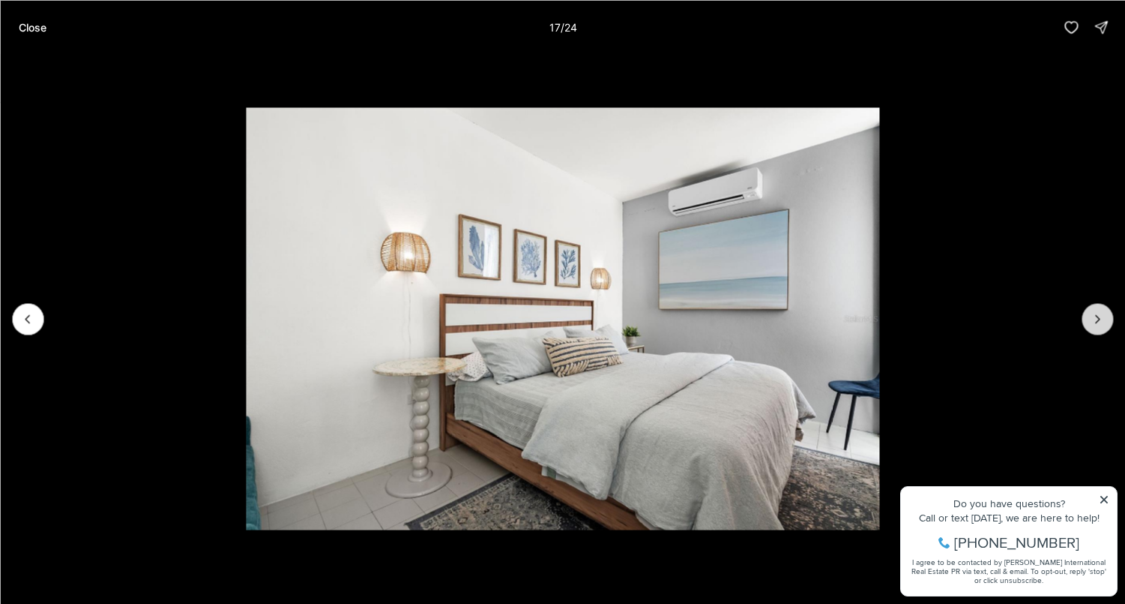
click at [1092, 318] on icon "Next slide" at bounding box center [1097, 318] width 15 height 15
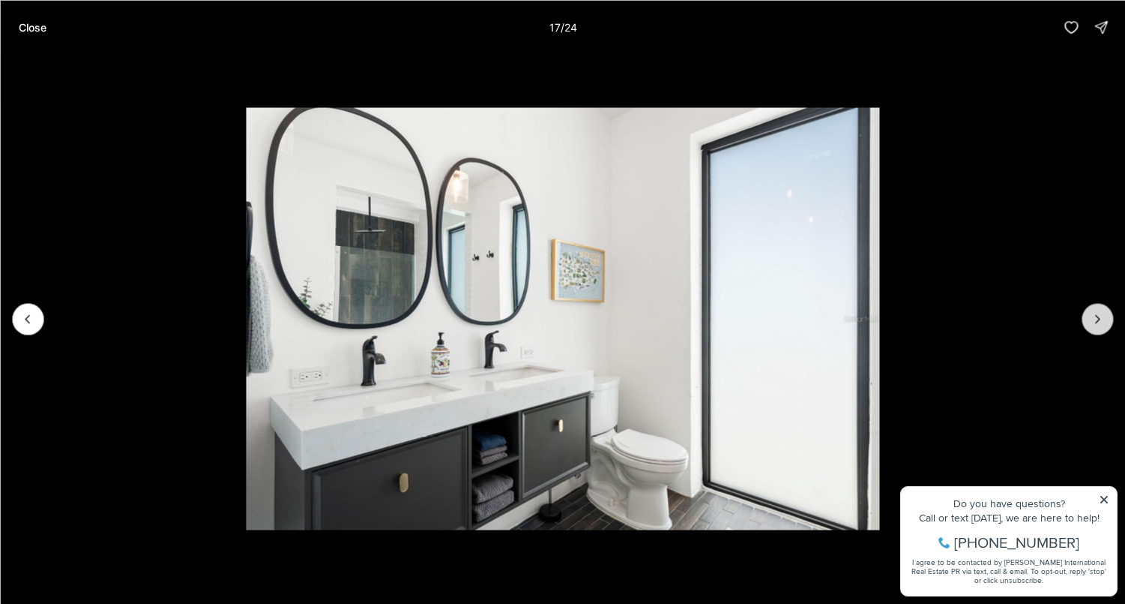
click at [1092, 318] on icon "Next slide" at bounding box center [1097, 318] width 15 height 15
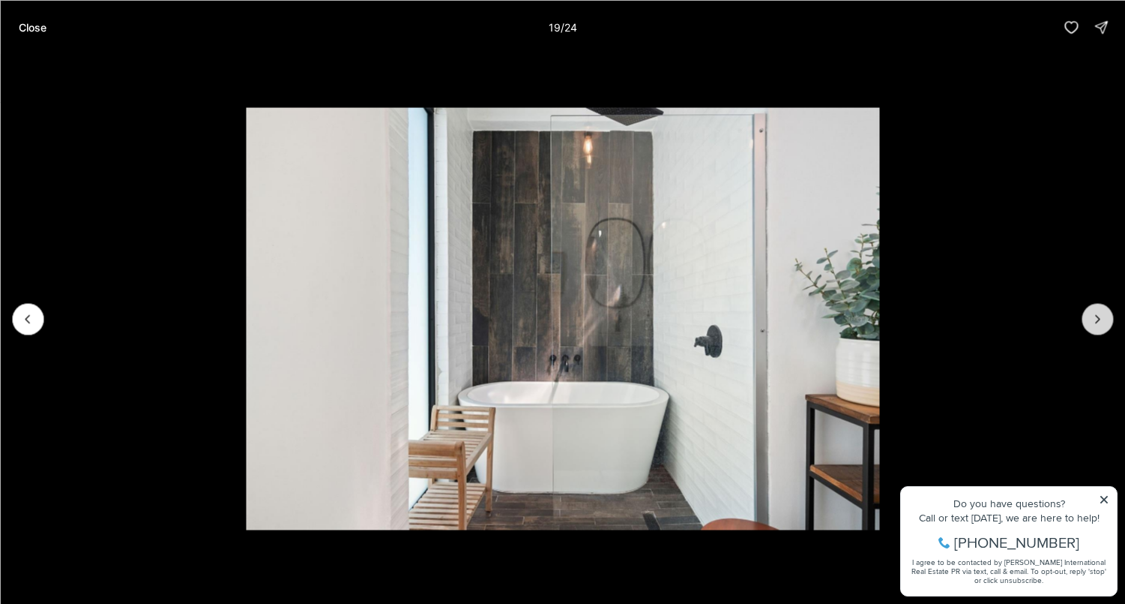
click at [1092, 318] on icon "Next slide" at bounding box center [1097, 318] width 15 height 15
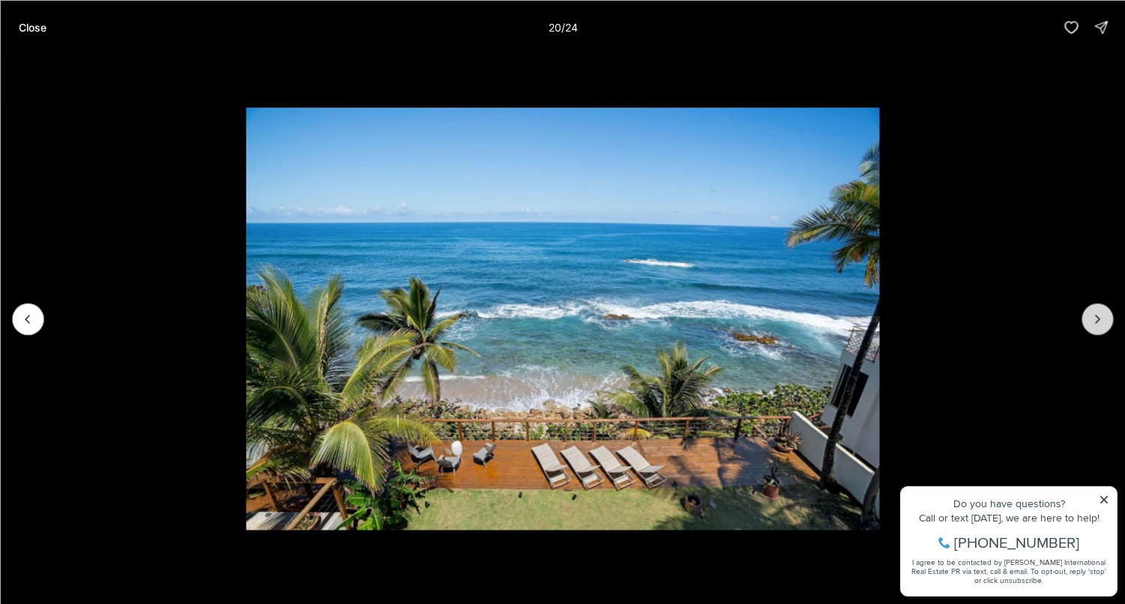
click at [1094, 318] on icon "Next slide" at bounding box center [1097, 318] width 15 height 15
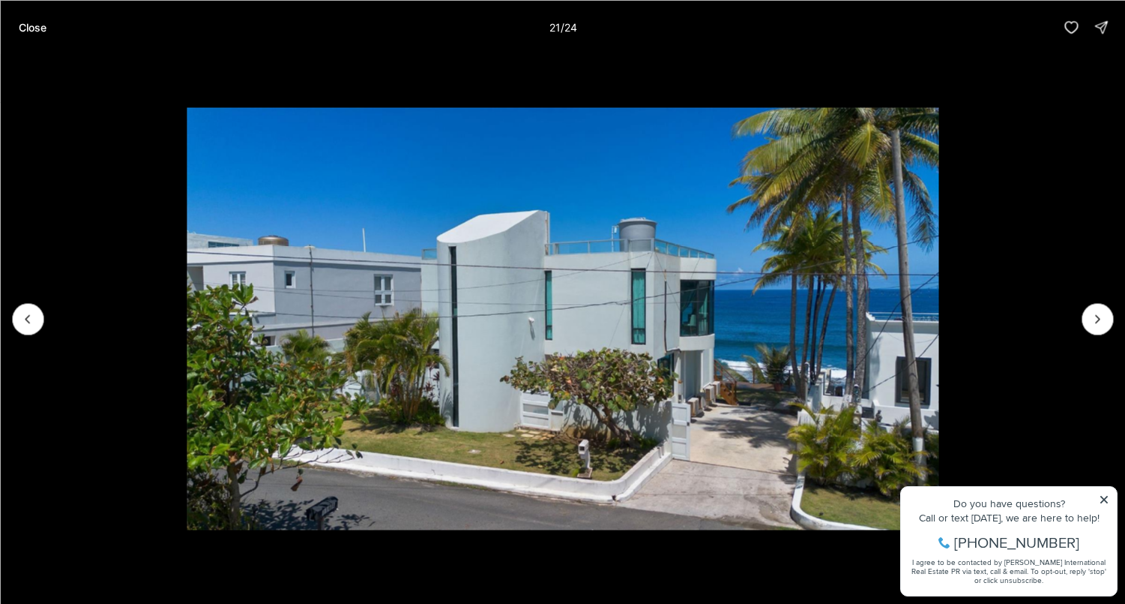
click at [1108, 501] on li "21 of 24" at bounding box center [562, 318] width 1125 height 529
click at [1107, 500] on li "21 of 24" at bounding box center [562, 318] width 1125 height 529
click at [1095, 321] on icon "Next slide" at bounding box center [1097, 318] width 15 height 15
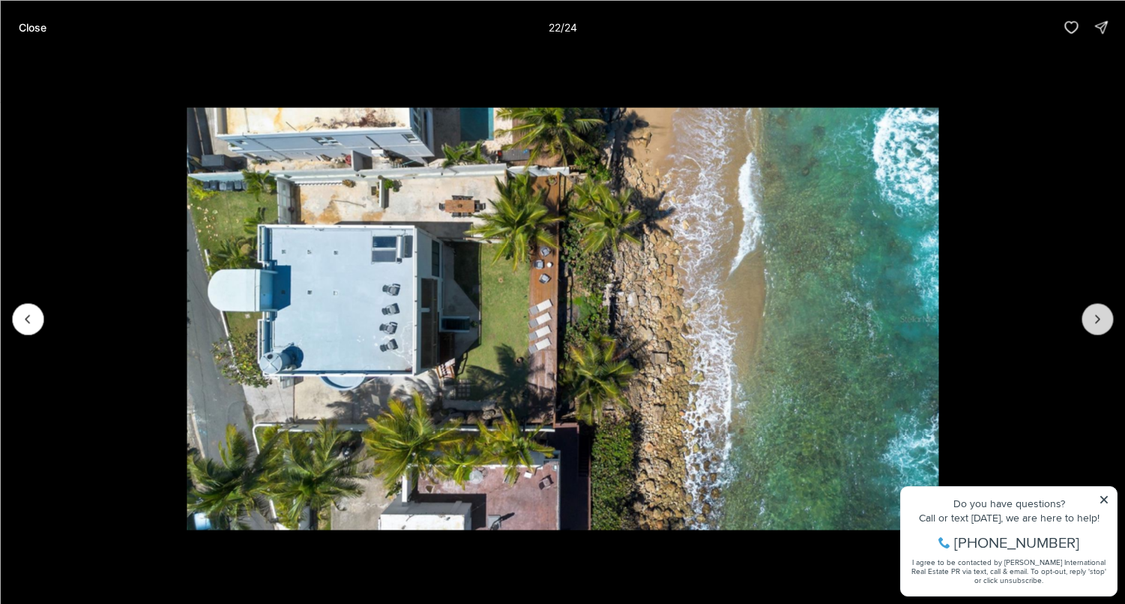
click at [1095, 321] on icon "Next slide" at bounding box center [1097, 318] width 15 height 15
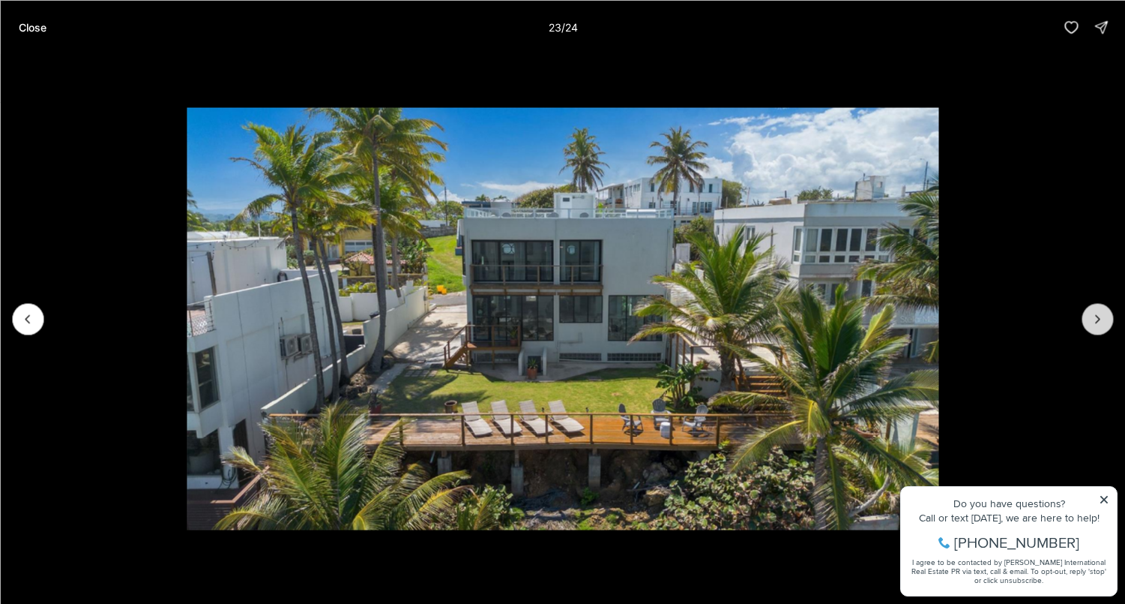
click at [1095, 321] on icon "Next slide" at bounding box center [1097, 318] width 15 height 15
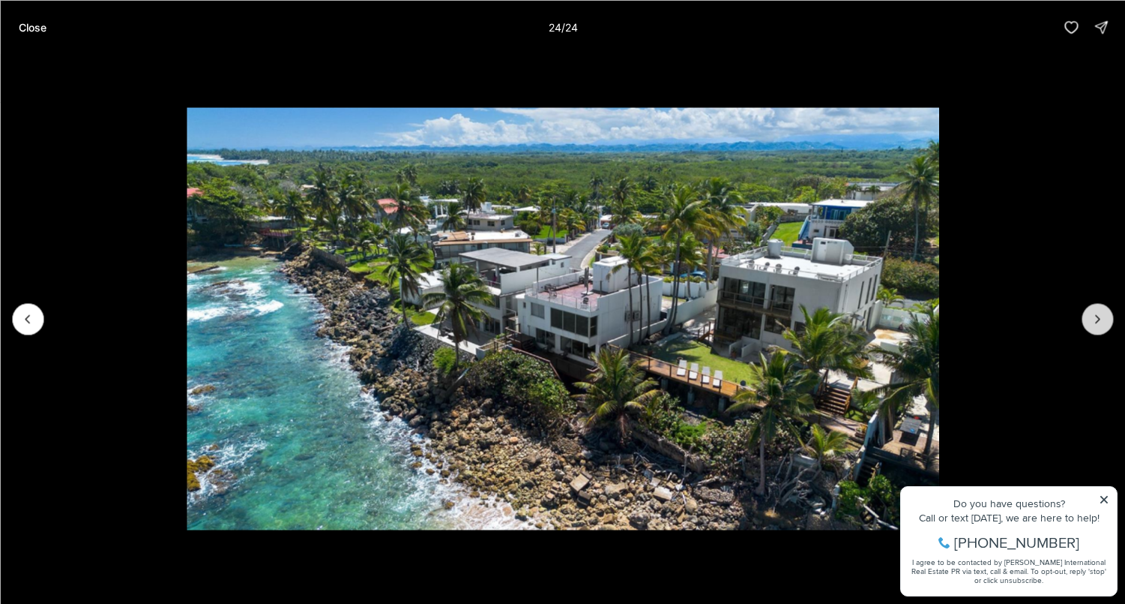
click at [1095, 321] on div at bounding box center [1097, 318] width 31 height 31
click at [25, 25] on p "Close" at bounding box center [32, 27] width 28 height 12
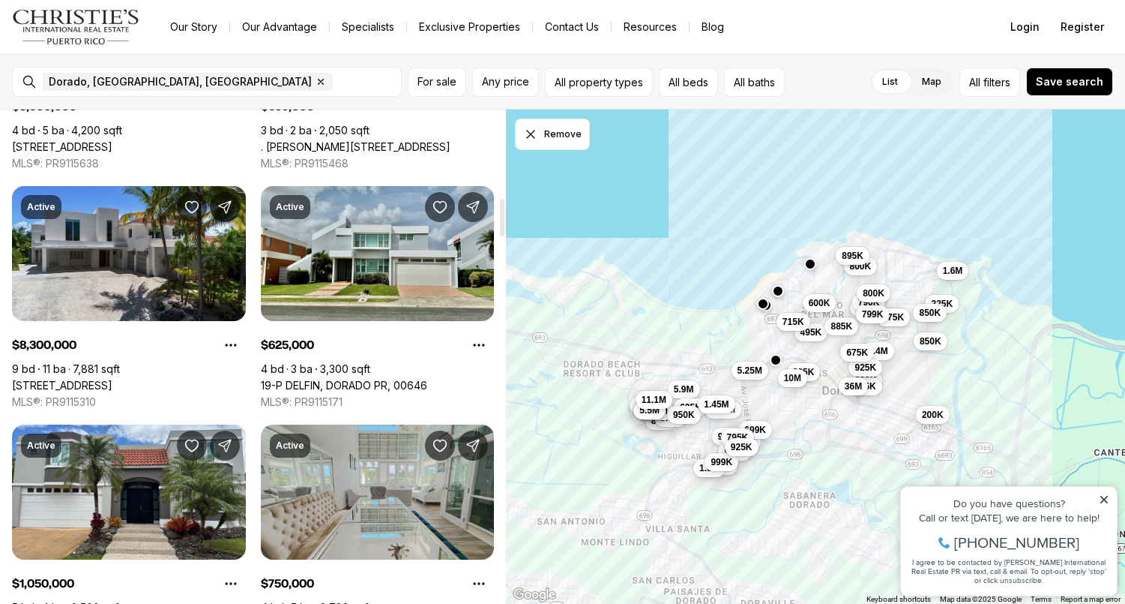
scroll to position [1176, 0]
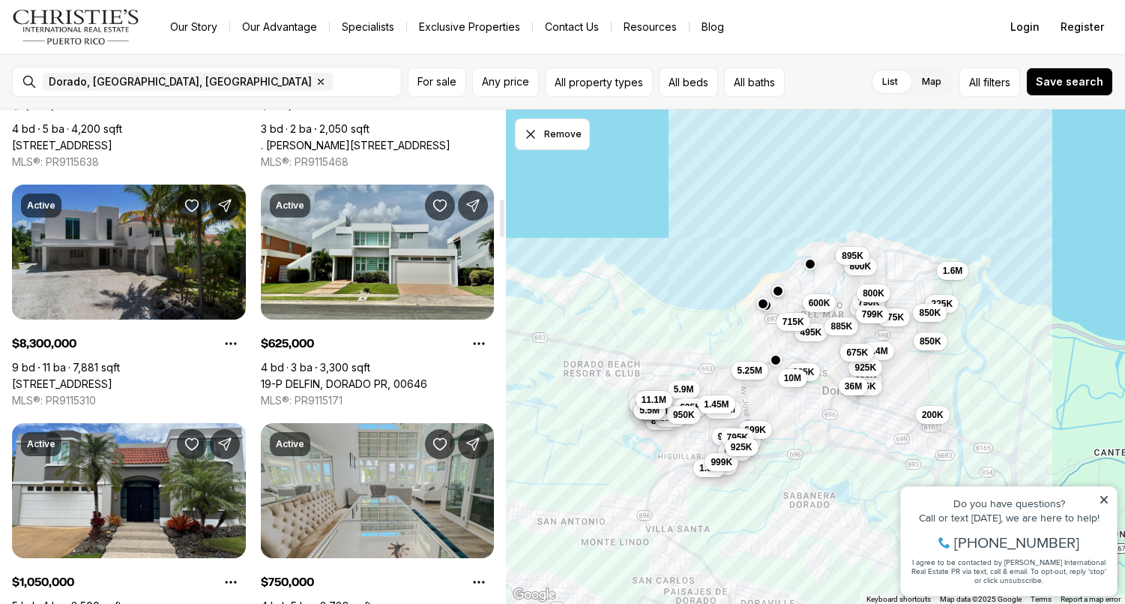
click at [112, 377] on link "[STREET_ADDRESS]" at bounding box center [62, 383] width 100 height 13
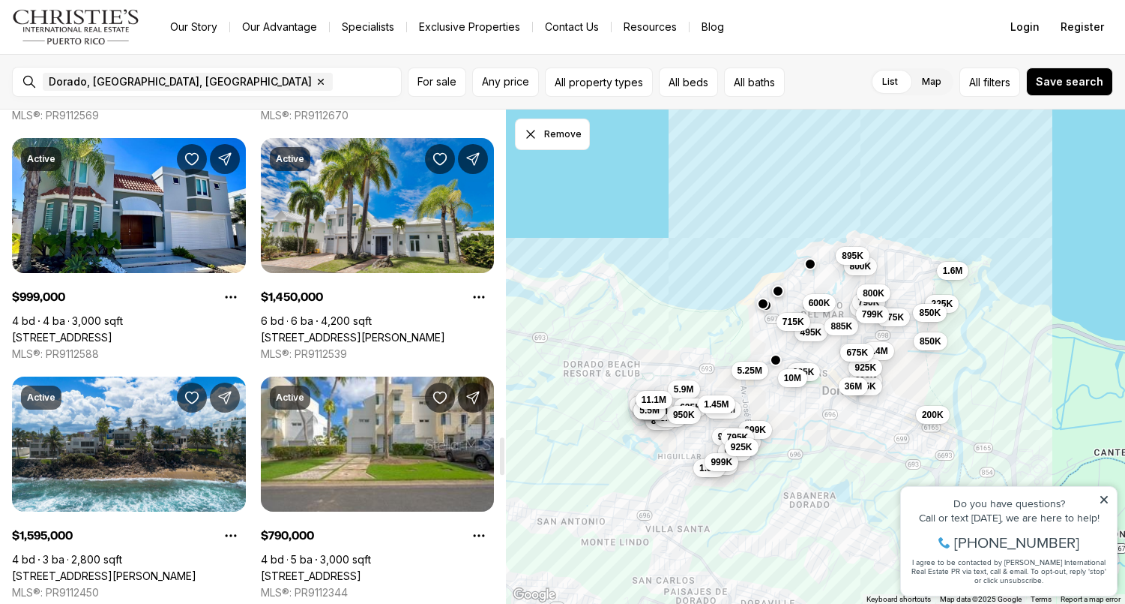
scroll to position [4320, 0]
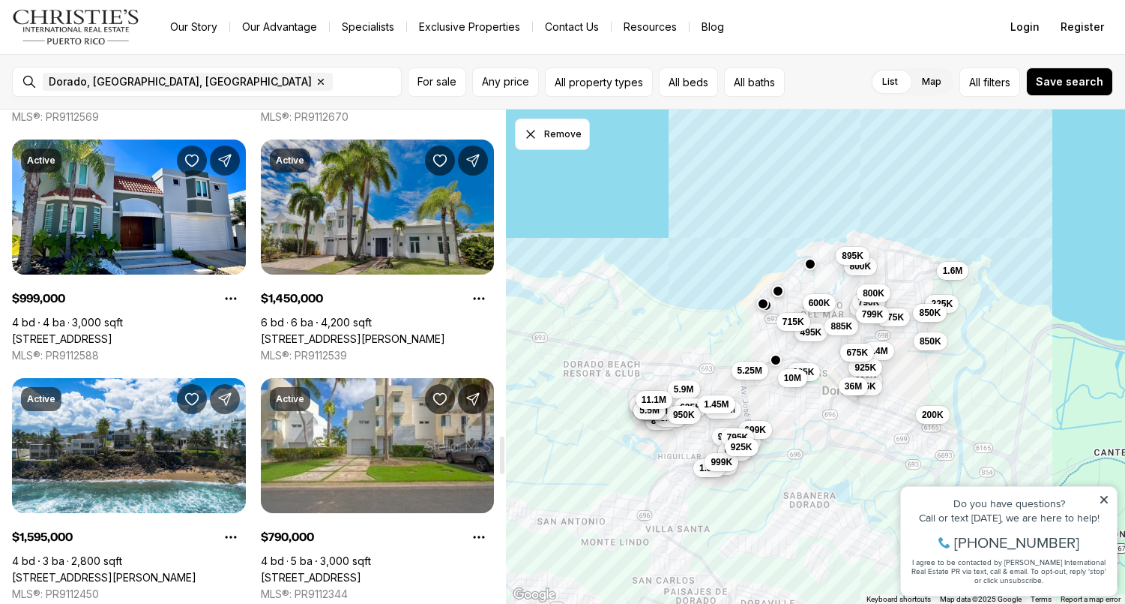
click at [408, 332] on link "[STREET_ADDRESS][PERSON_NAME]" at bounding box center [353, 338] width 184 height 13
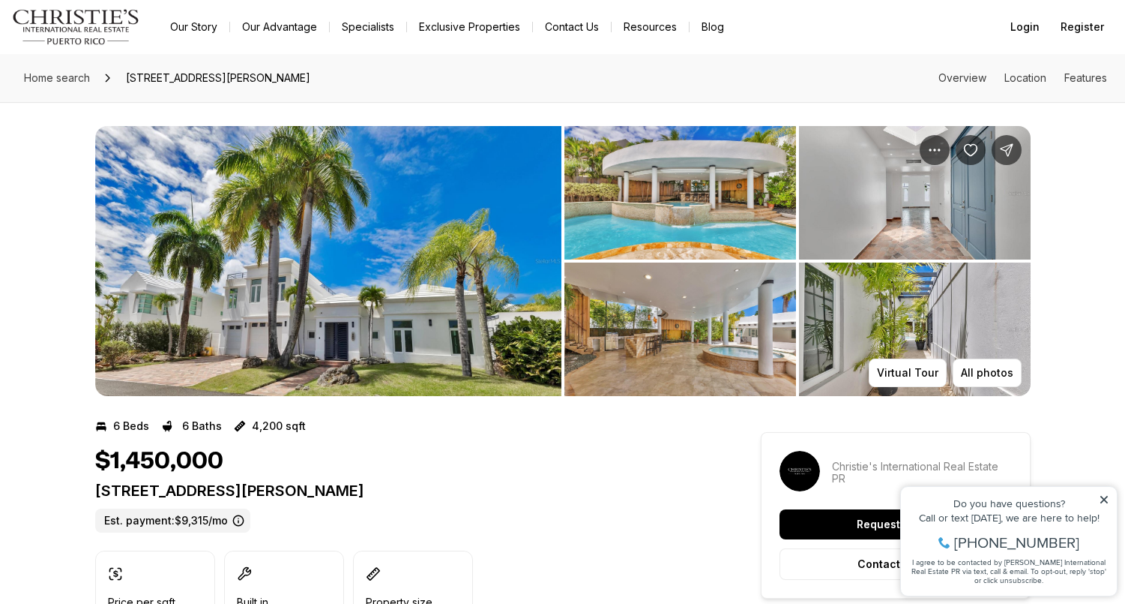
click at [408, 247] on img "View image gallery" at bounding box center [328, 261] width 466 height 270
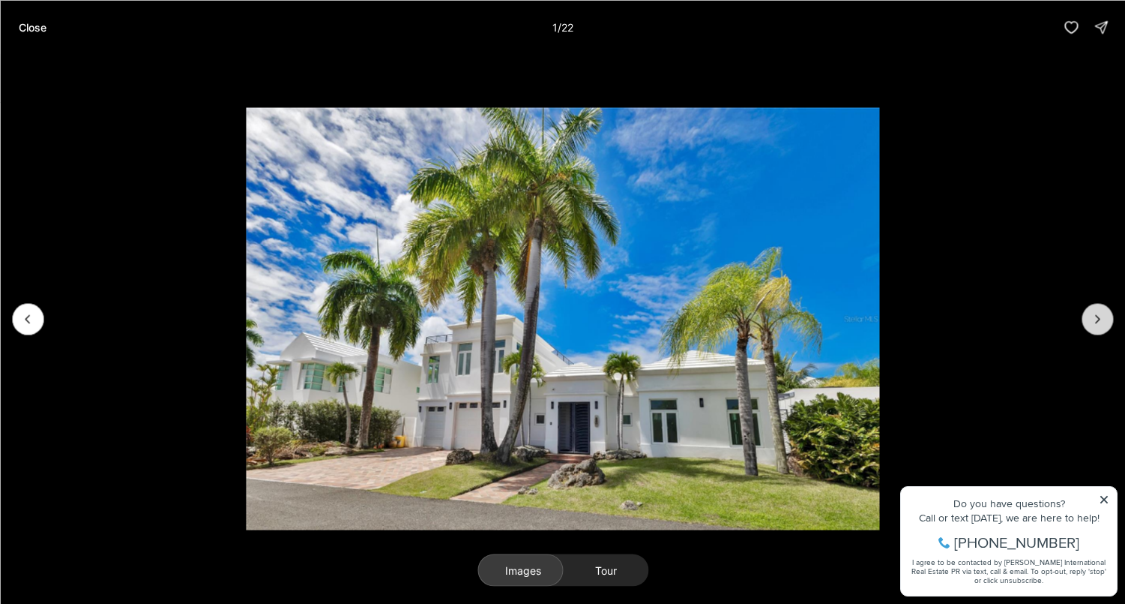
click at [1099, 319] on icon "Next slide" at bounding box center [1097, 318] width 15 height 15
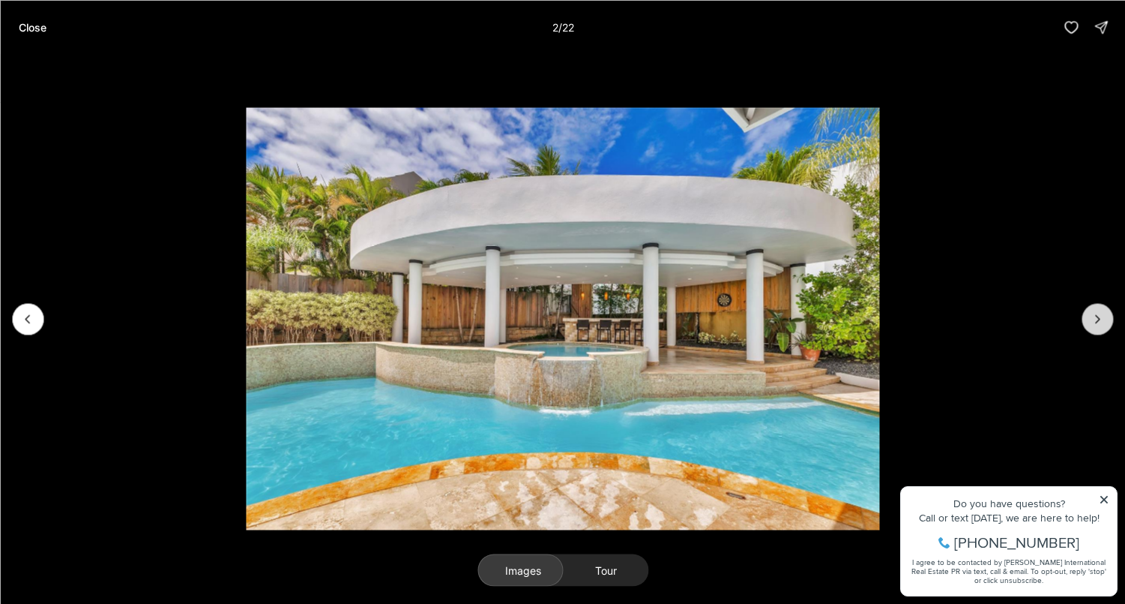
click at [1099, 319] on icon "Next slide" at bounding box center [1097, 318] width 15 height 15
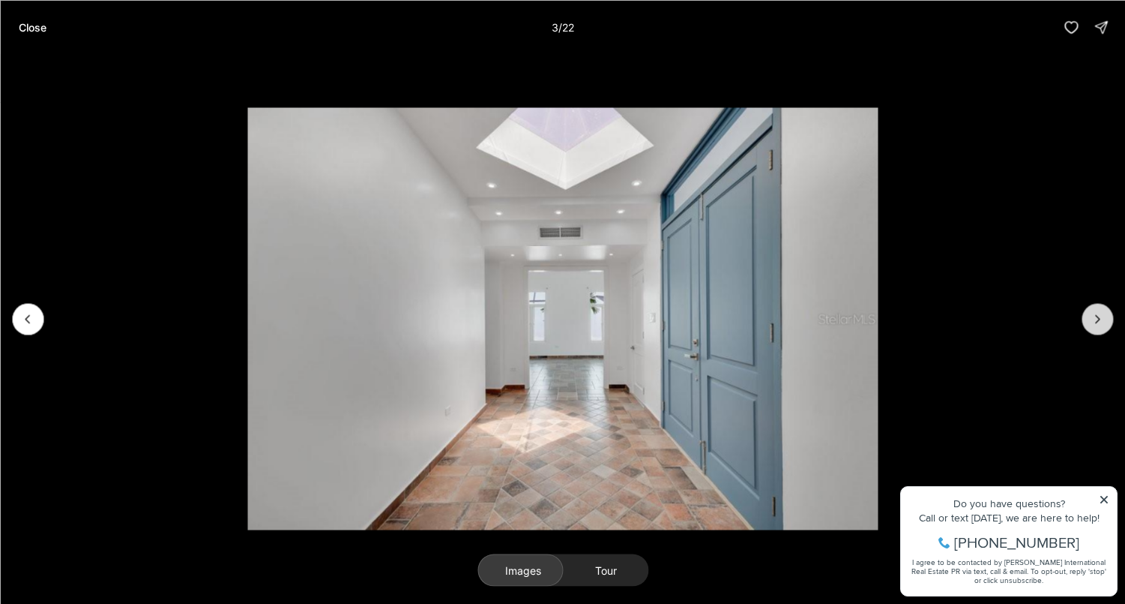
click at [1100, 319] on icon "Next slide" at bounding box center [1097, 318] width 15 height 15
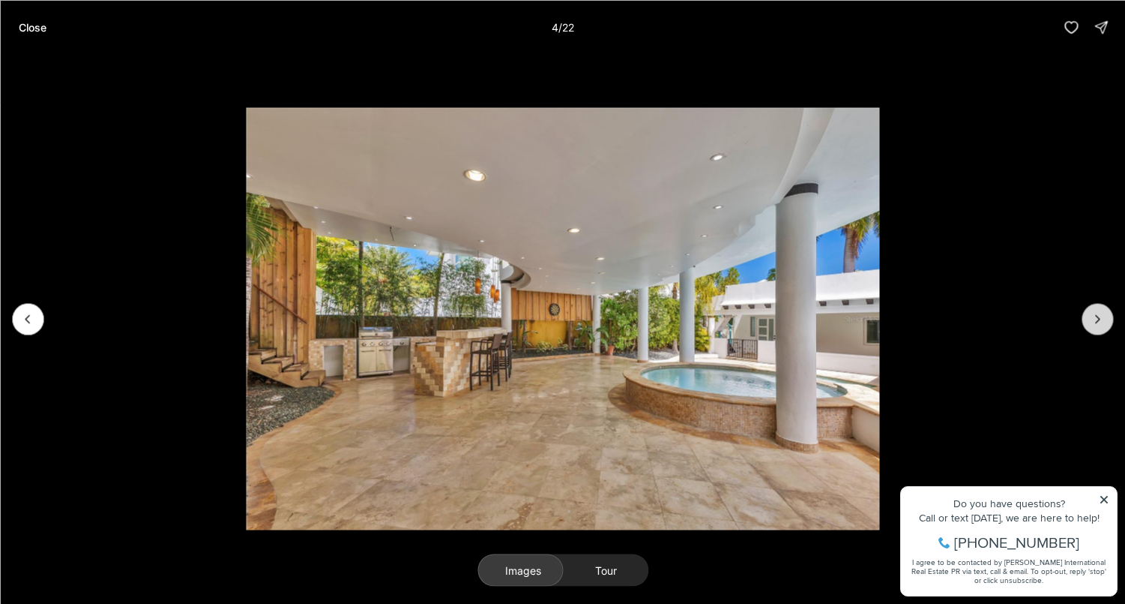
click at [1100, 319] on icon "Next slide" at bounding box center [1097, 318] width 15 height 15
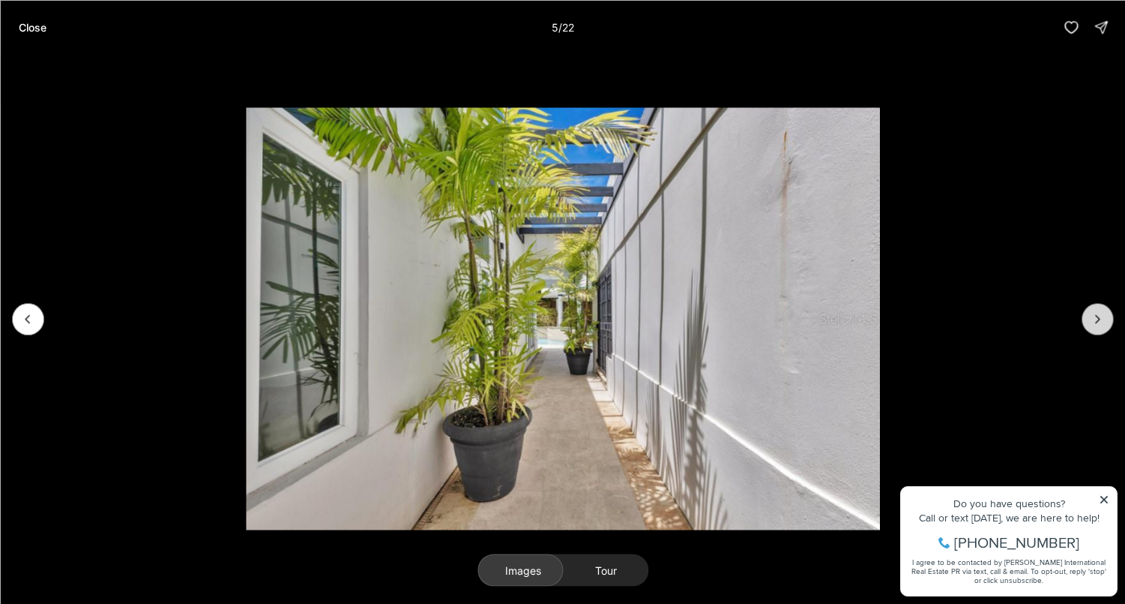
click at [1100, 319] on icon "Next slide" at bounding box center [1097, 318] width 15 height 15
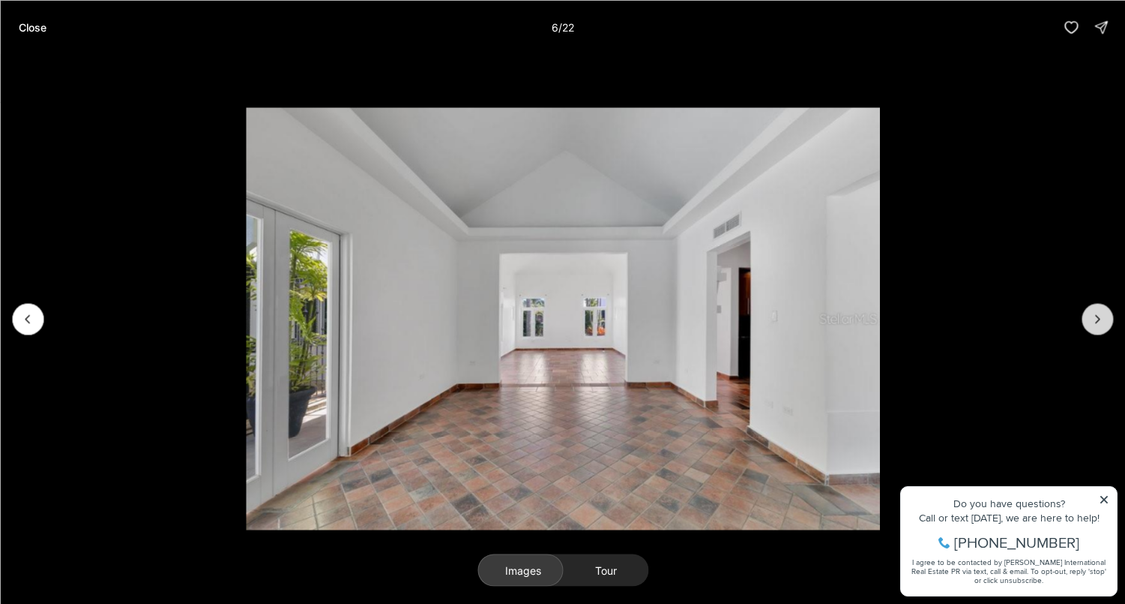
click at [1100, 319] on icon "Next slide" at bounding box center [1097, 318] width 15 height 15
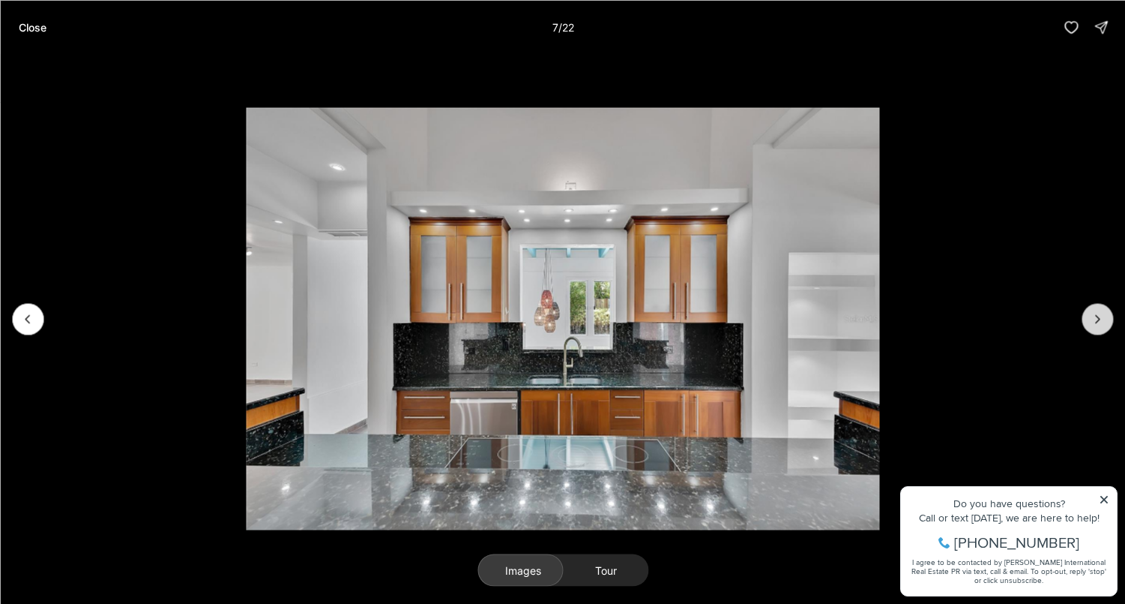
click at [1100, 319] on icon "Next slide" at bounding box center [1097, 318] width 15 height 15
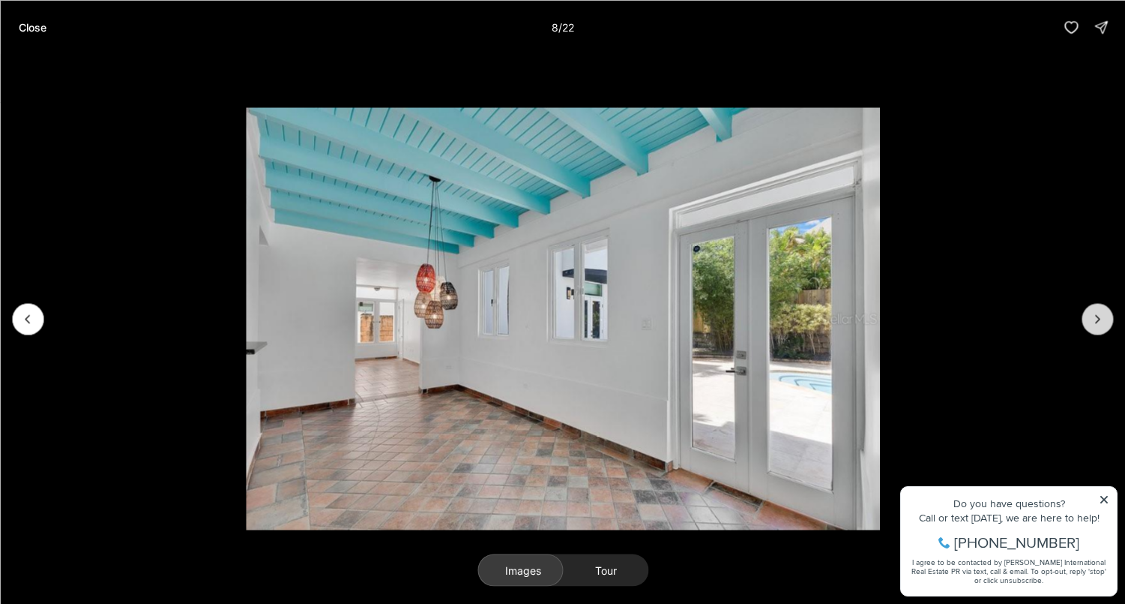
click at [1100, 319] on icon "Next slide" at bounding box center [1097, 318] width 15 height 15
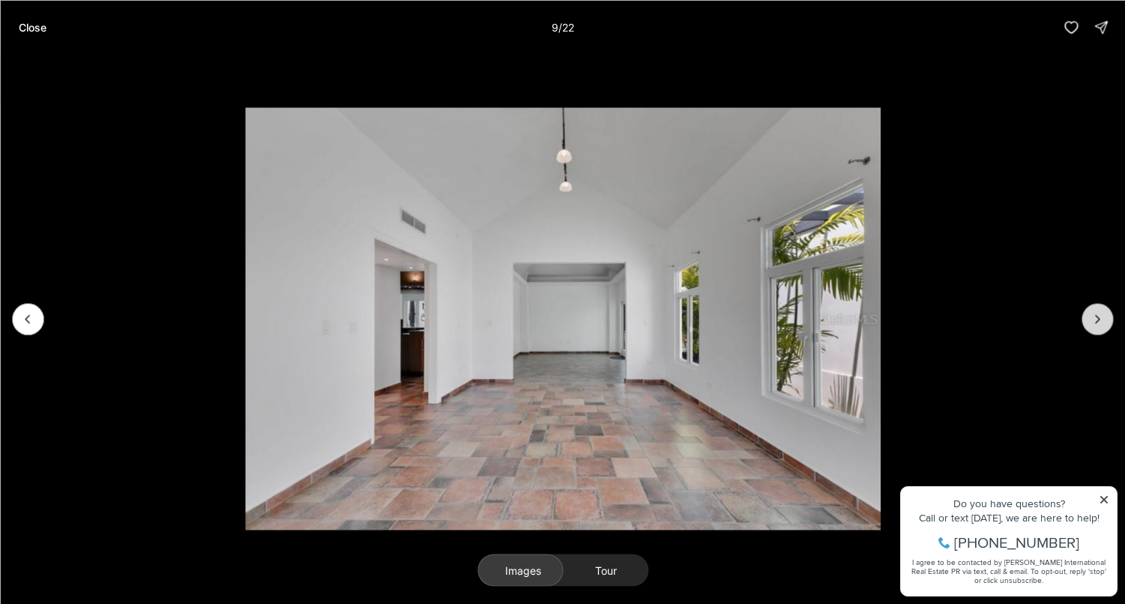
click at [1100, 319] on icon "Next slide" at bounding box center [1097, 318] width 15 height 15
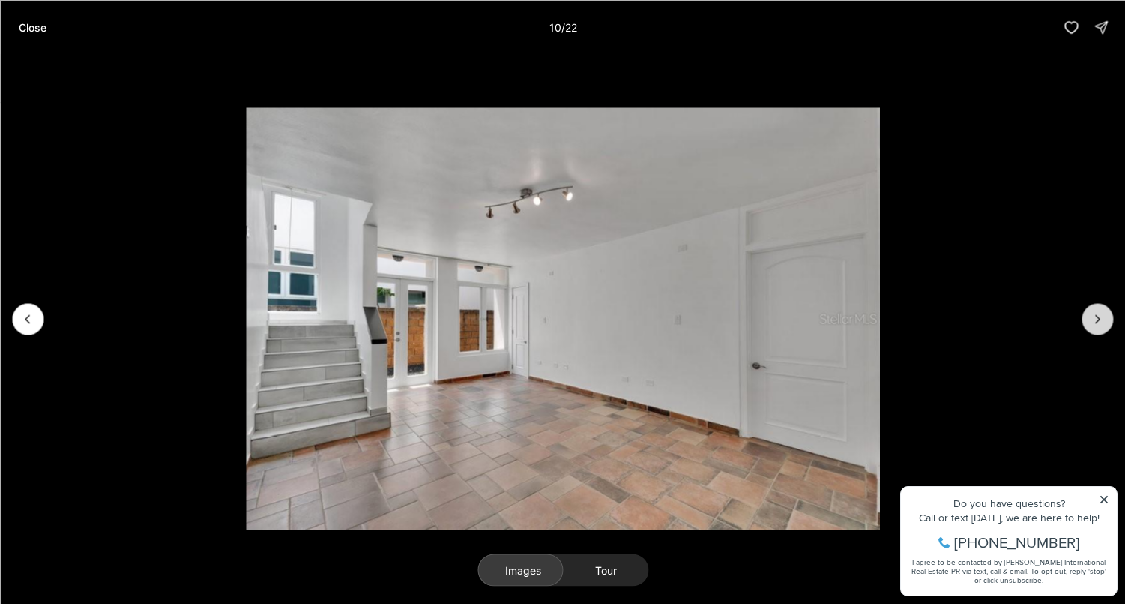
click at [1100, 319] on icon "Next slide" at bounding box center [1097, 318] width 15 height 15
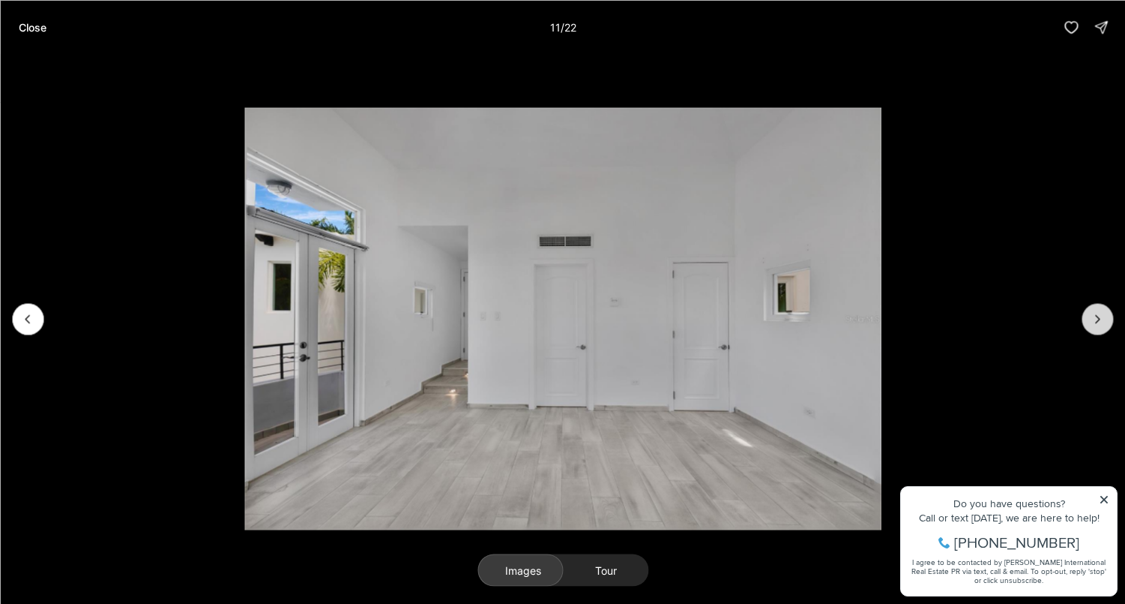
click at [1100, 319] on icon "Next slide" at bounding box center [1097, 318] width 15 height 15
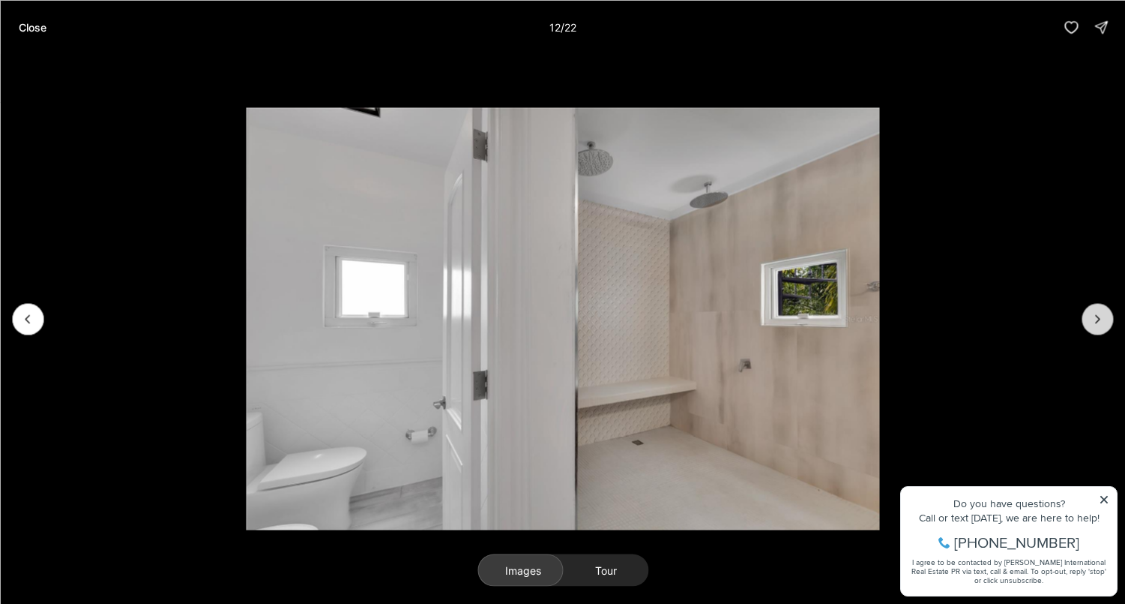
click at [1100, 319] on icon "Next slide" at bounding box center [1097, 318] width 15 height 15
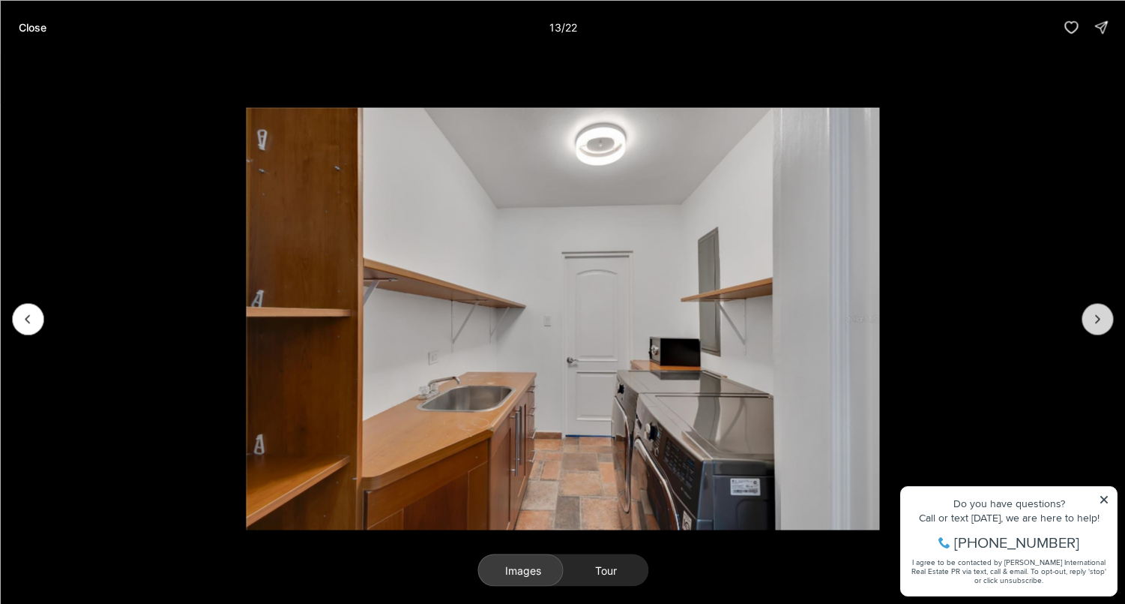
click at [1100, 319] on icon "Next slide" at bounding box center [1097, 318] width 15 height 15
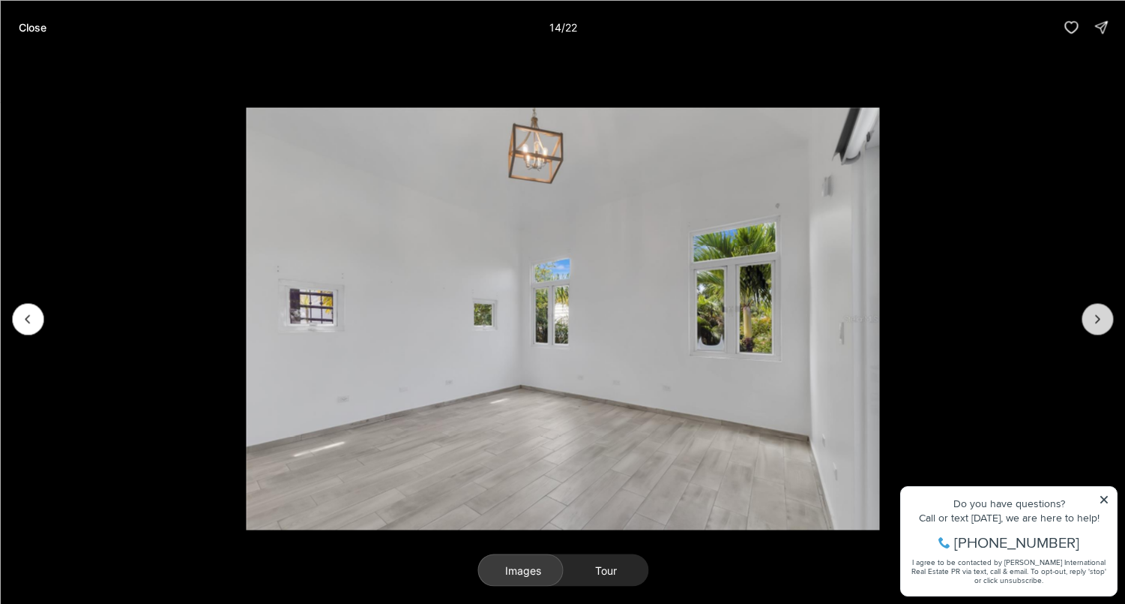
click at [1100, 319] on icon "Next slide" at bounding box center [1097, 318] width 15 height 15
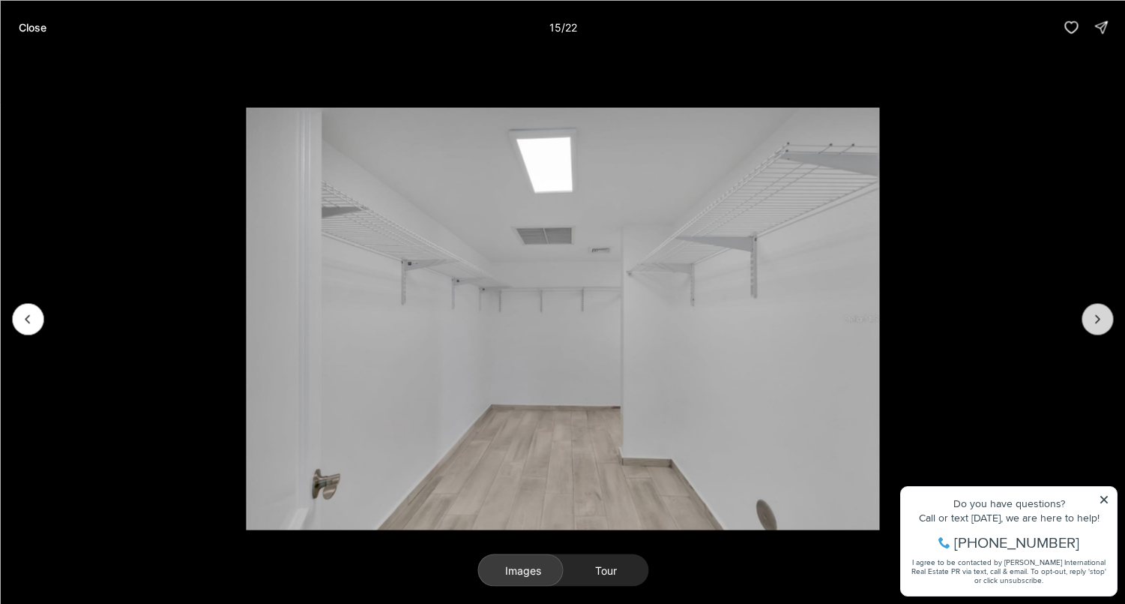
click at [1100, 319] on icon "Next slide" at bounding box center [1097, 318] width 15 height 15
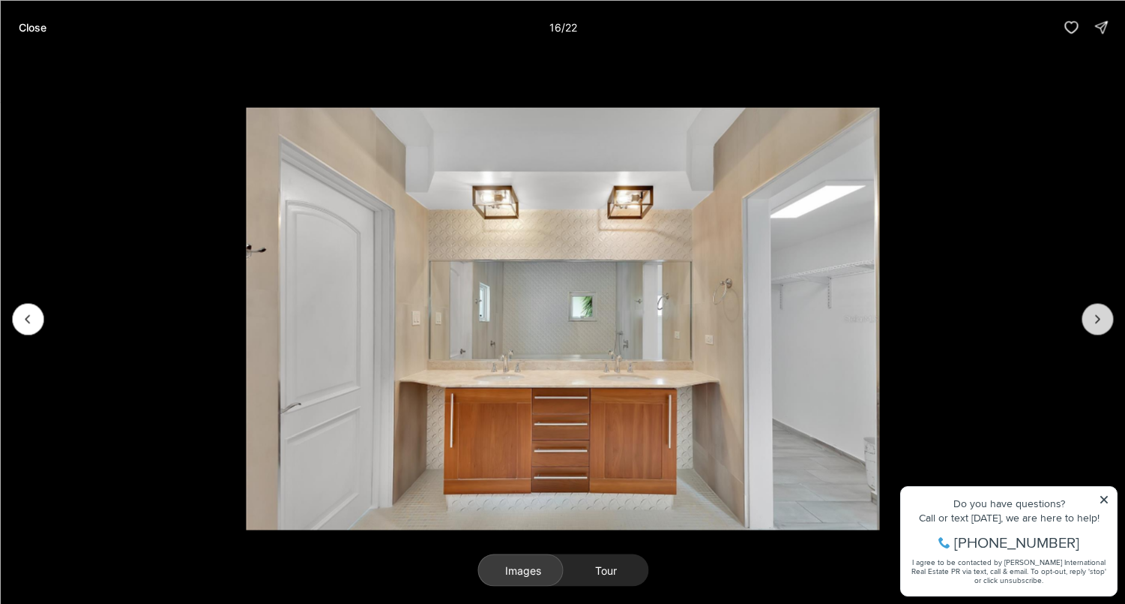
click at [1100, 319] on icon "Next slide" at bounding box center [1097, 318] width 15 height 15
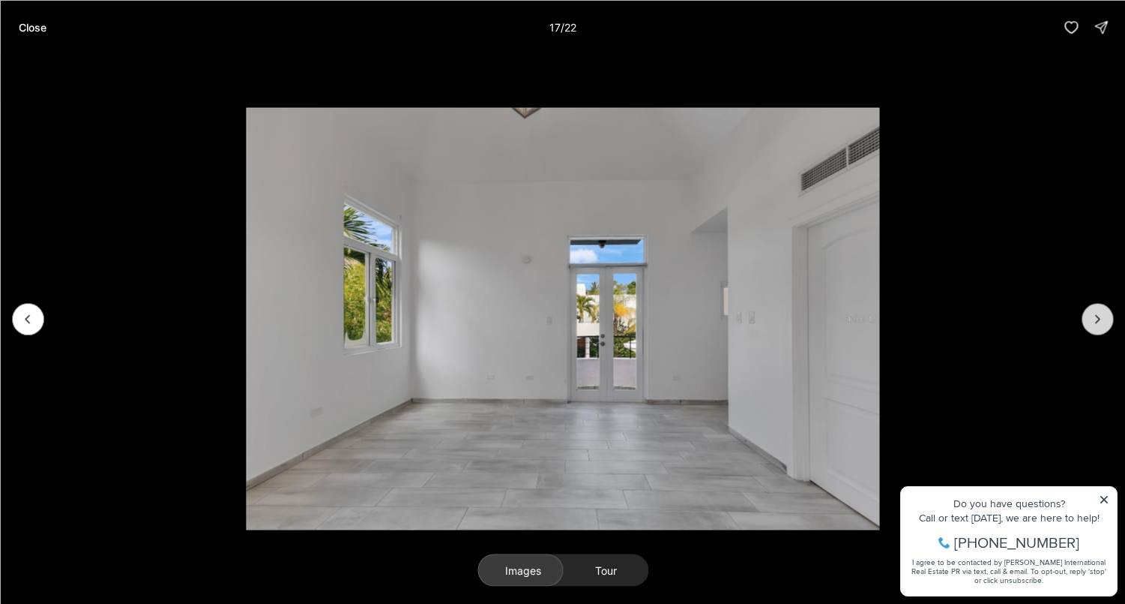
click at [1100, 319] on icon "Next slide" at bounding box center [1097, 318] width 15 height 15
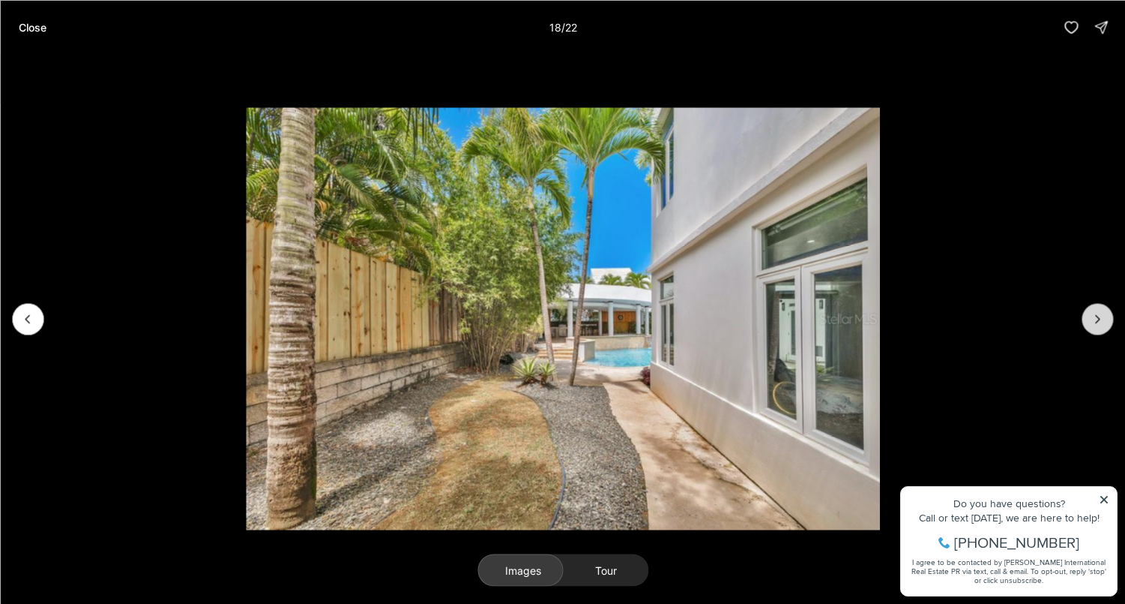
click at [1100, 319] on icon "Next slide" at bounding box center [1097, 318] width 15 height 15
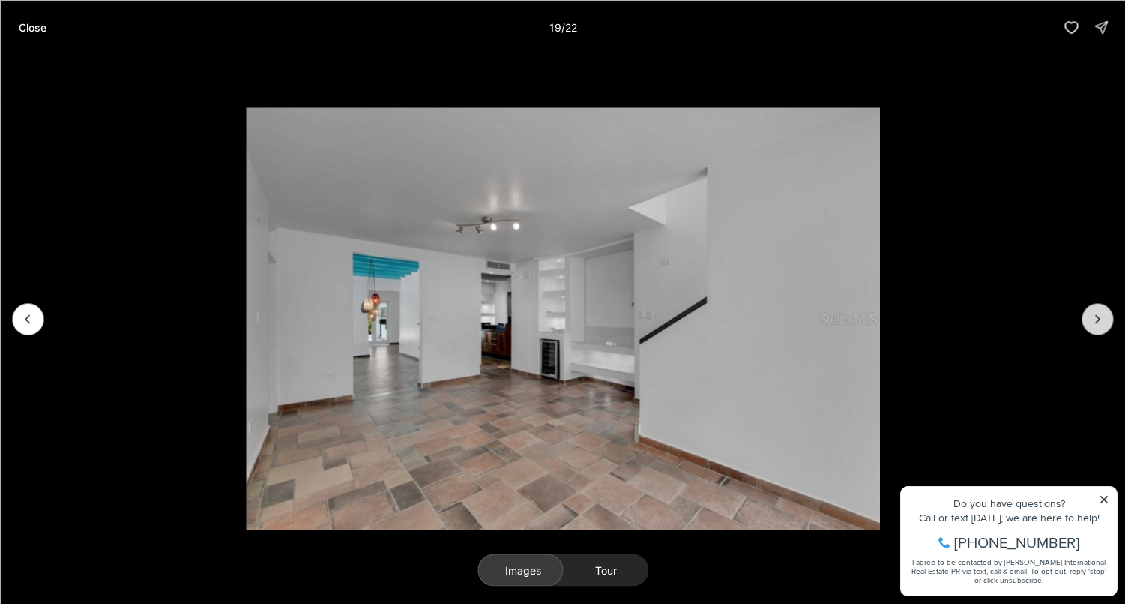
click at [1100, 319] on icon "Next slide" at bounding box center [1097, 318] width 15 height 15
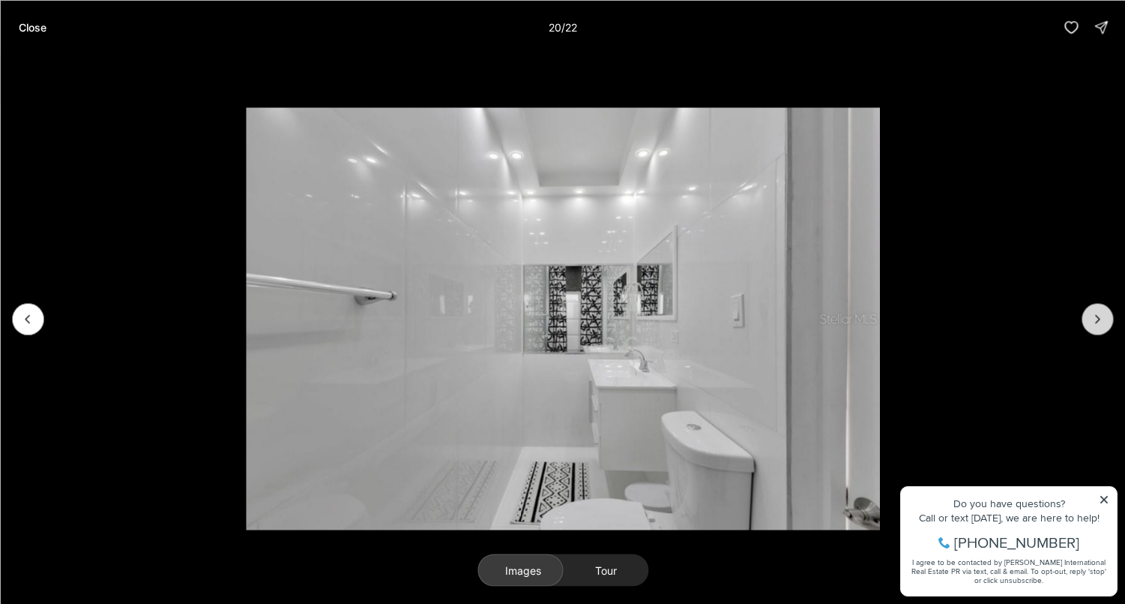
click at [1100, 319] on icon "Next slide" at bounding box center [1097, 318] width 15 height 15
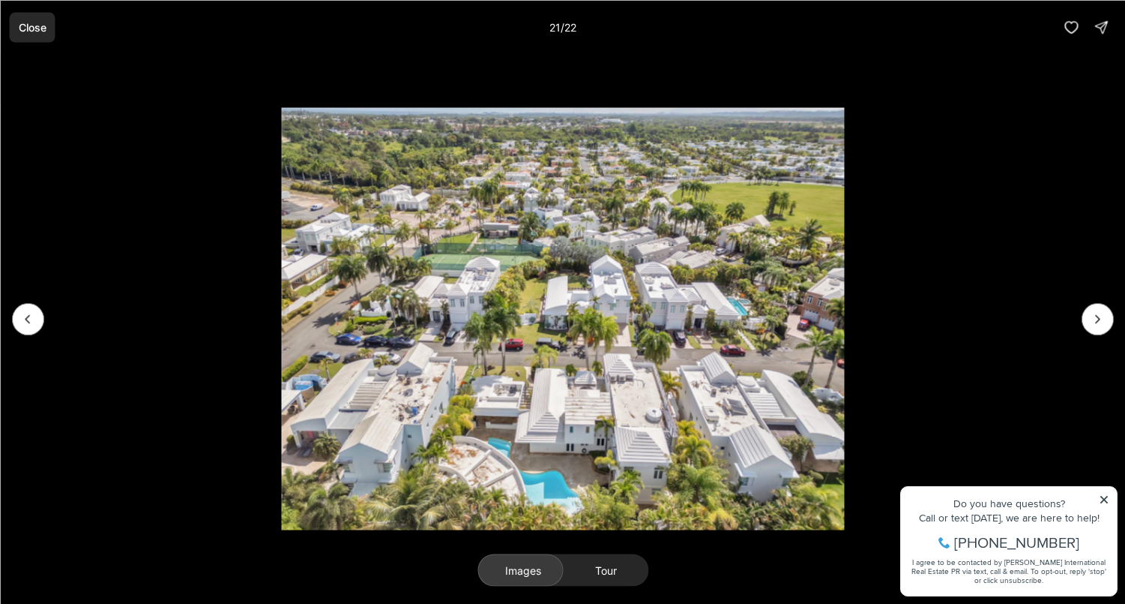
click at [16, 28] on button "Close" at bounding box center [32, 27] width 46 height 30
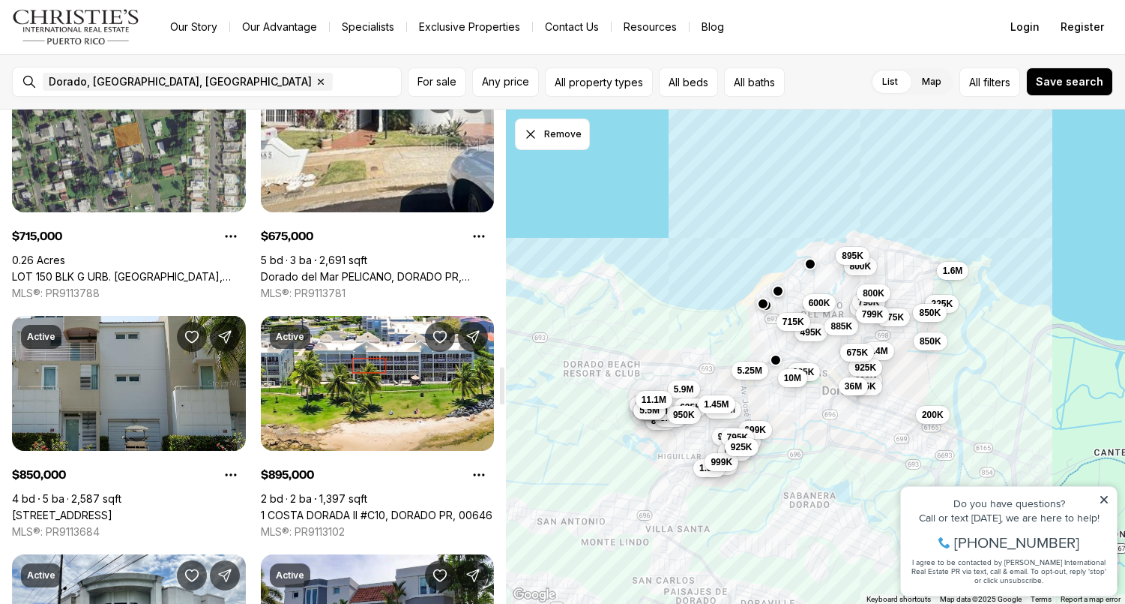
scroll to position [2827, 0]
